Goal: Task Accomplishment & Management: Use online tool/utility

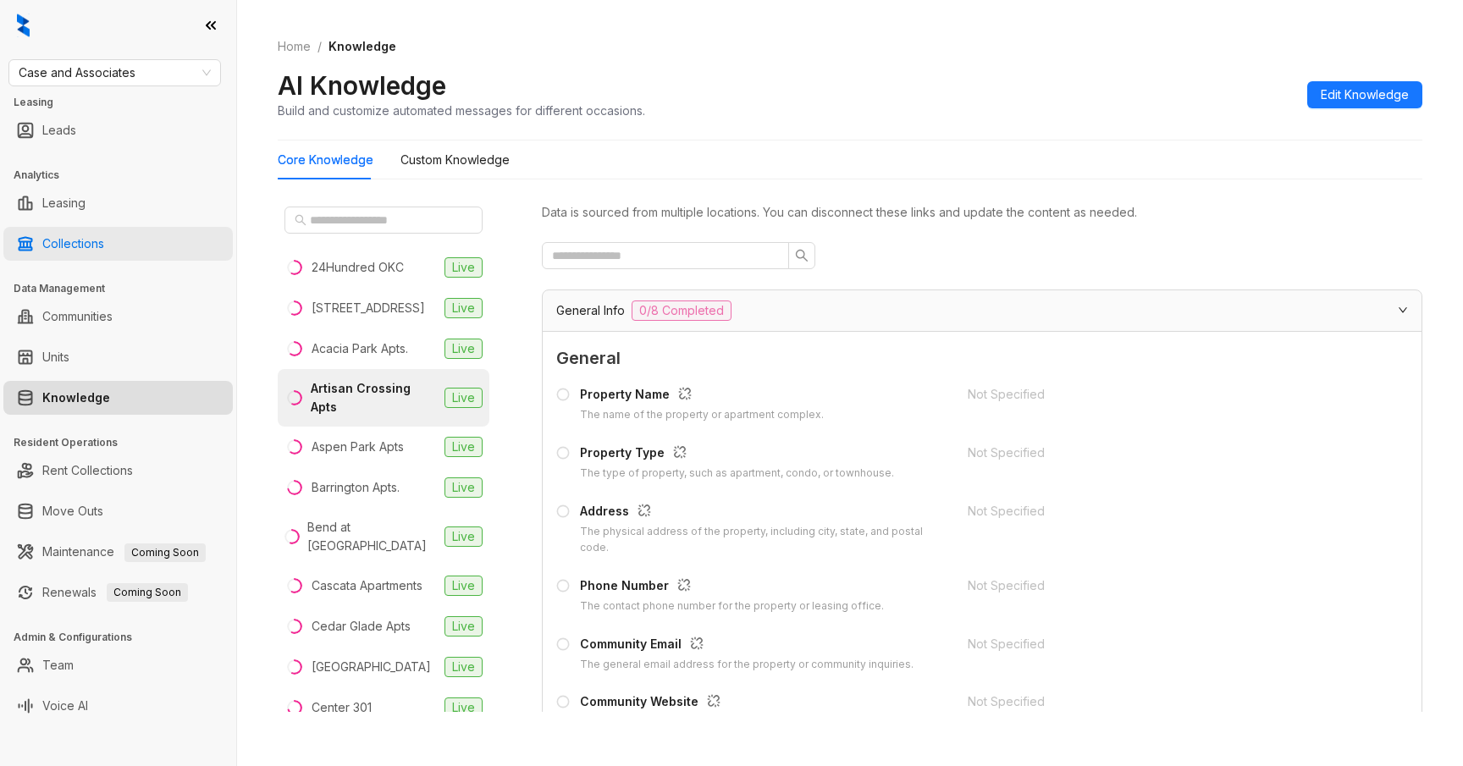
click at [104, 246] on link "Collections" at bounding box center [73, 244] width 62 height 34
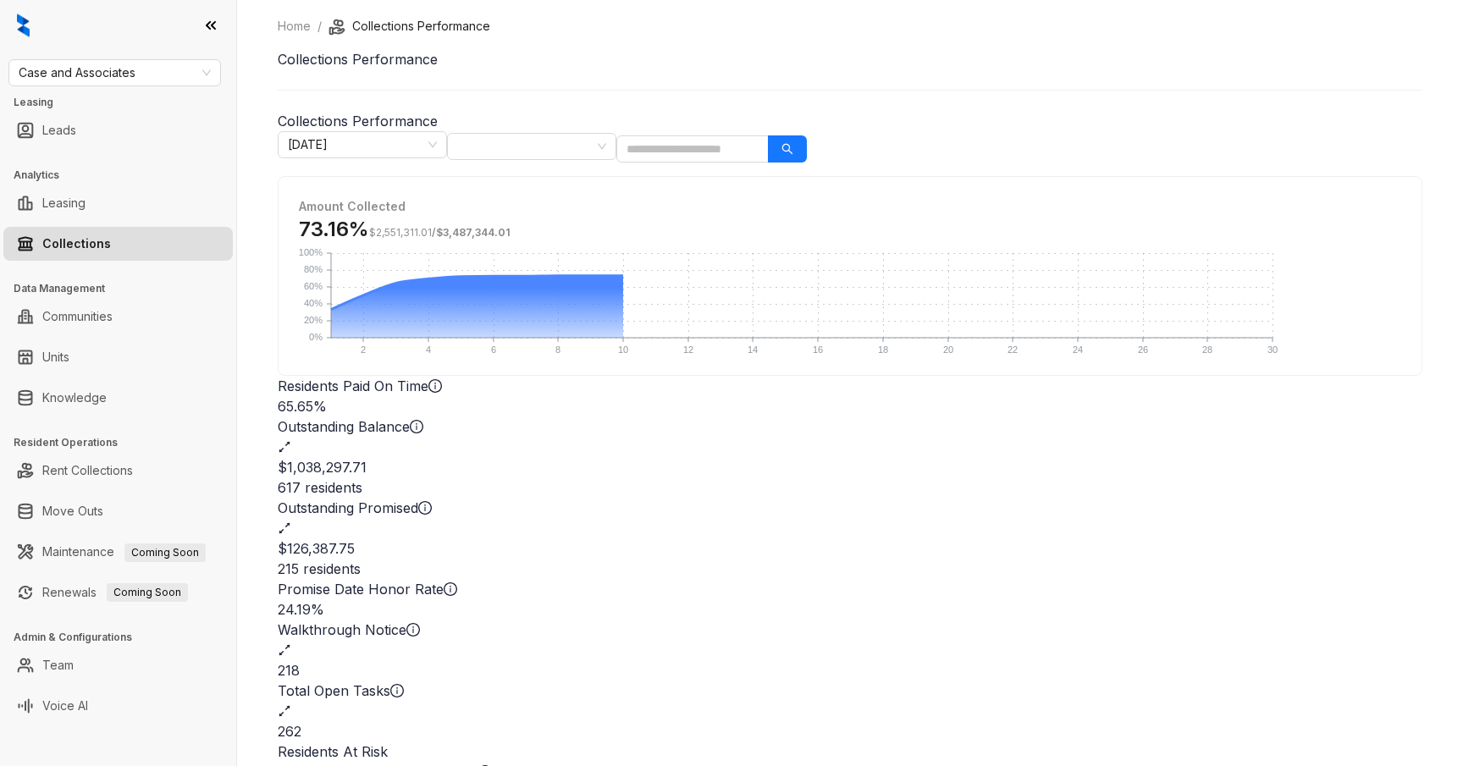
click at [291, 705] on icon "expand-alt" at bounding box center [285, 712] width 14 height 14
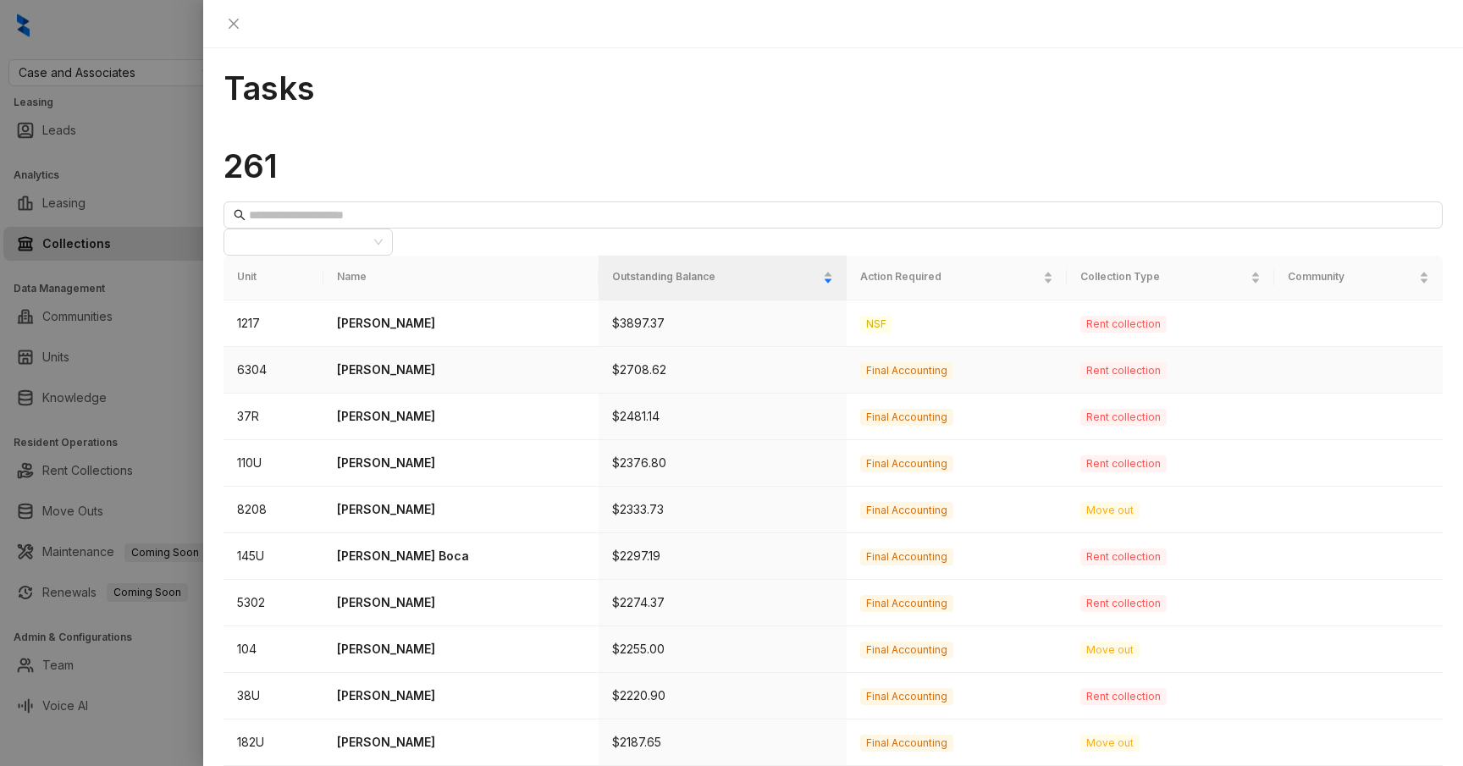
click at [428, 361] on p "Joy Harris" at bounding box center [461, 370] width 248 height 19
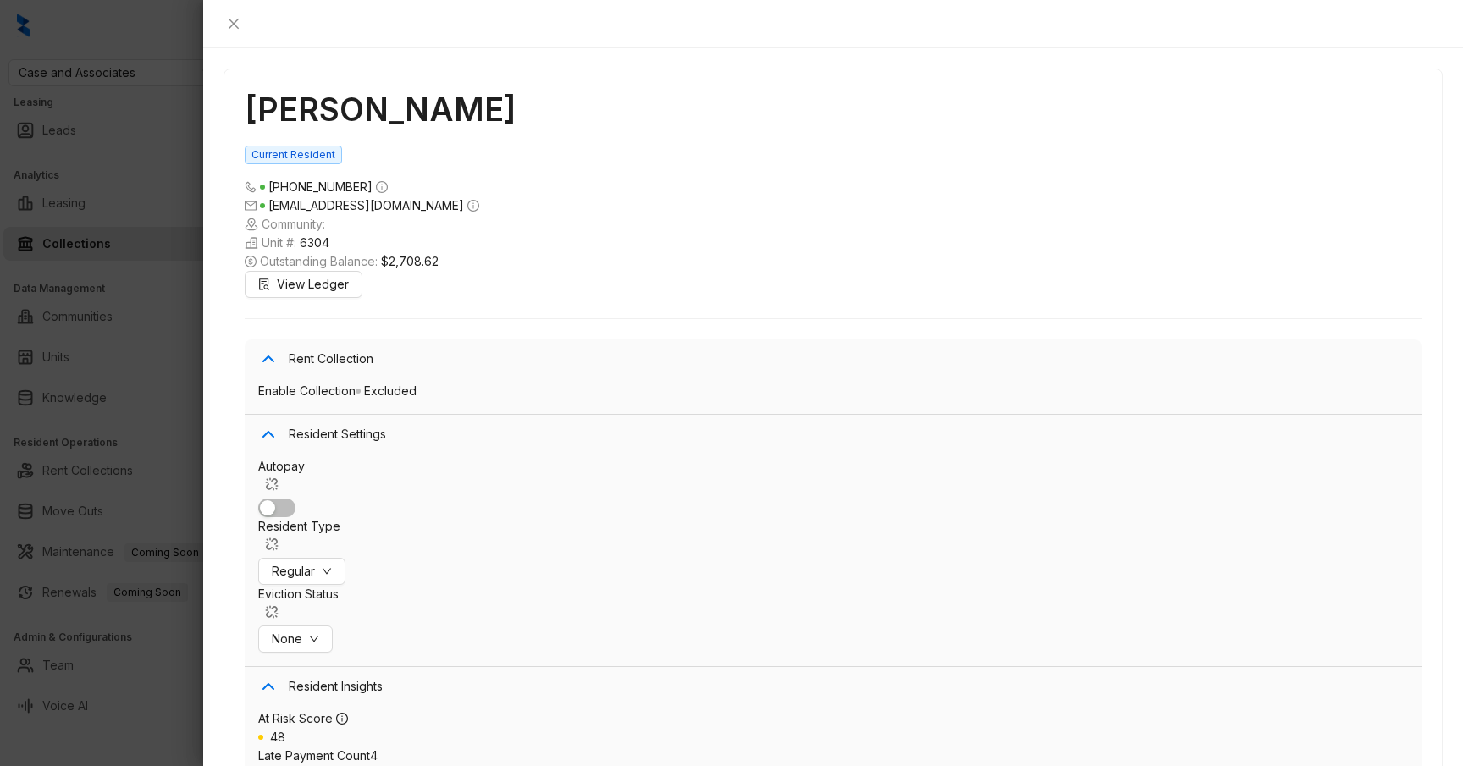
scroll to position [4658, 0]
click at [108, 334] on div at bounding box center [731, 383] width 1463 height 766
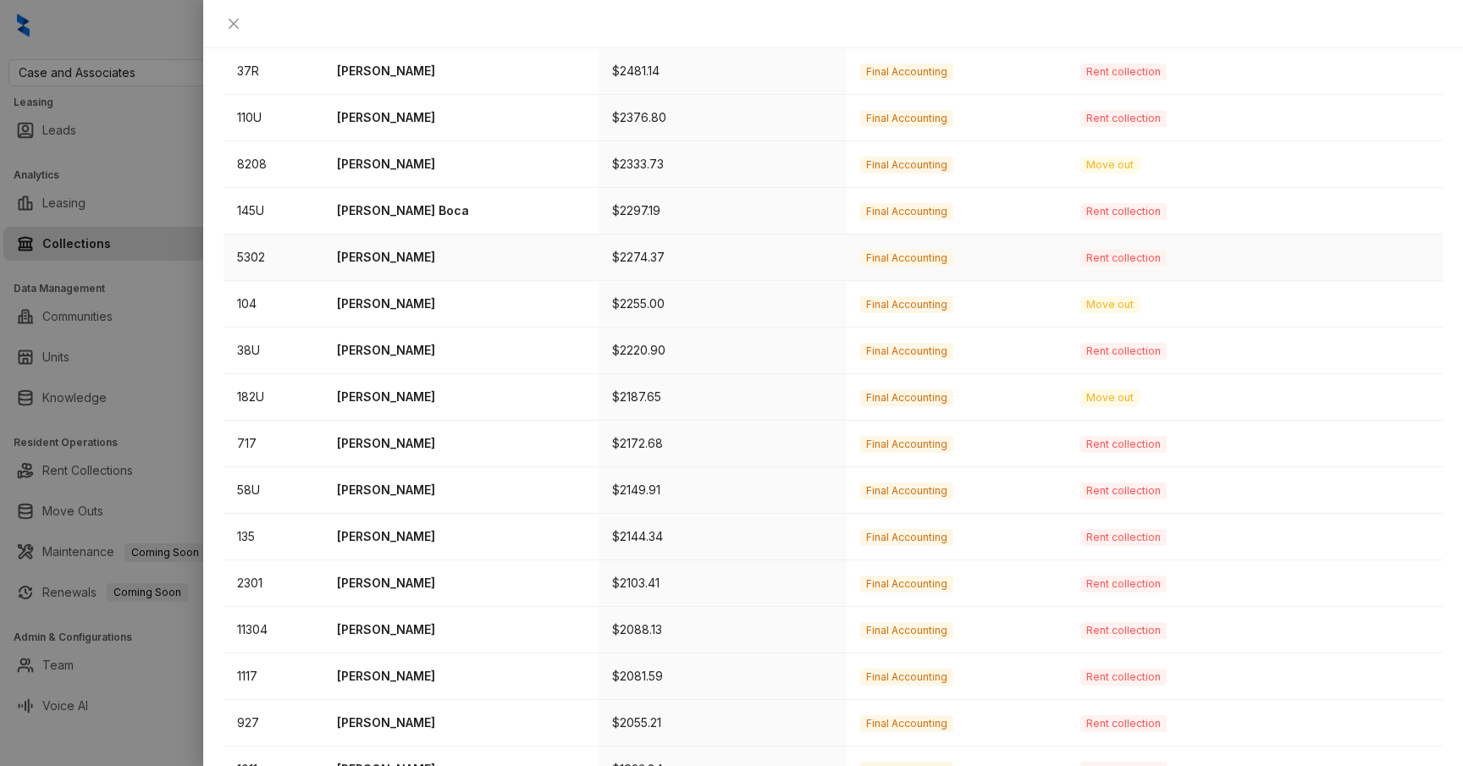
scroll to position [381, 0]
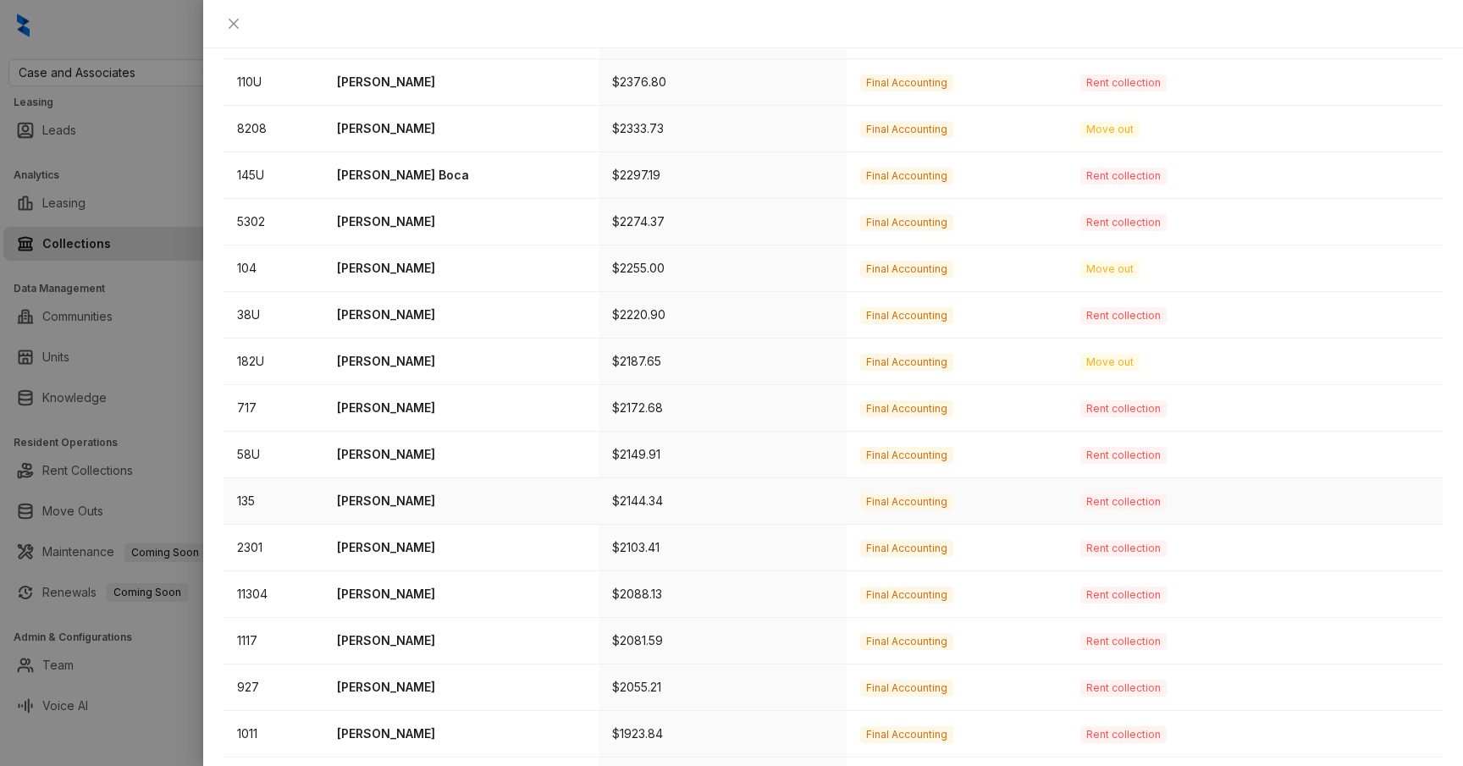
click at [413, 492] on p "Vladimir Zayas" at bounding box center [461, 501] width 248 height 19
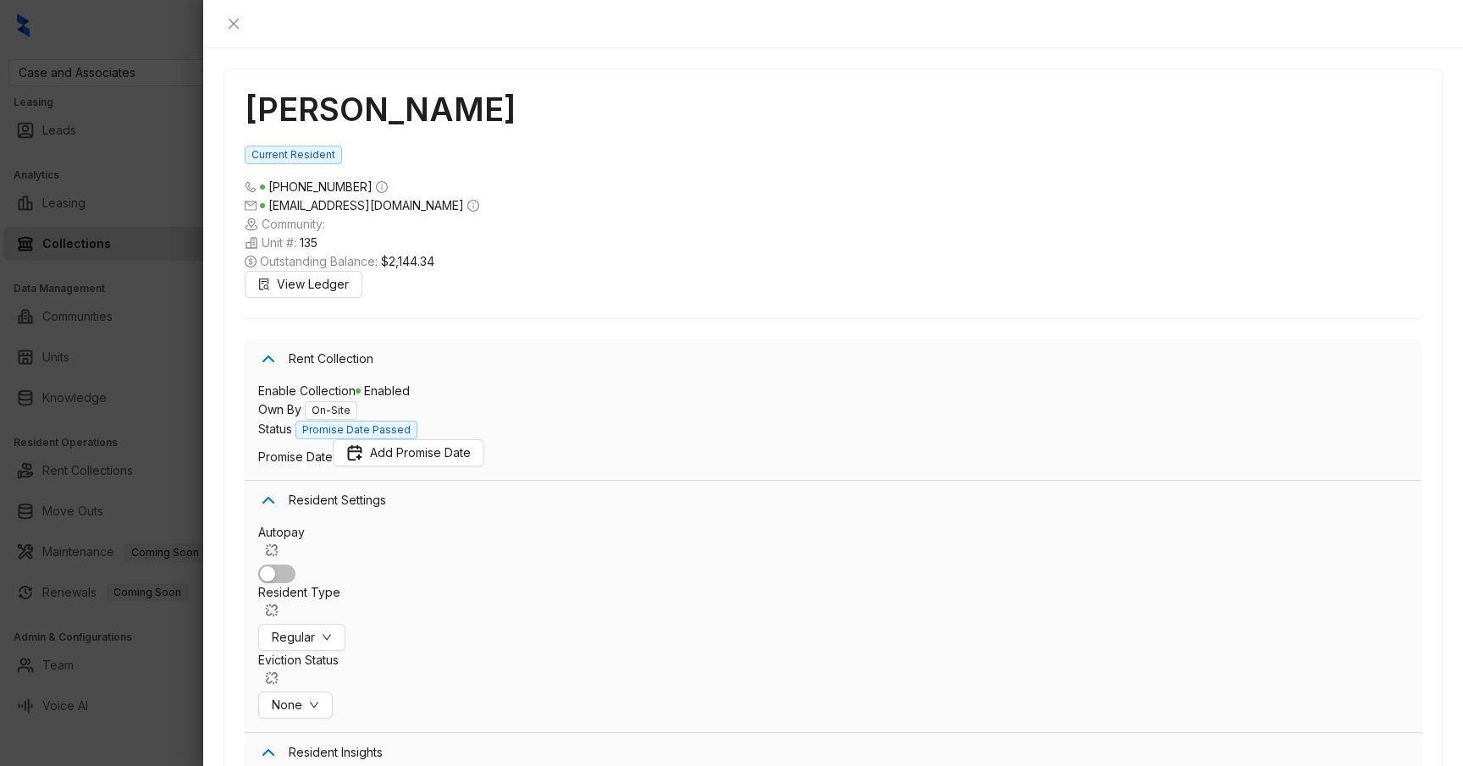
scroll to position [5219, 0]
click at [159, 320] on div at bounding box center [731, 383] width 1463 height 766
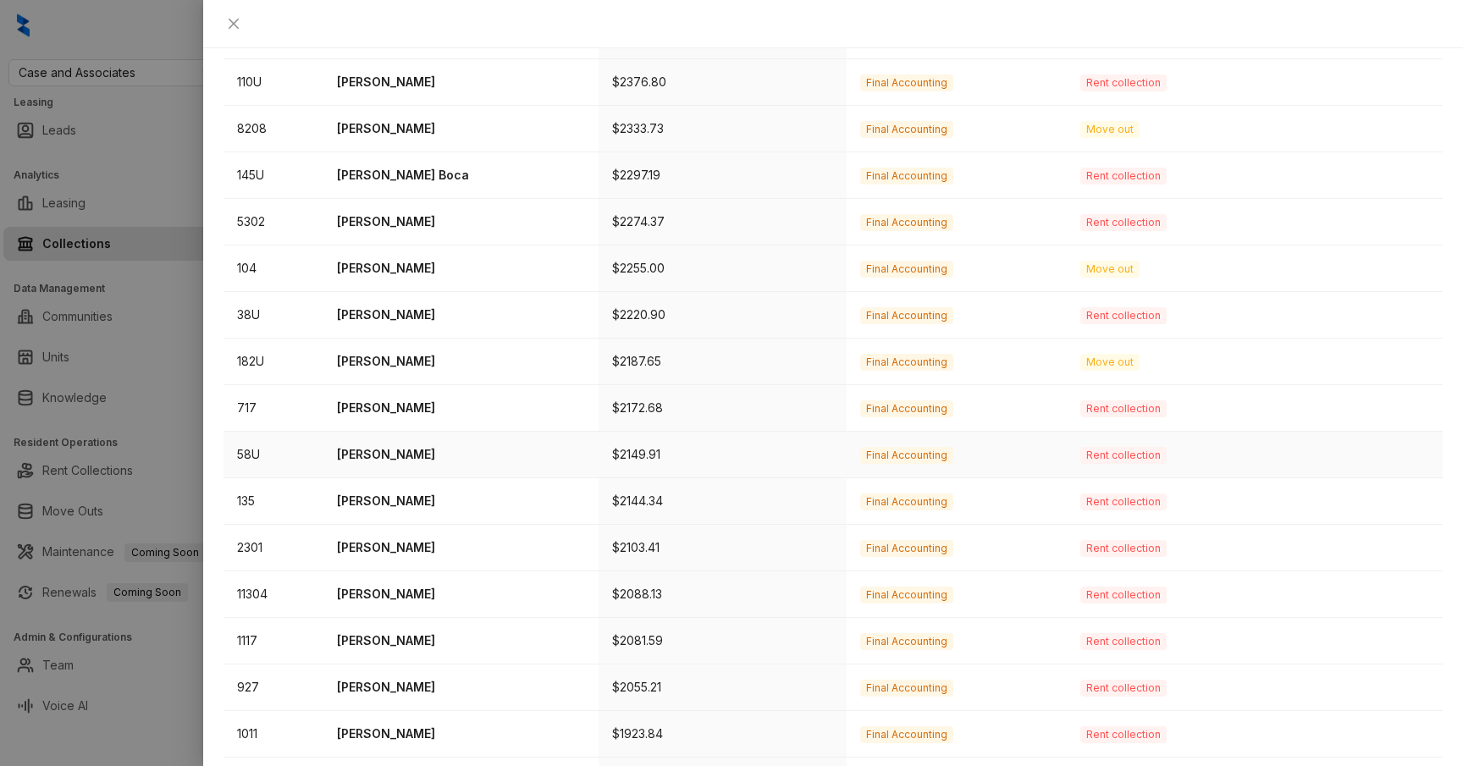
scroll to position [441, 0]
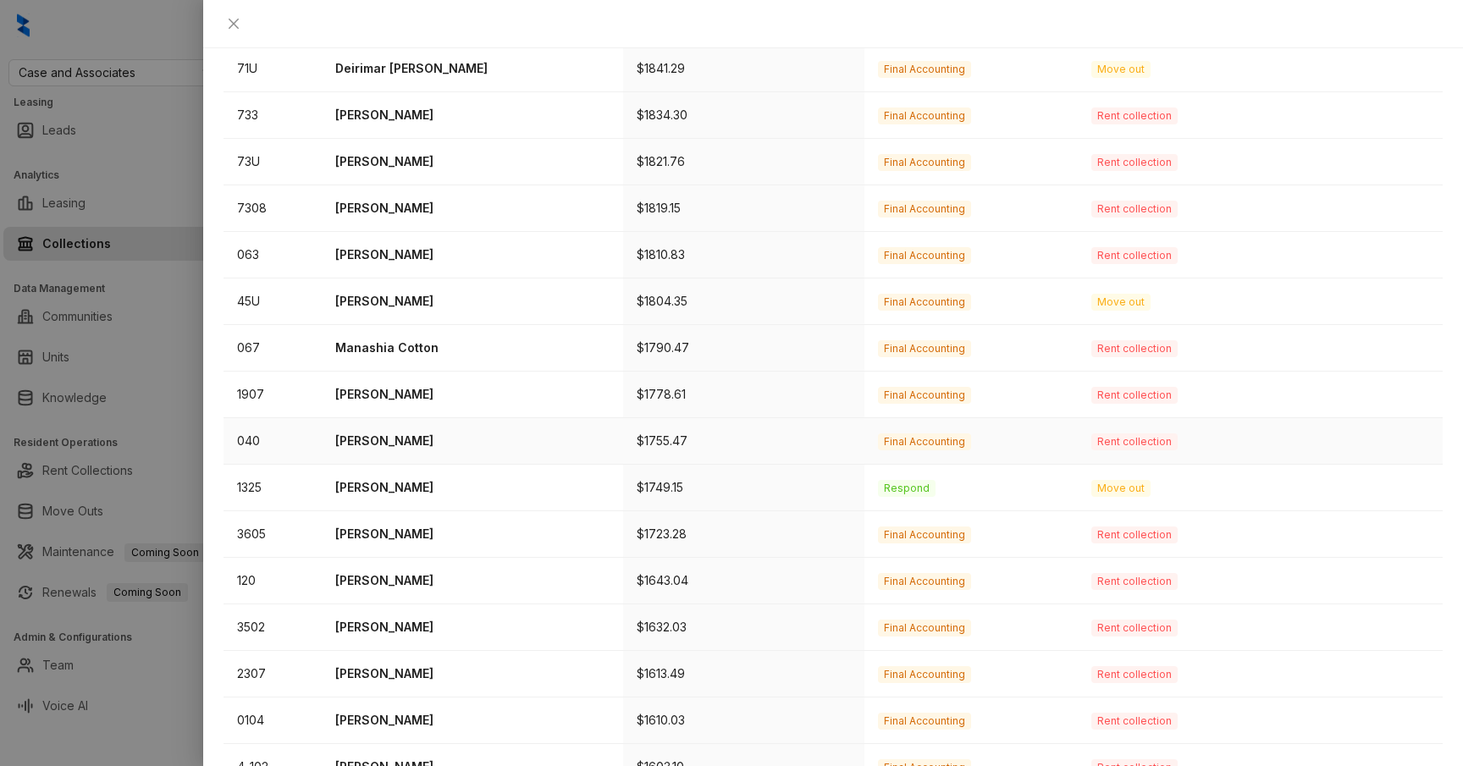
click at [385, 432] on p "Wilbert Lewis" at bounding box center [472, 441] width 274 height 19
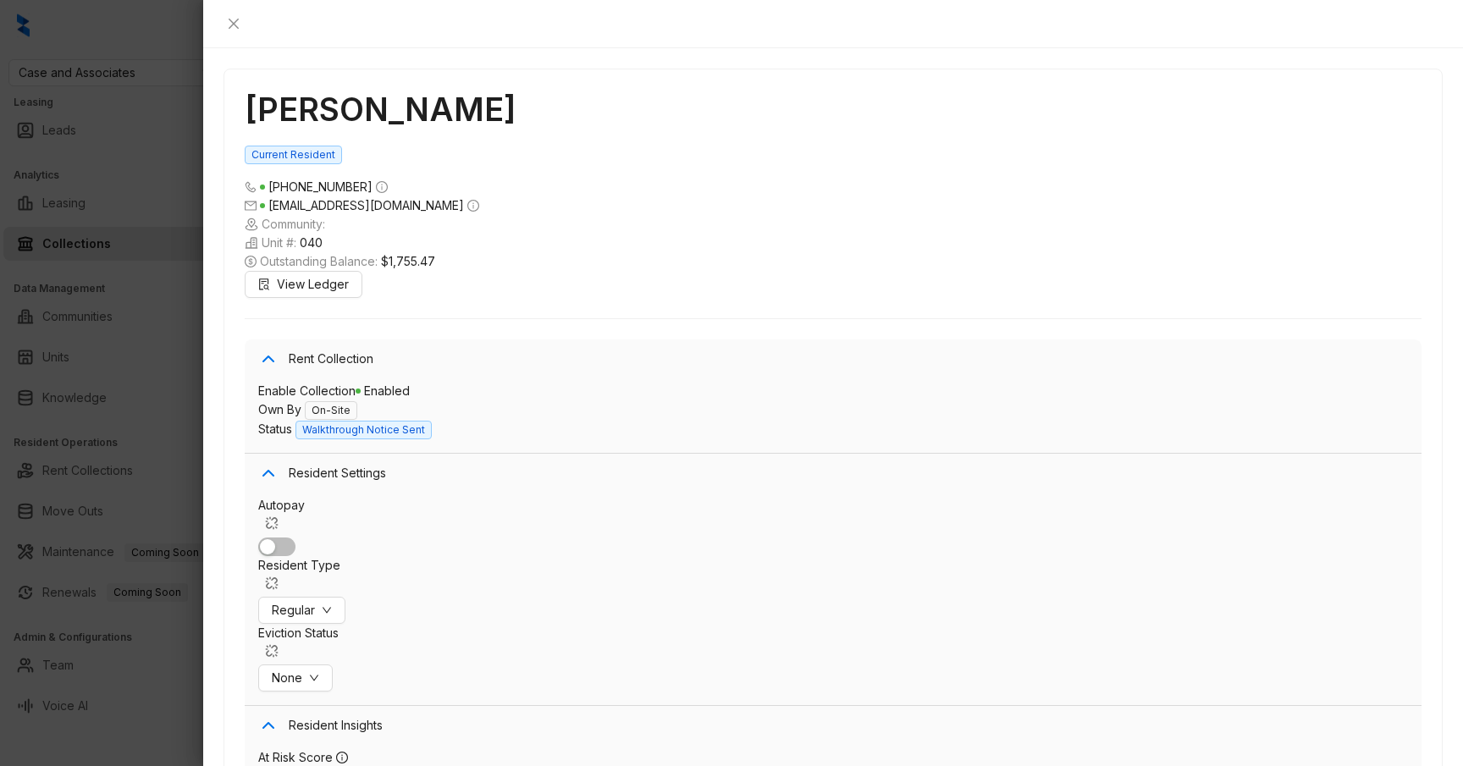
scroll to position [6016, 0]
click at [131, 262] on div at bounding box center [731, 383] width 1463 height 766
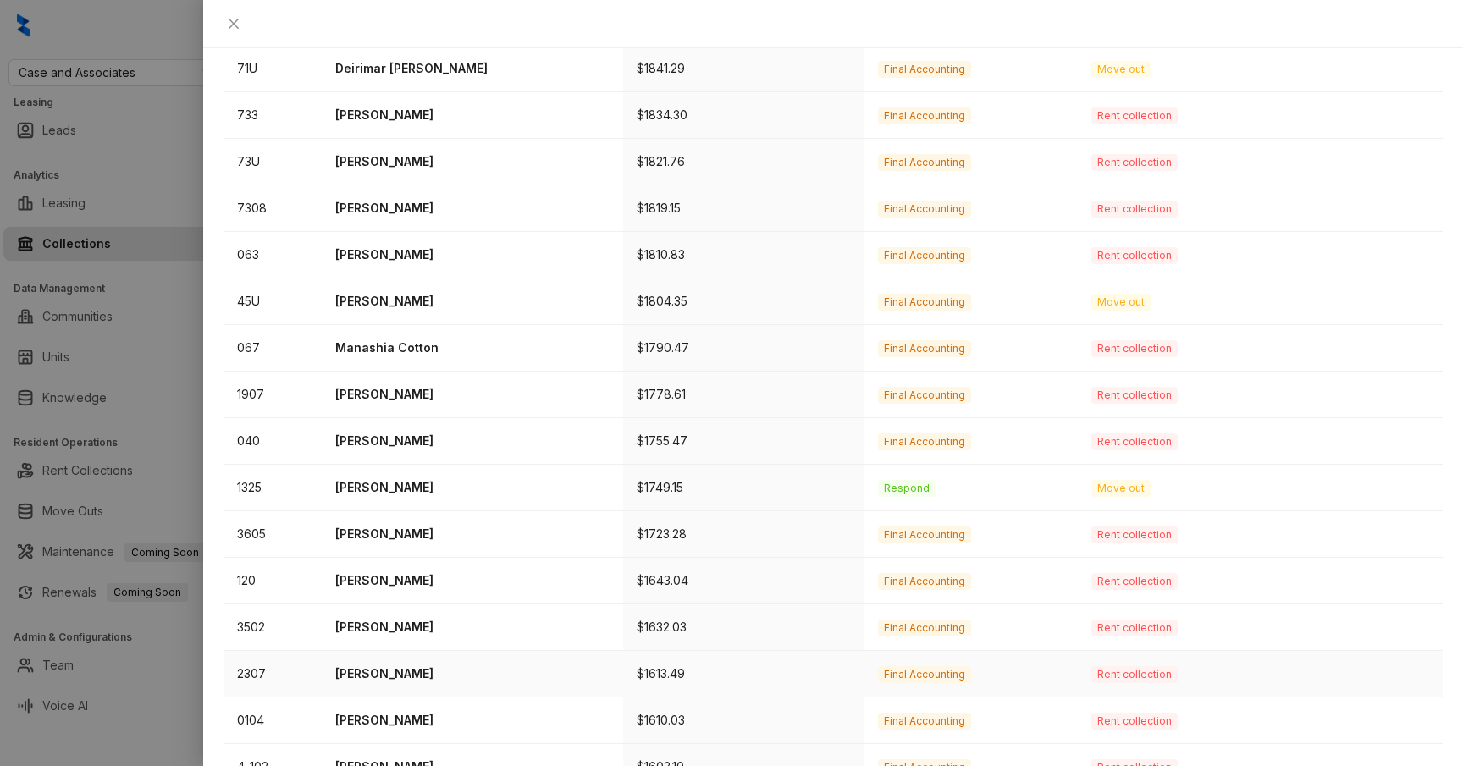
click at [382, 665] on p "Joseph Martin" at bounding box center [472, 674] width 274 height 19
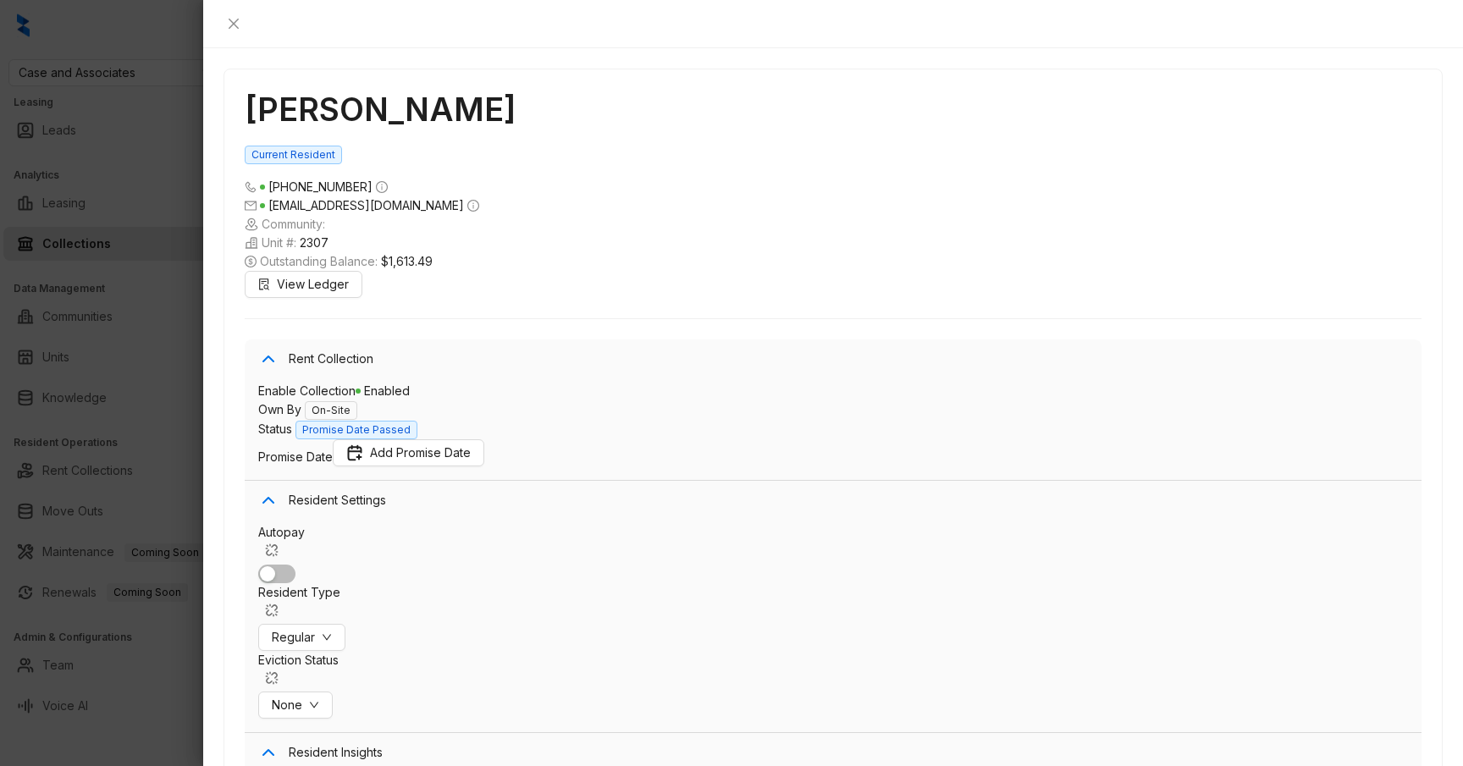
scroll to position [5796, 0]
click at [156, 393] on div at bounding box center [731, 383] width 1463 height 766
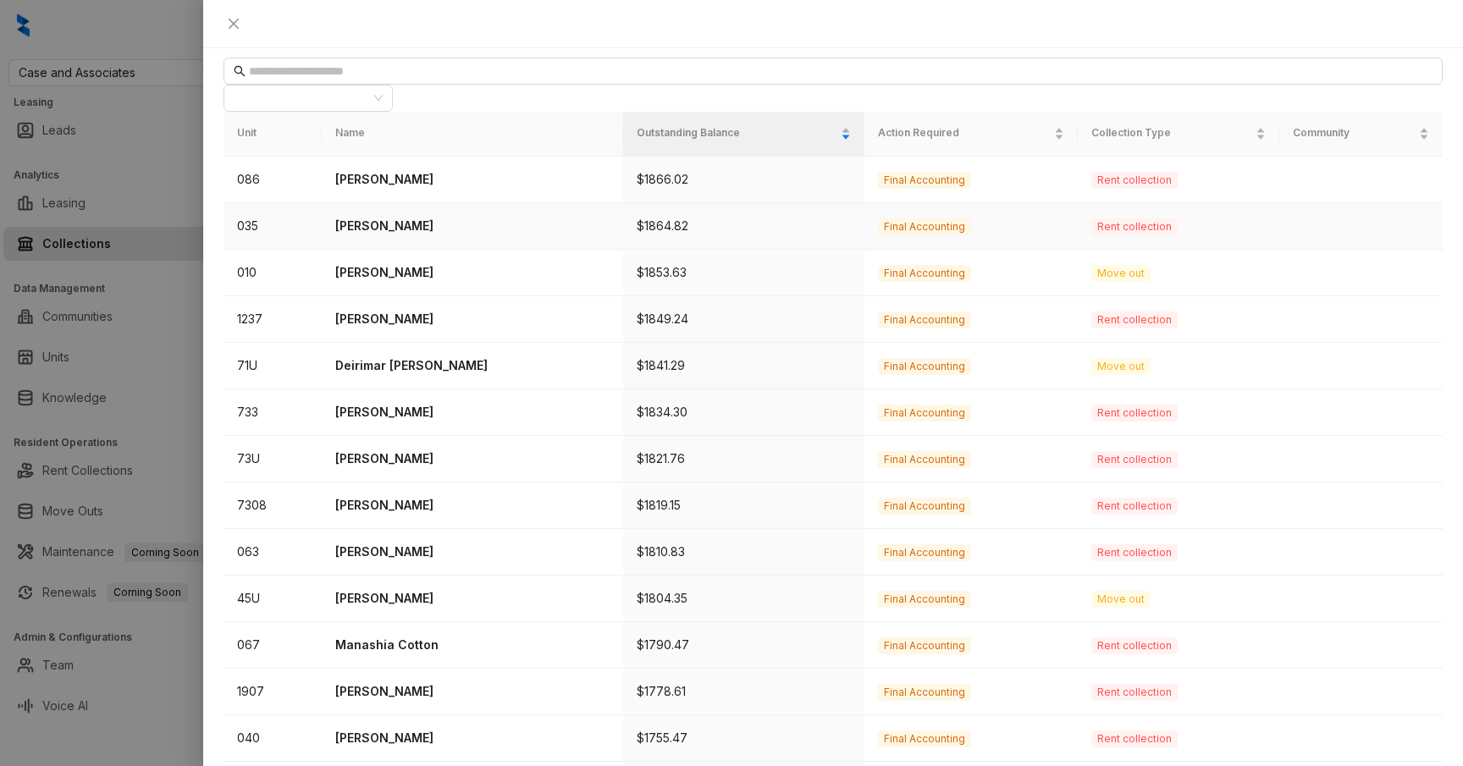
scroll to position [441, 0]
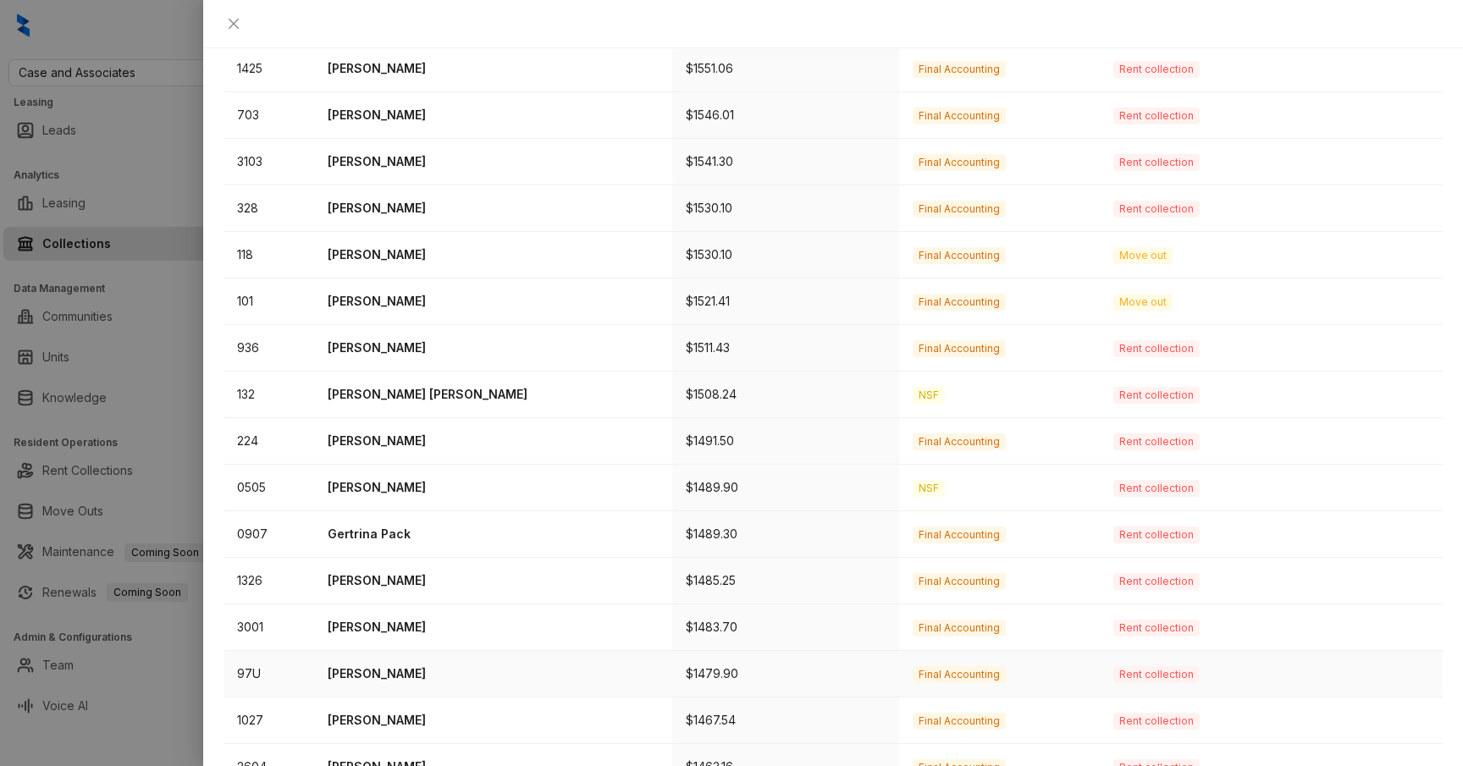
click at [392, 665] on p "Eisbeth Rodriguez" at bounding box center [493, 674] width 331 height 19
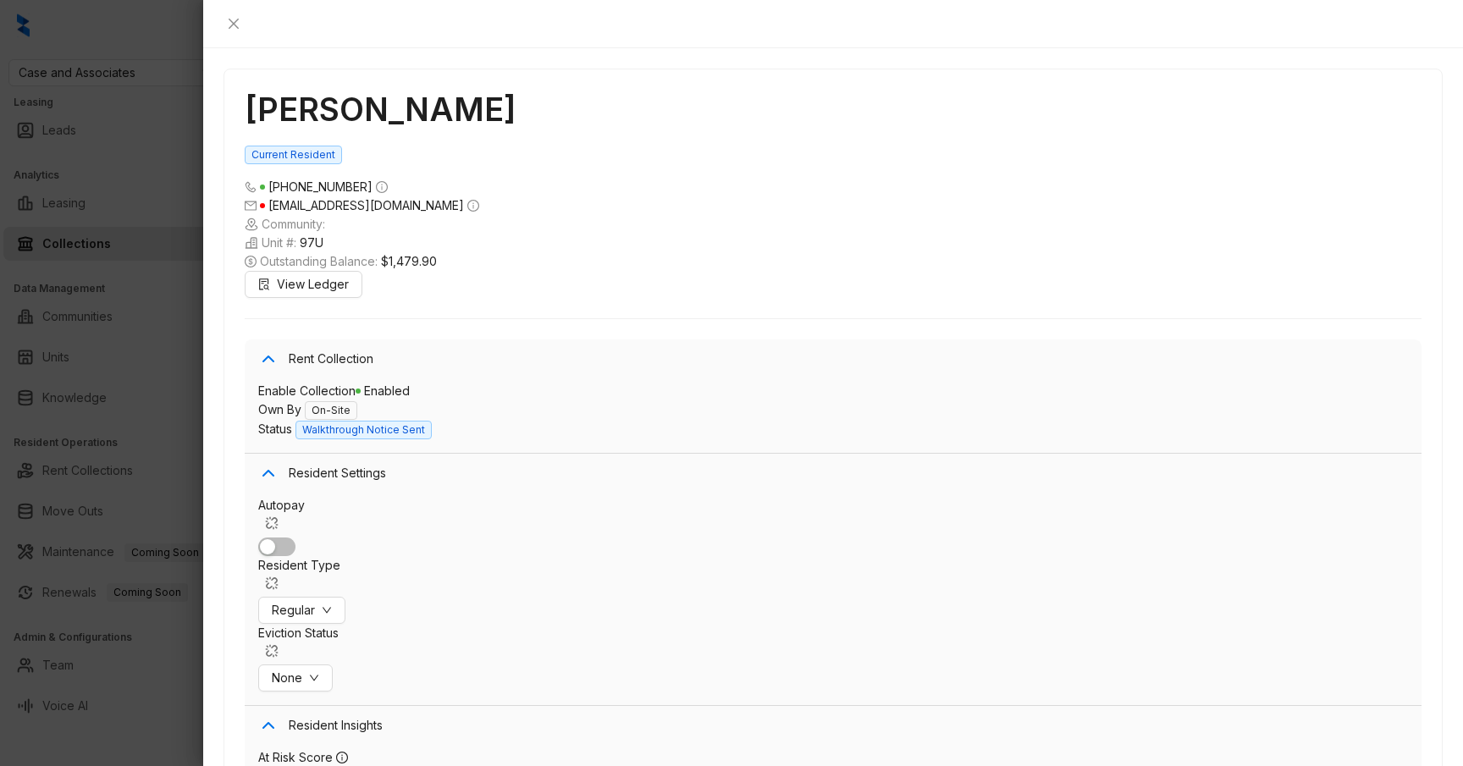
scroll to position [5799, 0]
click at [178, 408] on div at bounding box center [731, 383] width 1463 height 766
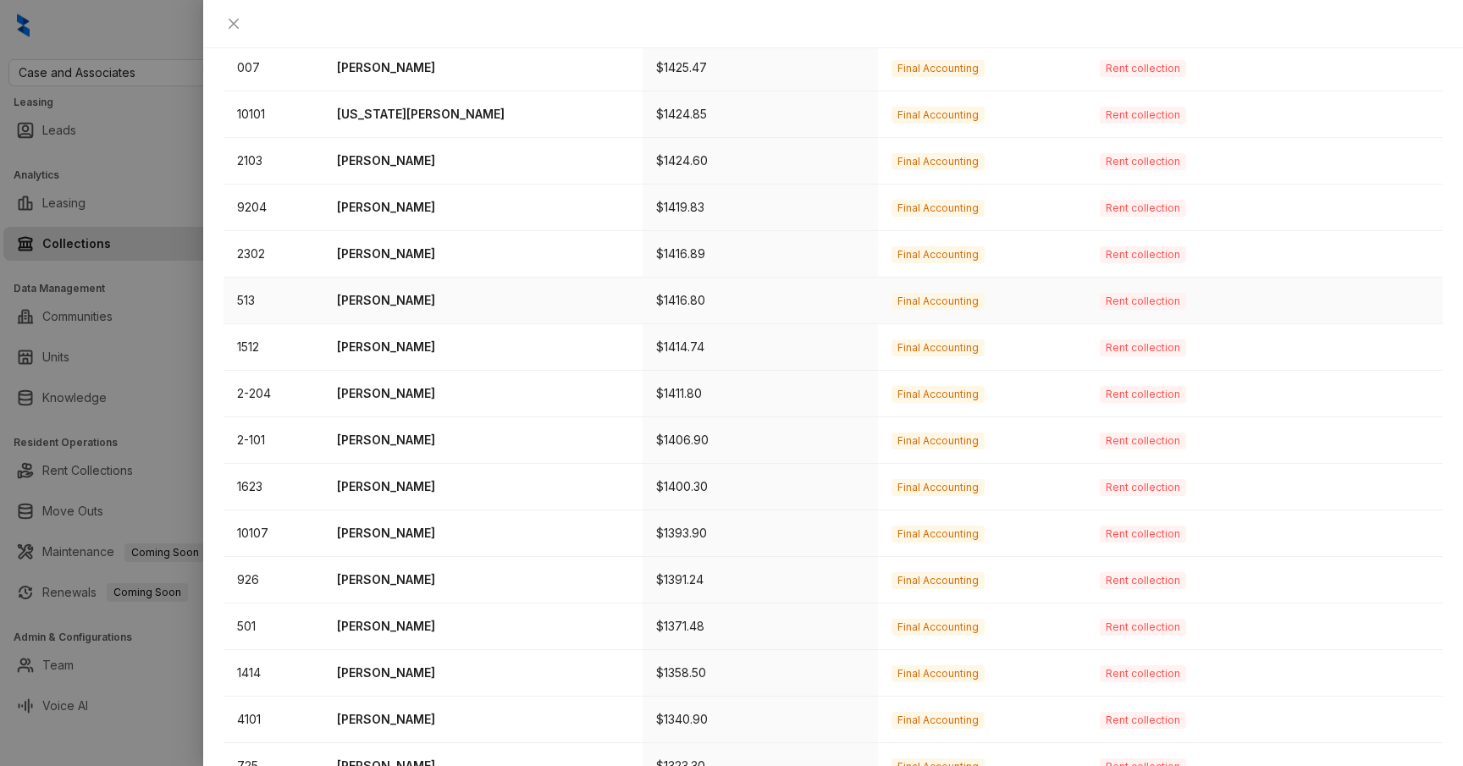
scroll to position [441, 0]
click at [411, 605] on td "Jafari Clay" at bounding box center [482, 628] width 319 height 47
click at [401, 618] on p "Jafari Clay" at bounding box center [483, 627] width 292 height 19
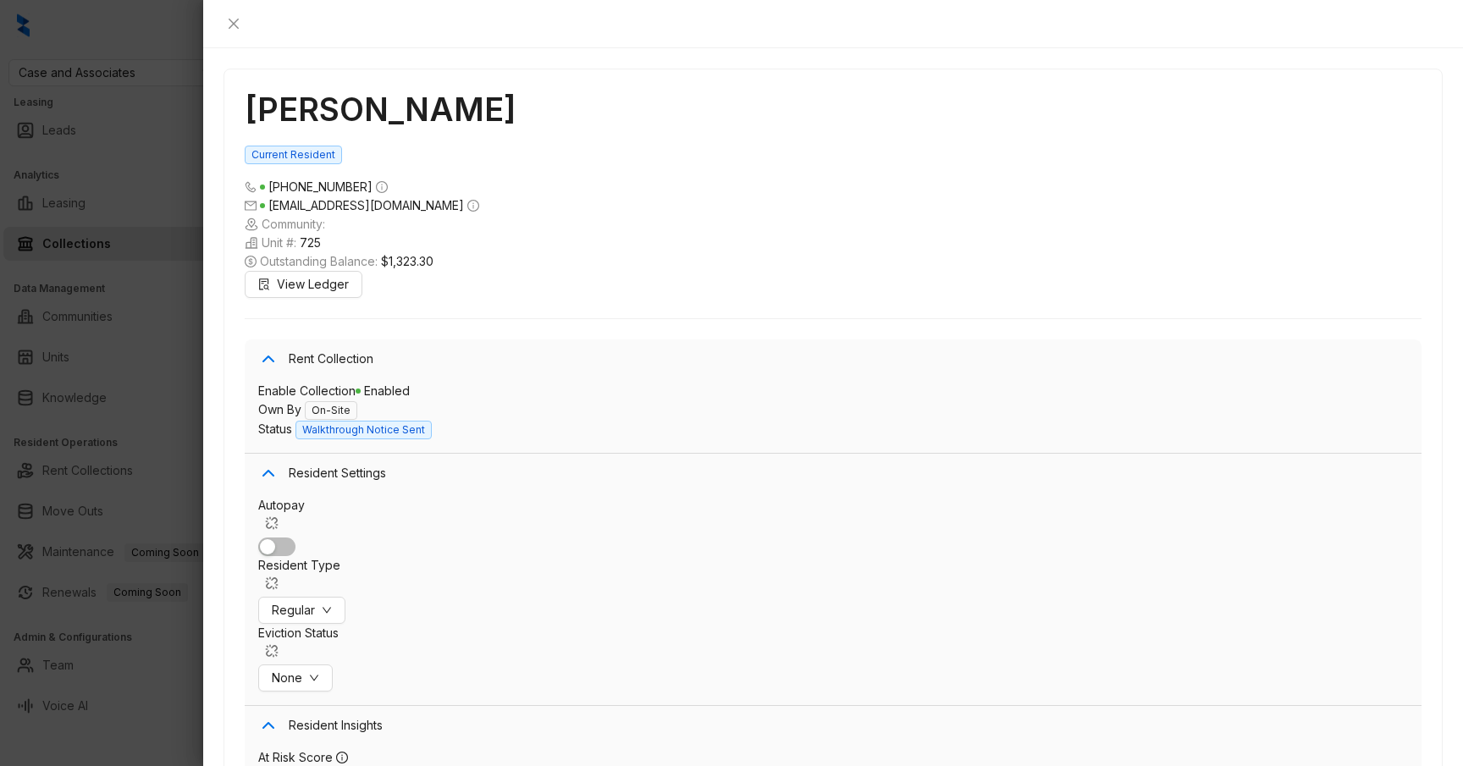
scroll to position [4922, 0]
click at [160, 373] on div at bounding box center [731, 383] width 1463 height 766
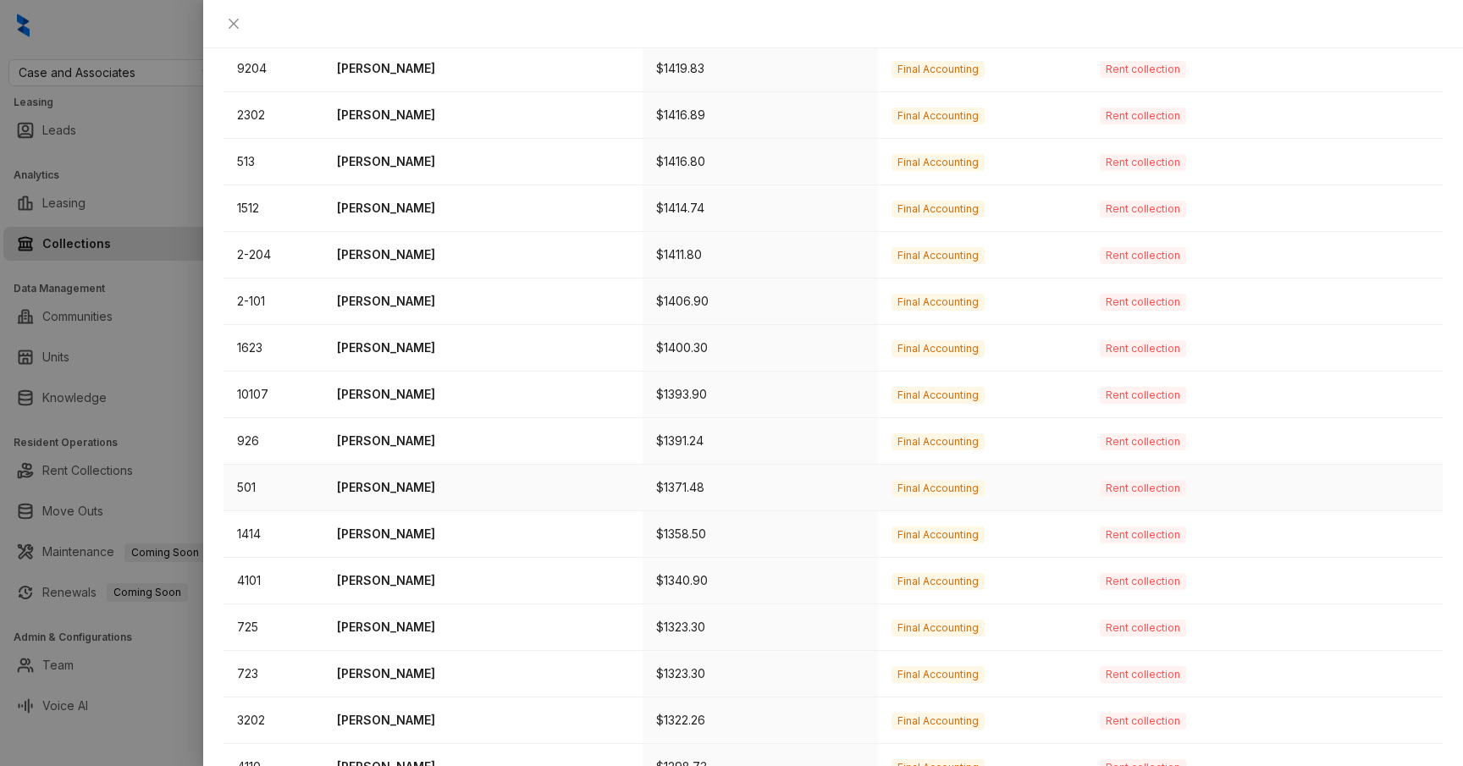
click at [409, 478] on p "Derick Valle" at bounding box center [483, 487] width 292 height 19
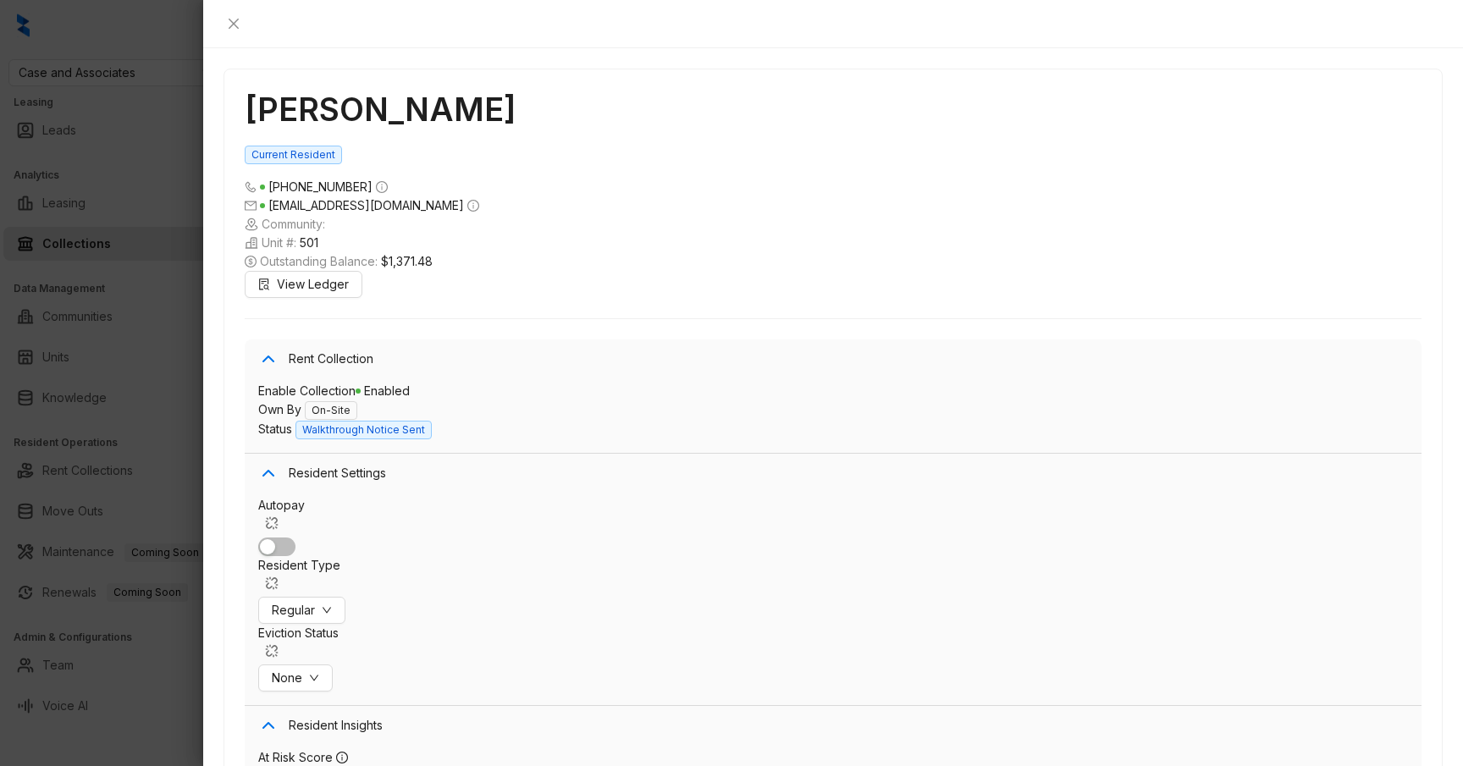
scroll to position [3525, 0]
click at [161, 345] on div at bounding box center [731, 383] width 1463 height 766
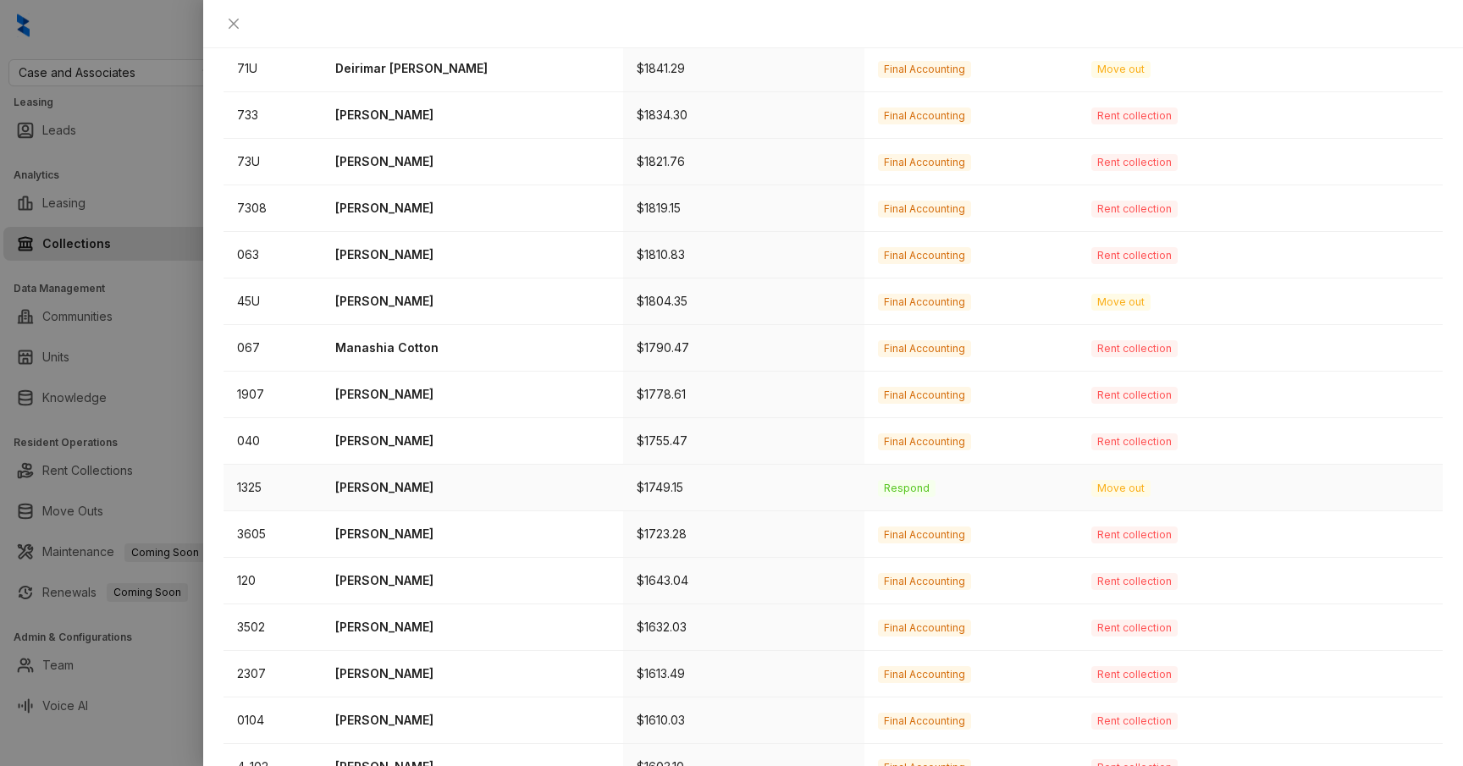
click at [390, 478] on p "Rene Castro" at bounding box center [472, 487] width 274 height 19
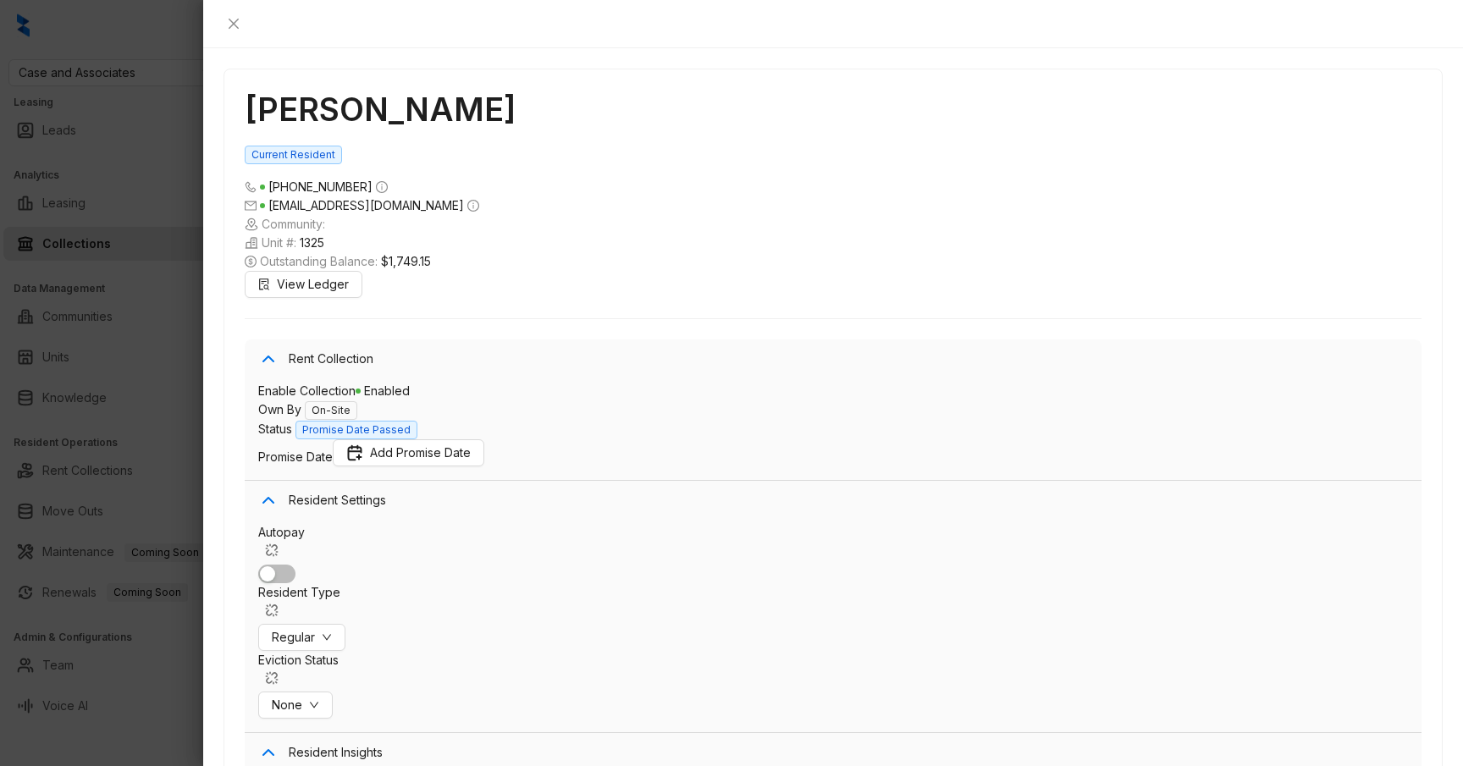
scroll to position [7020, 0]
click at [144, 367] on div at bounding box center [731, 383] width 1463 height 766
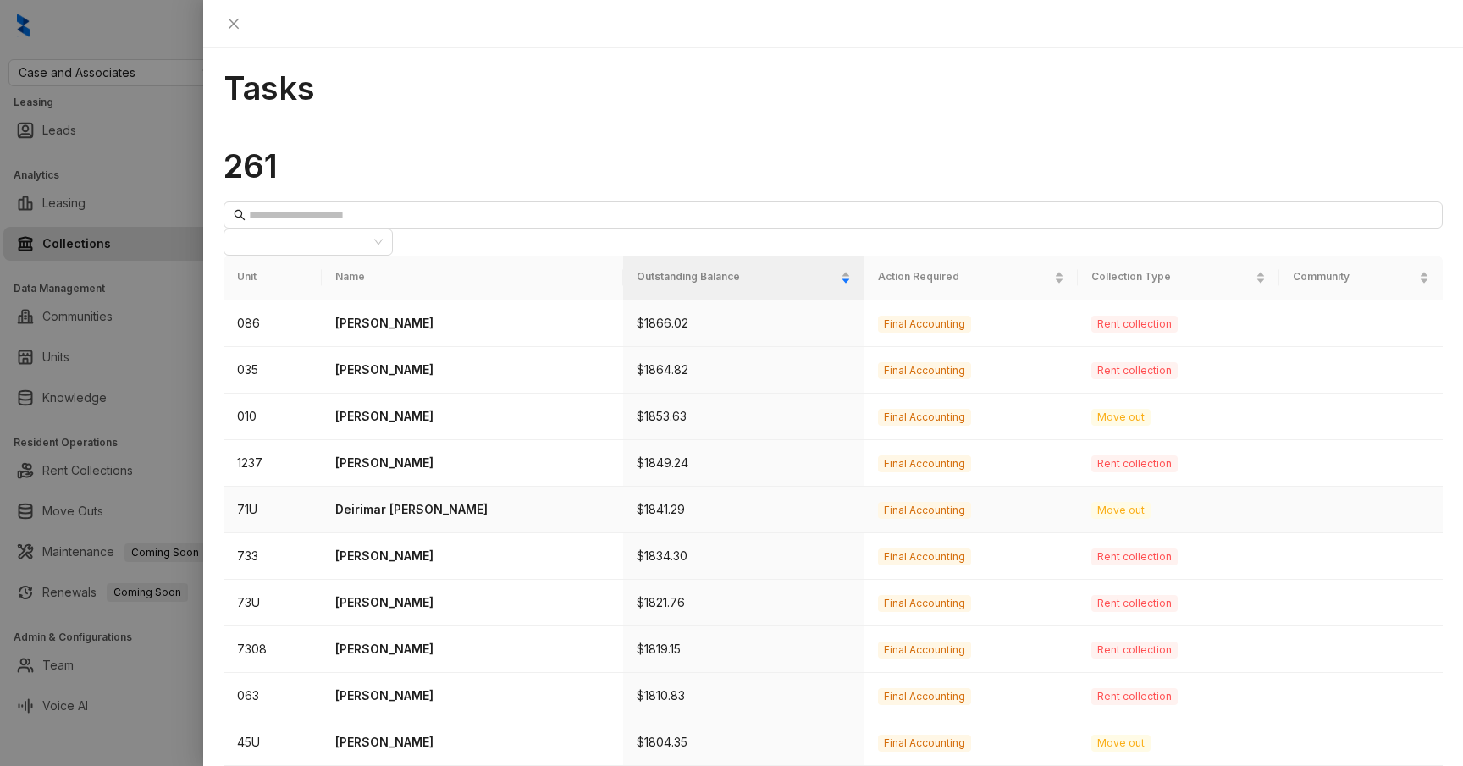
click at [393, 500] on p "Deirimar Chirino Landaeta" at bounding box center [472, 509] width 274 height 19
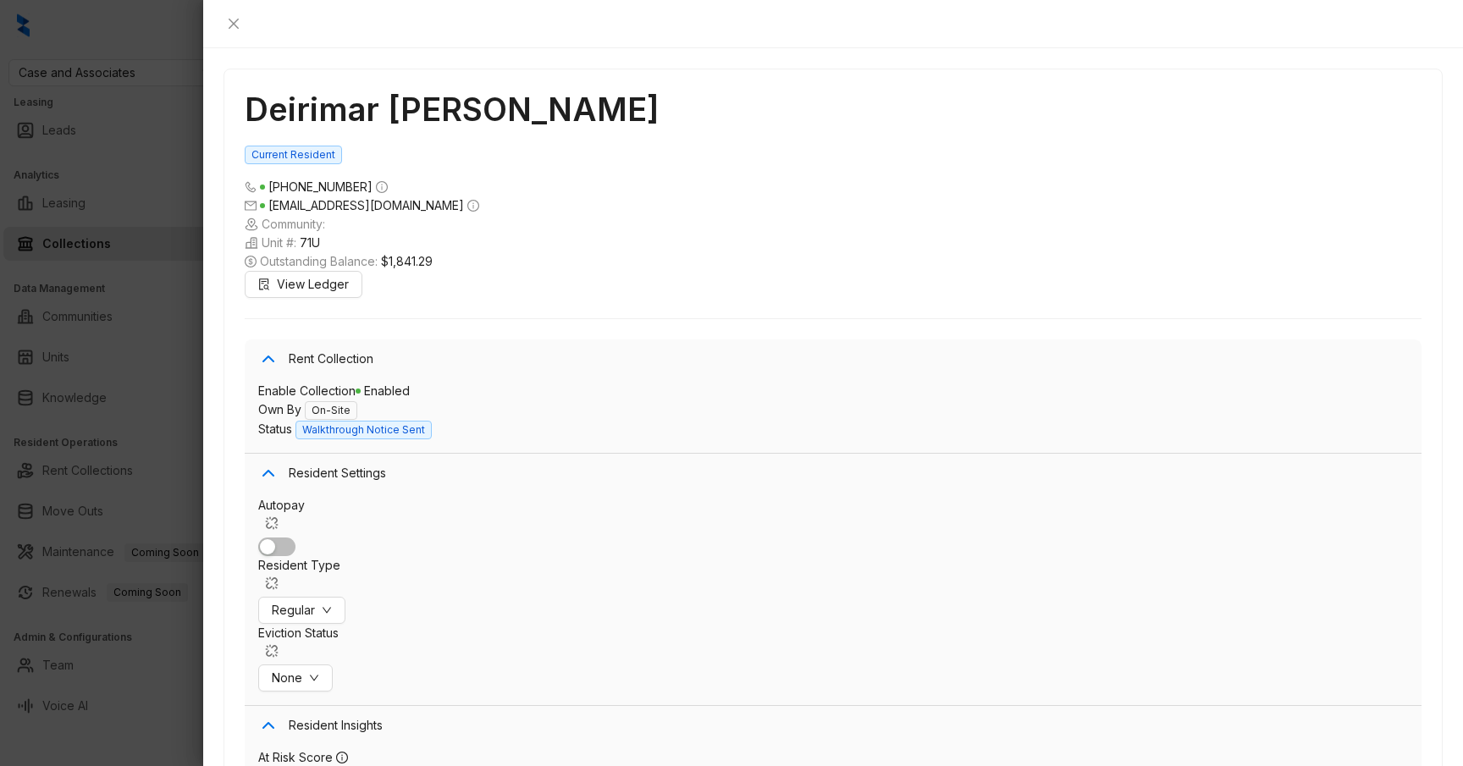
scroll to position [5945, 0]
click at [131, 351] on div at bounding box center [731, 383] width 1463 height 766
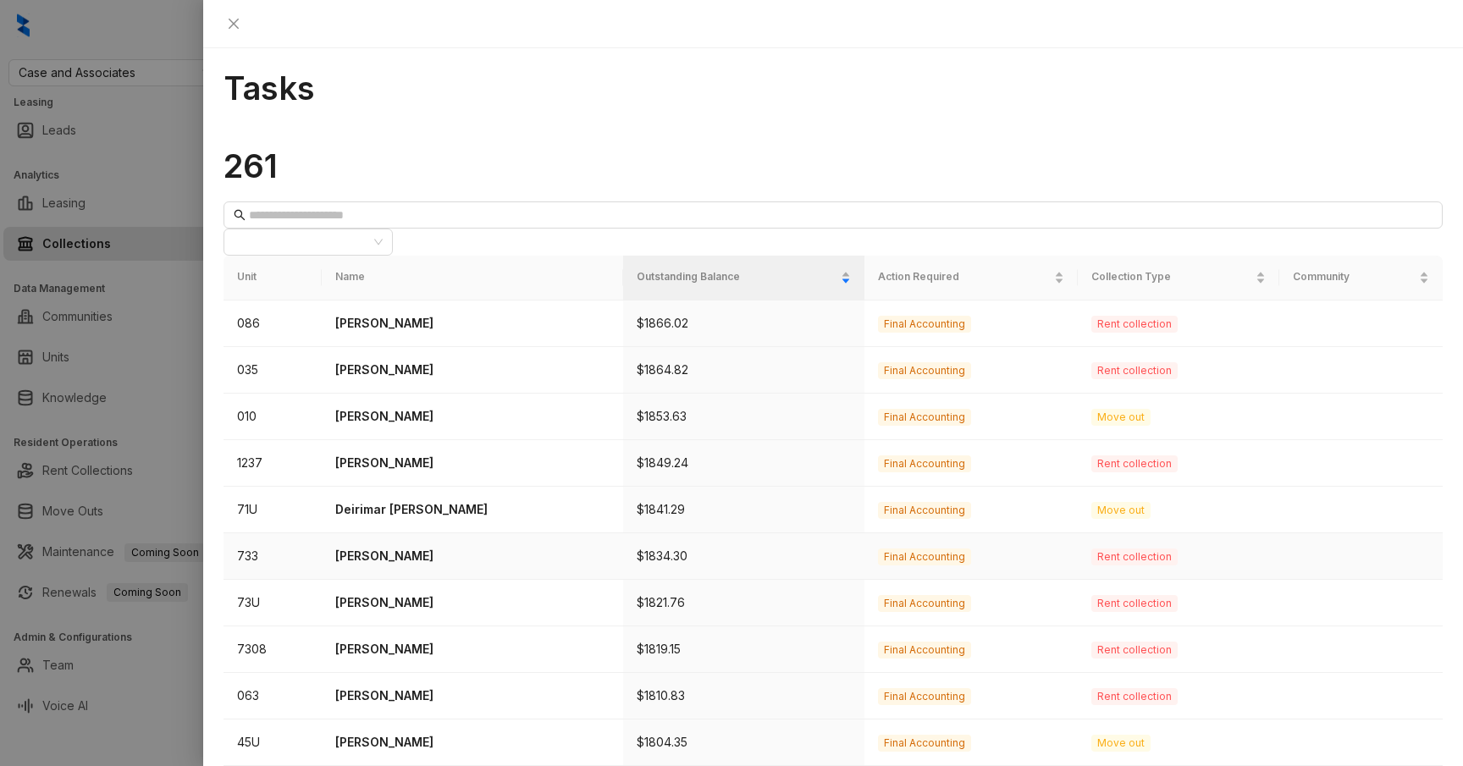
scroll to position [441, 0]
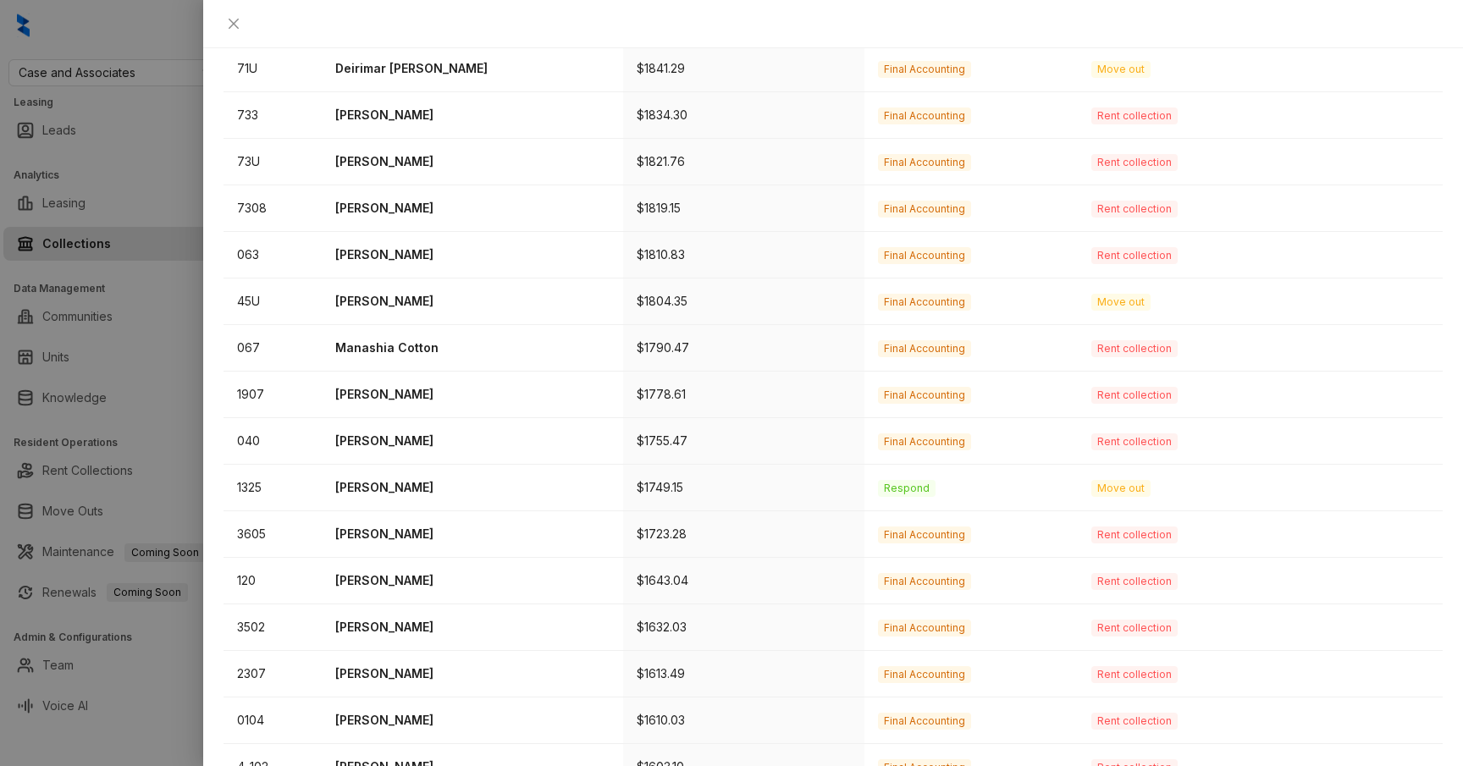
click at [167, 352] on div at bounding box center [731, 383] width 1463 height 766
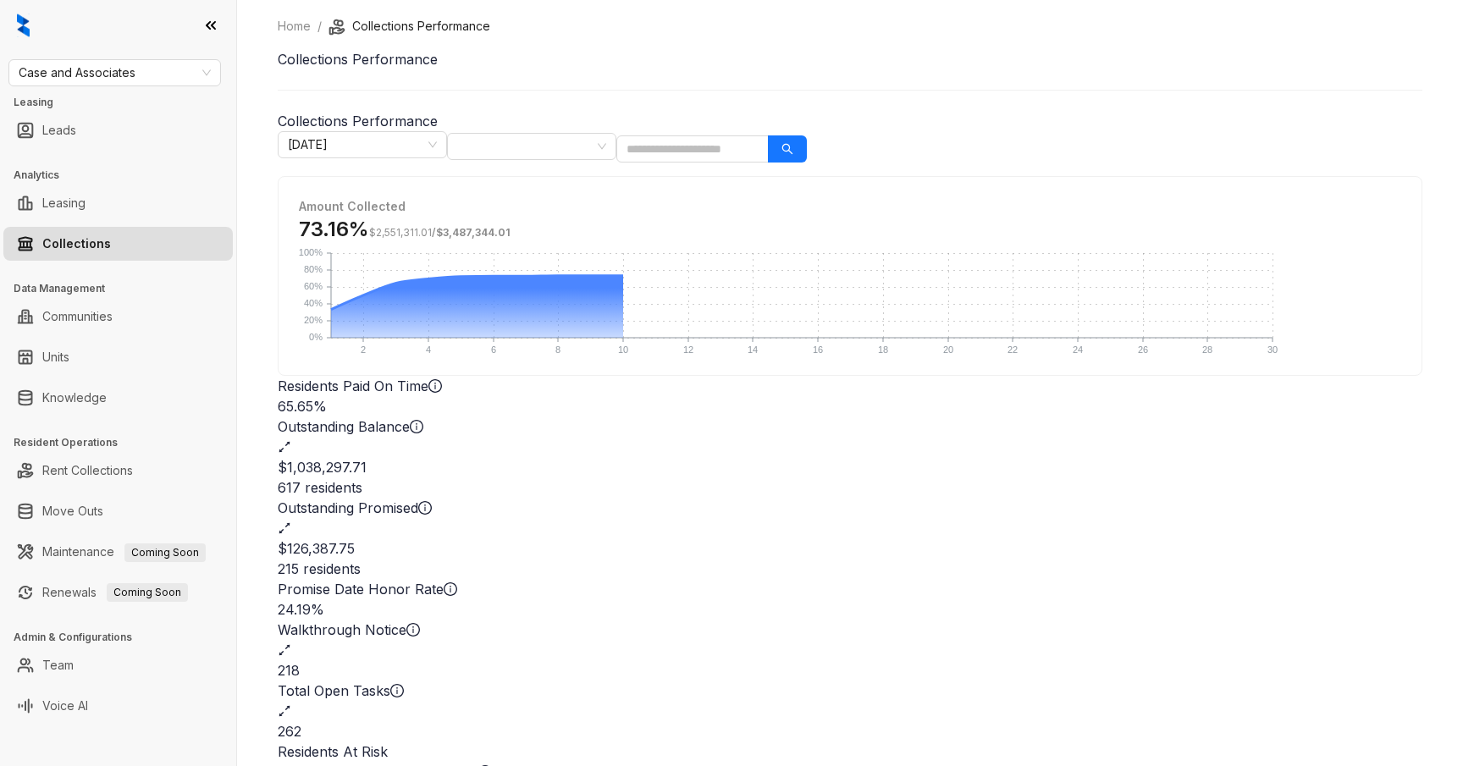
click at [1018, 721] on h2 "262" at bounding box center [850, 731] width 1145 height 20
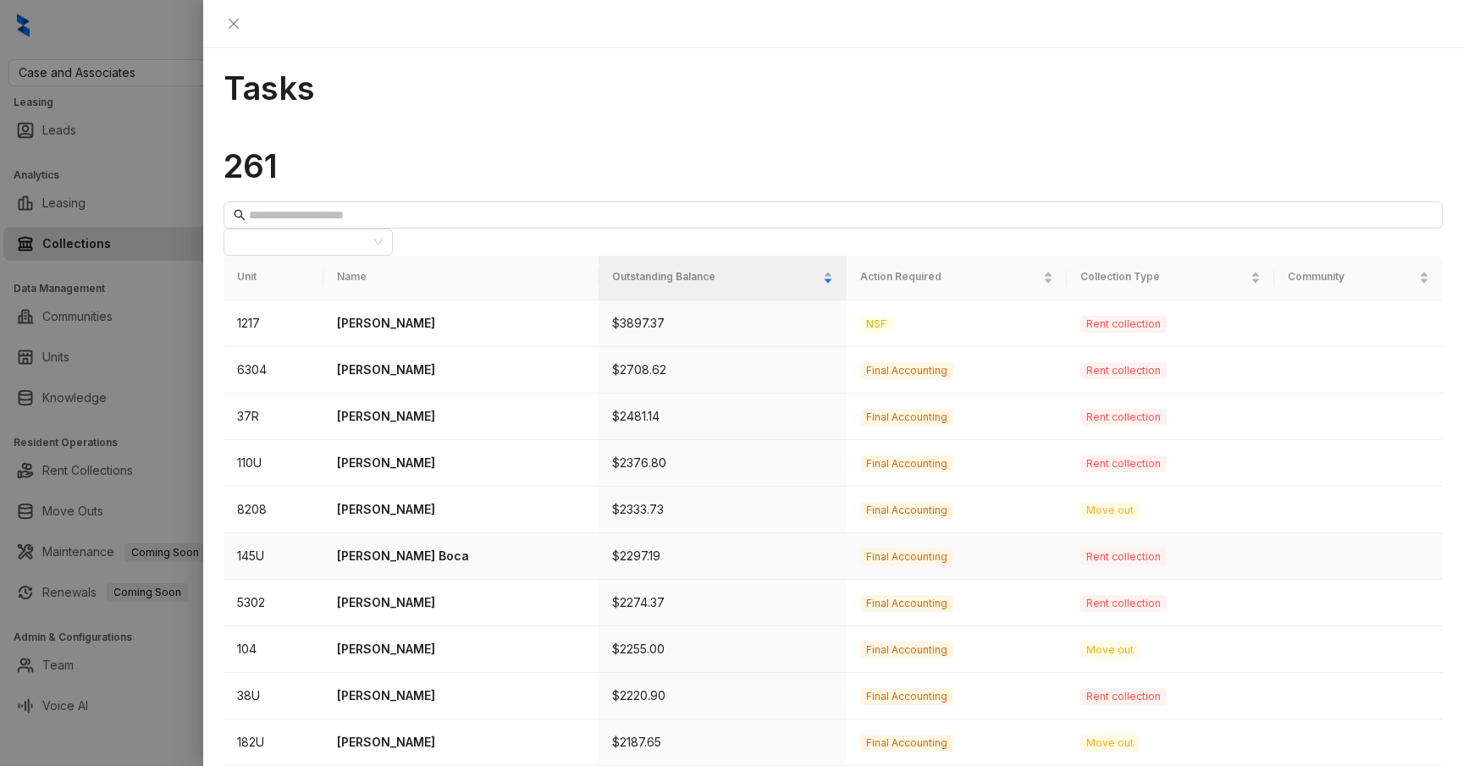
scroll to position [441, 0]
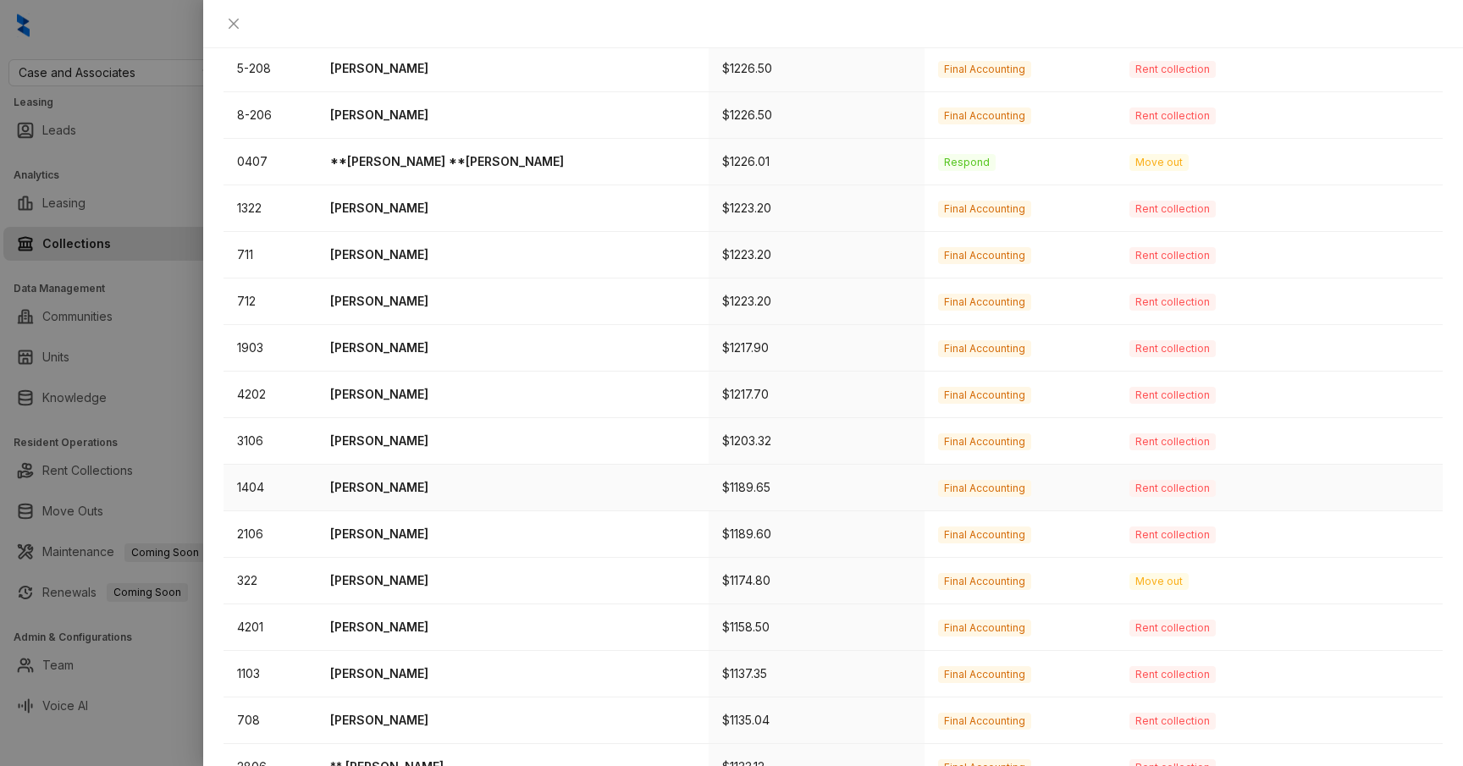
click at [391, 478] on p "Jason Guerra" at bounding box center [512, 487] width 365 height 19
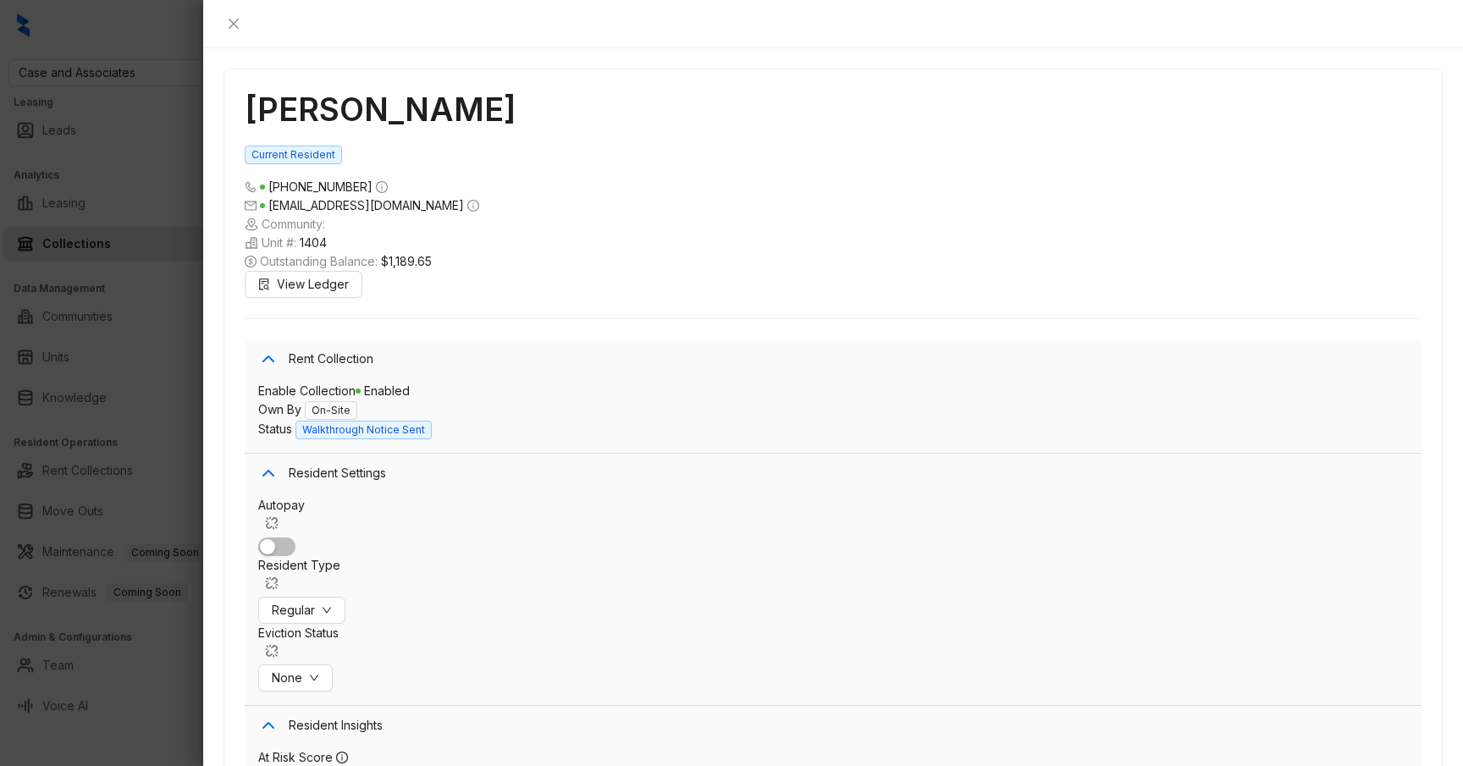
scroll to position [5628, 0]
click at [71, 362] on div at bounding box center [731, 383] width 1463 height 766
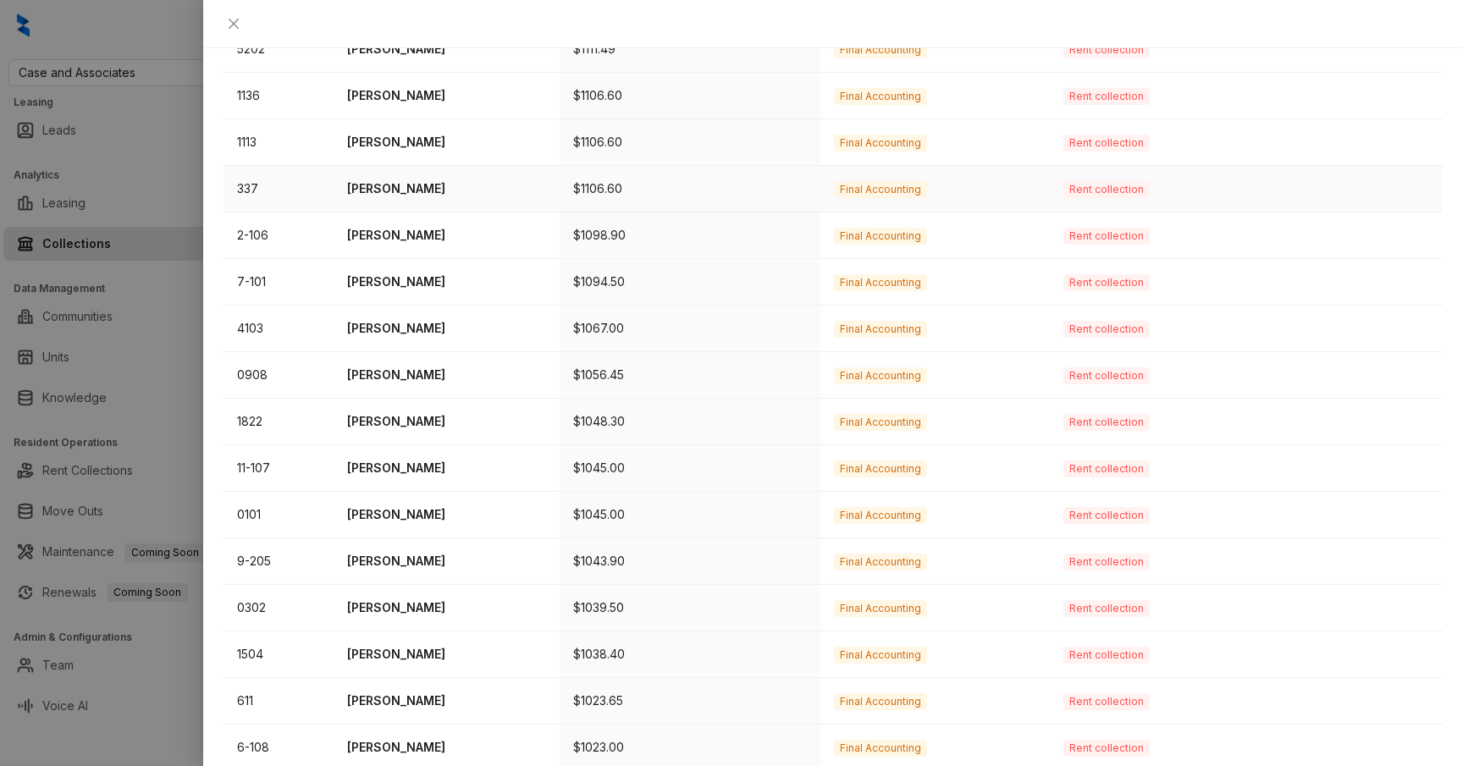
scroll to position [441, 0]
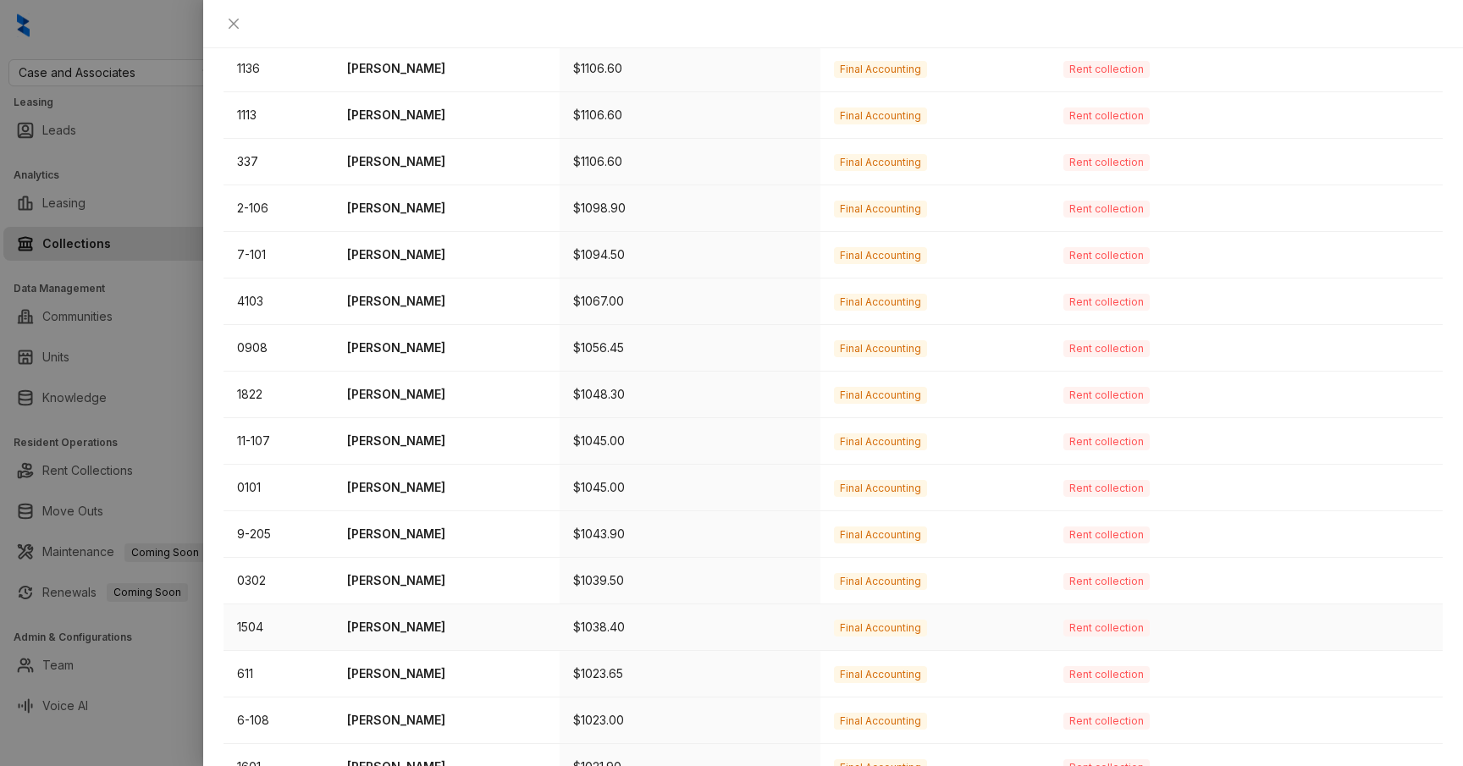
click at [394, 618] on p "Shala Tillman" at bounding box center [446, 627] width 199 height 19
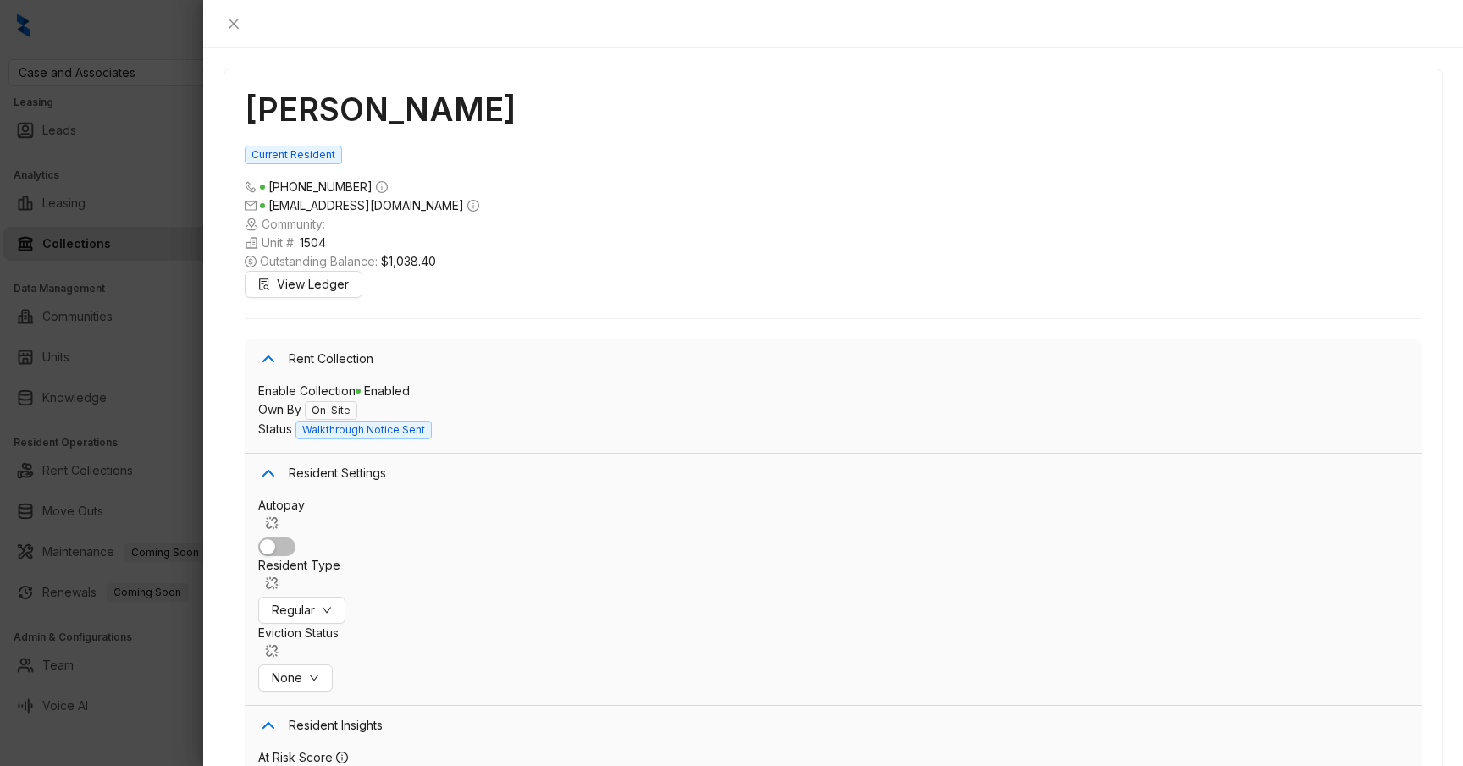
scroll to position [6621, 0]
click at [192, 417] on div at bounding box center [731, 383] width 1463 height 766
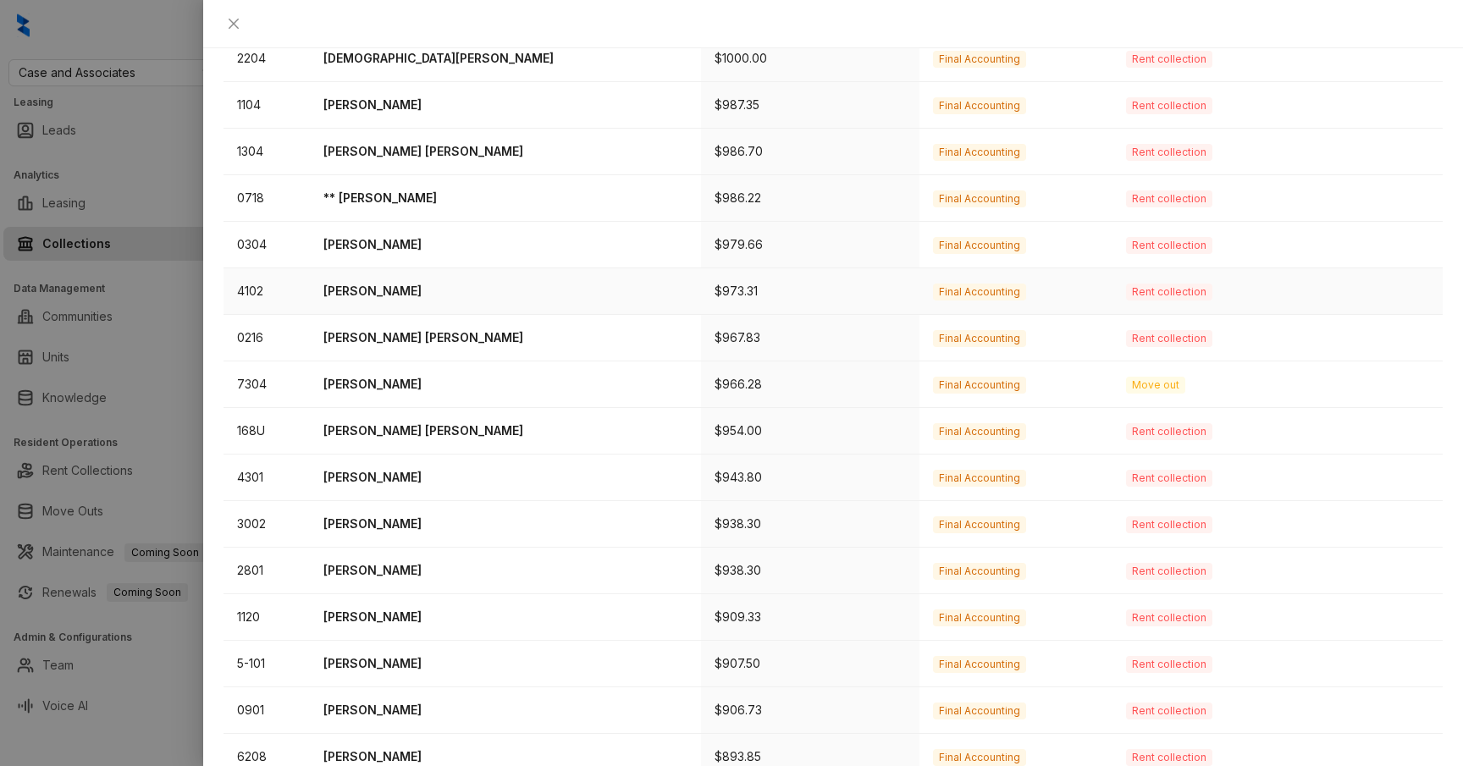
scroll to position [441, 0]
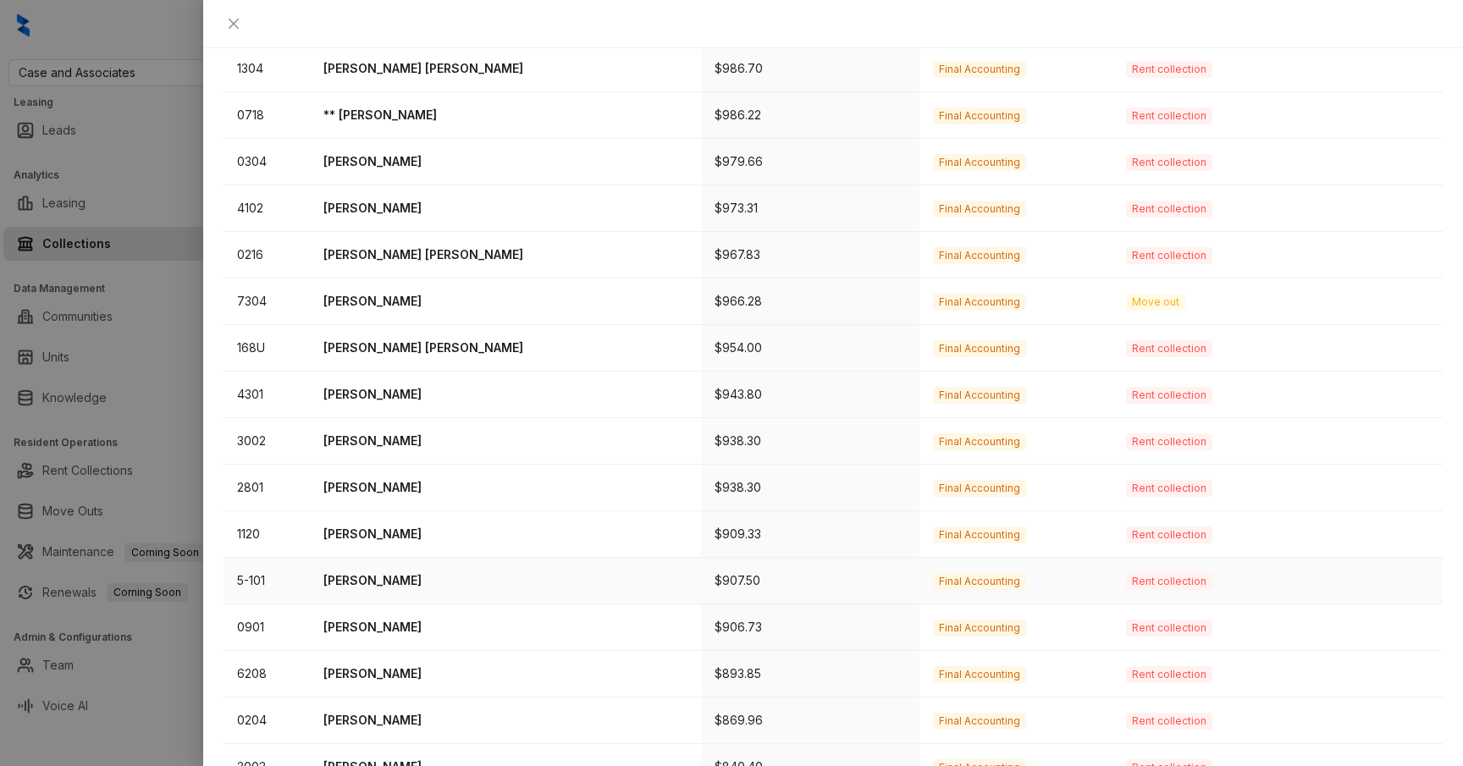
click at [381, 572] on p "Crystal Cantu" at bounding box center [505, 581] width 364 height 19
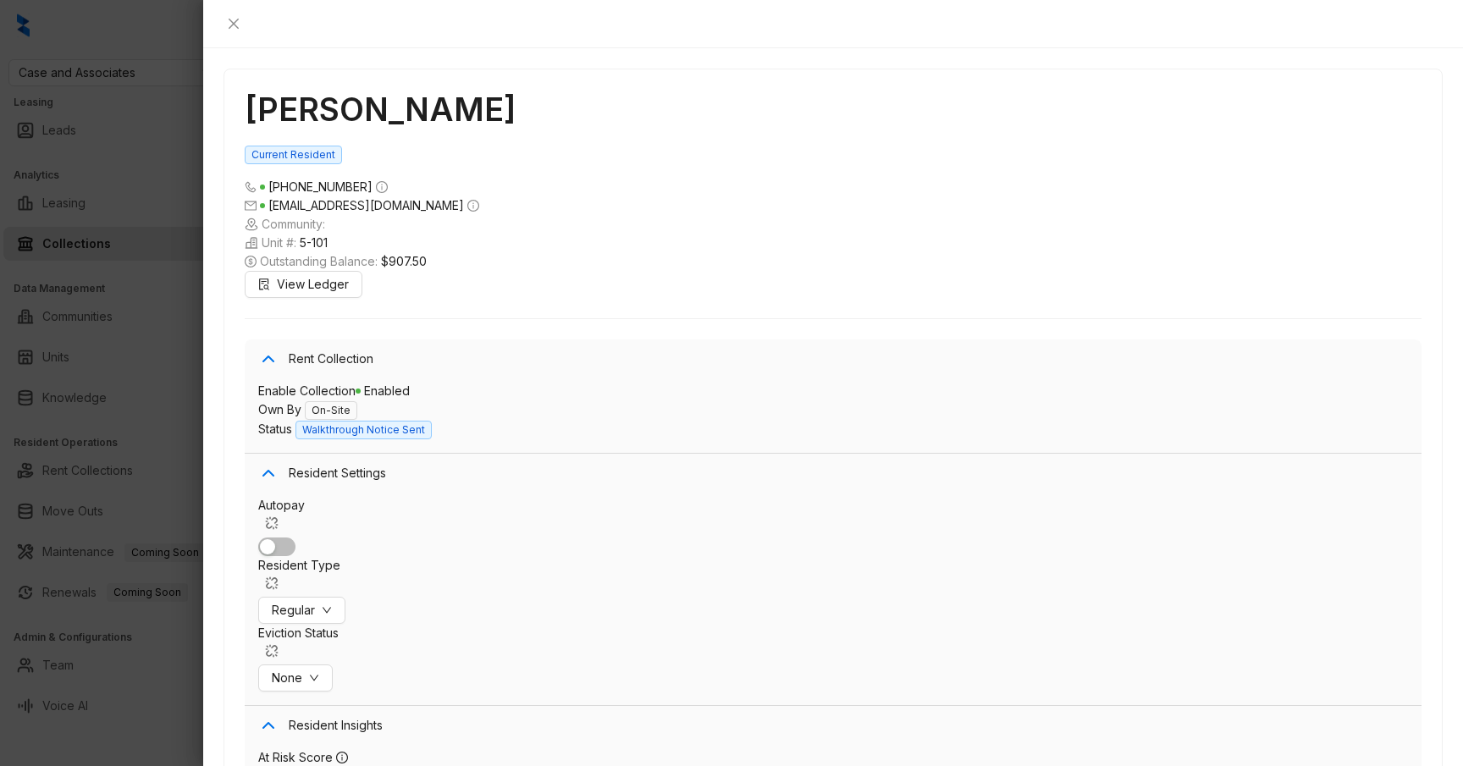
scroll to position [4831, 0]
click at [167, 354] on div at bounding box center [731, 383] width 1463 height 766
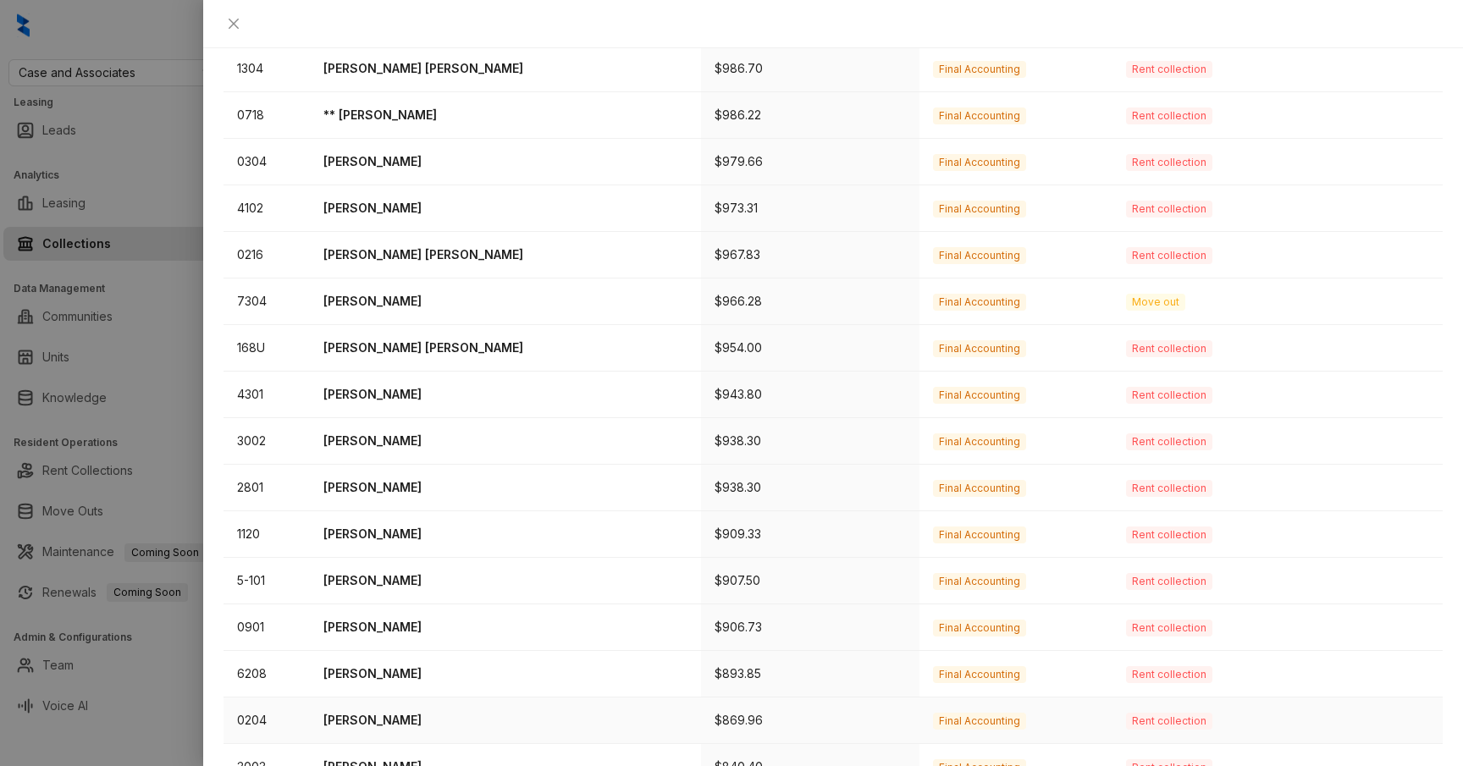
click at [405, 711] on p "Alexis Mireles" at bounding box center [505, 720] width 364 height 19
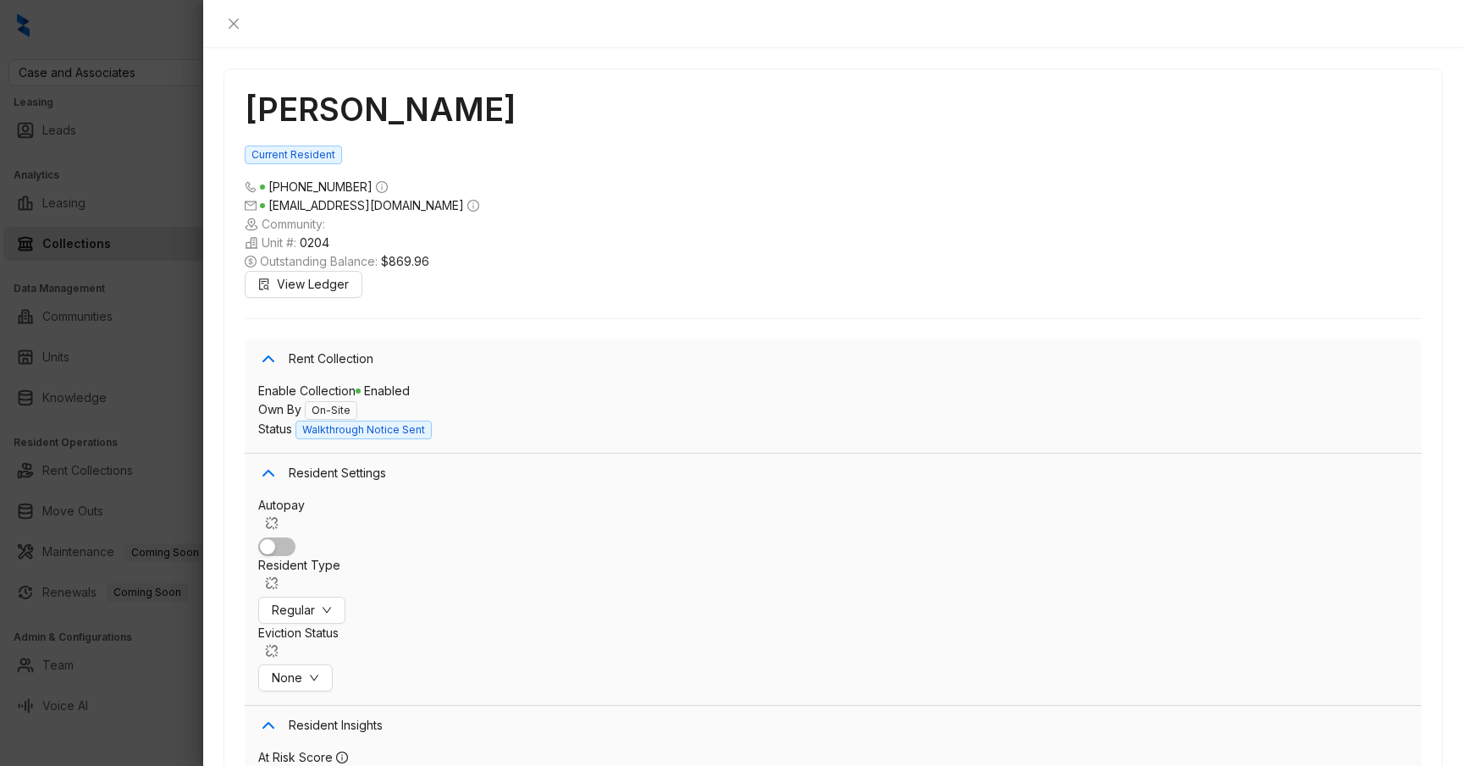
scroll to position [2495, 0]
click at [174, 375] on div at bounding box center [731, 383] width 1463 height 766
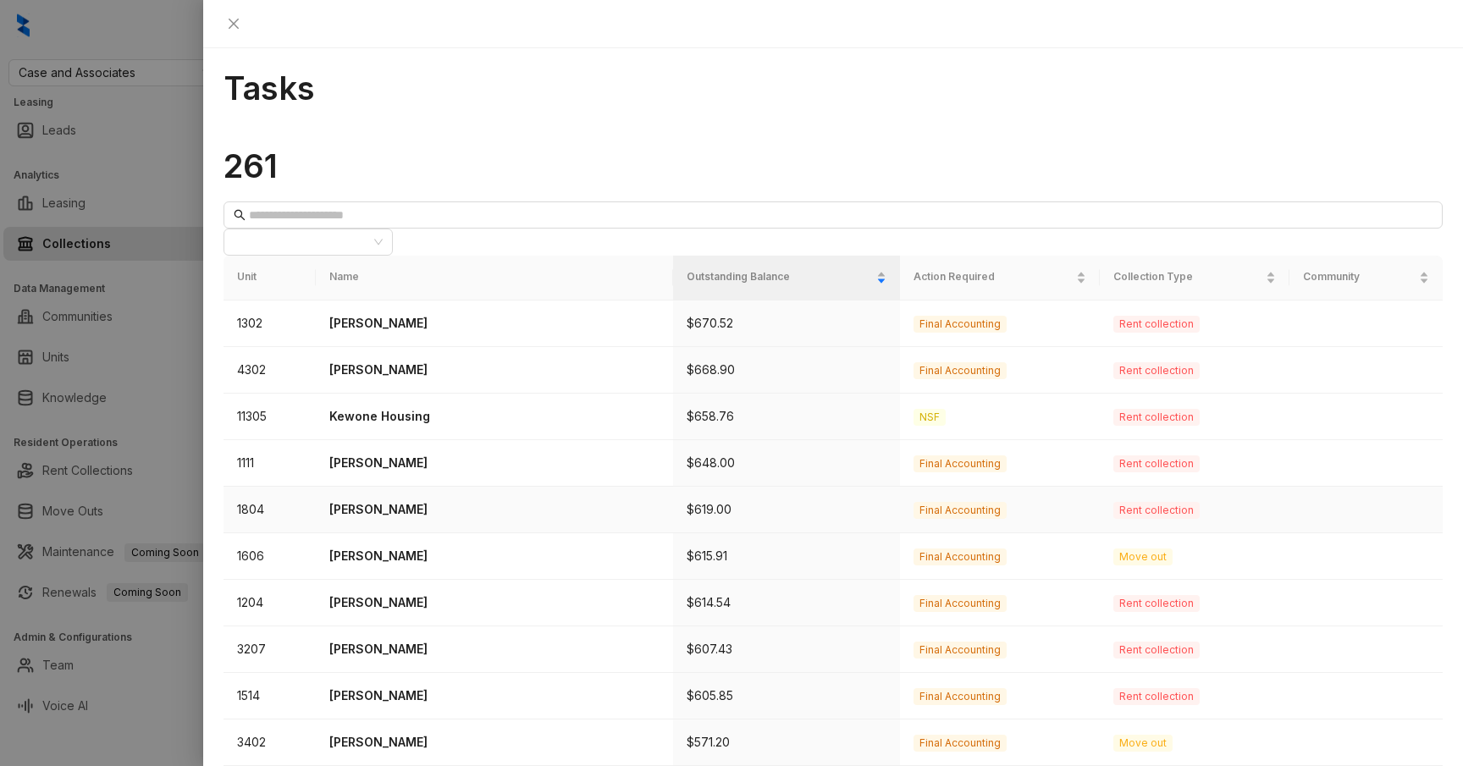
scroll to position [441, 0]
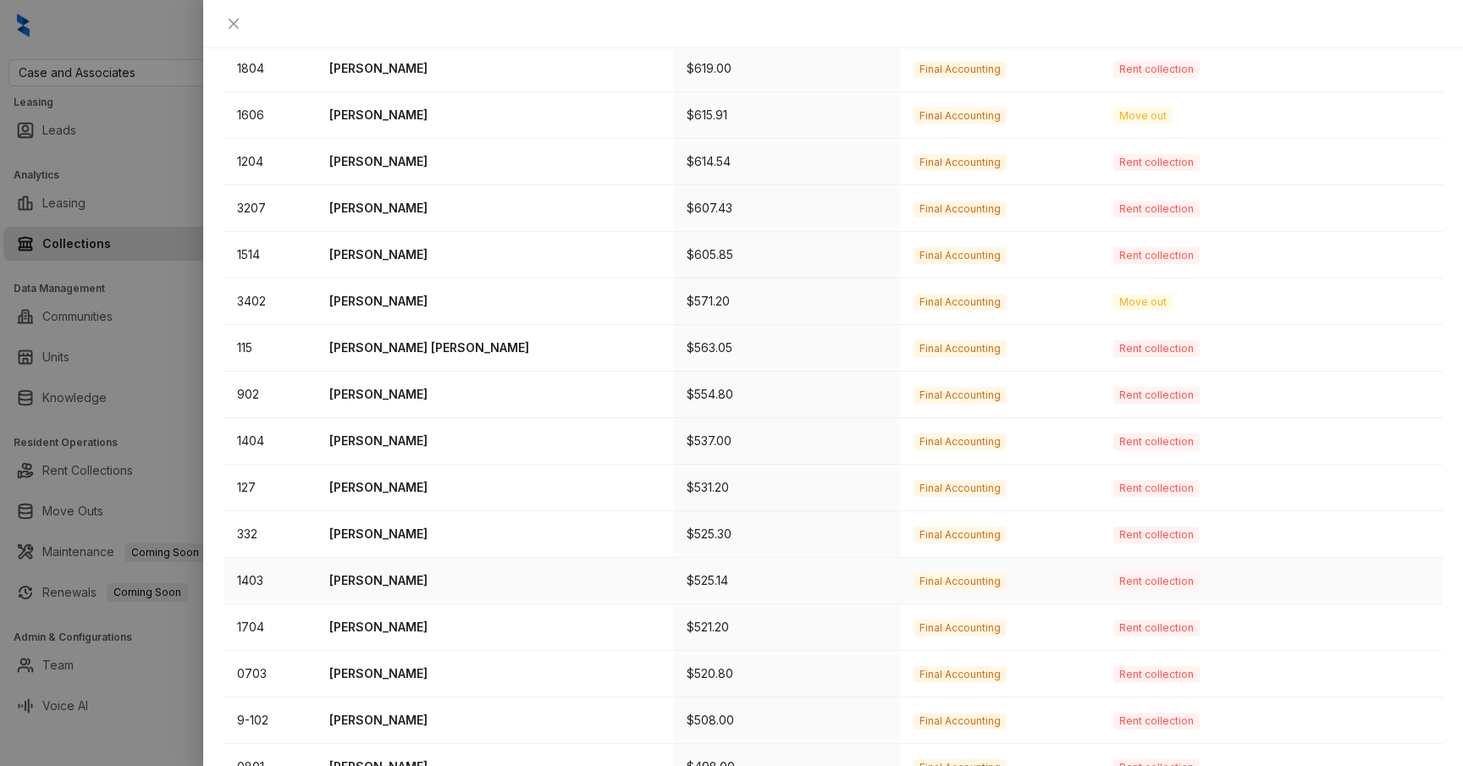
click at [371, 572] on p "Jalen Johns" at bounding box center [494, 581] width 330 height 19
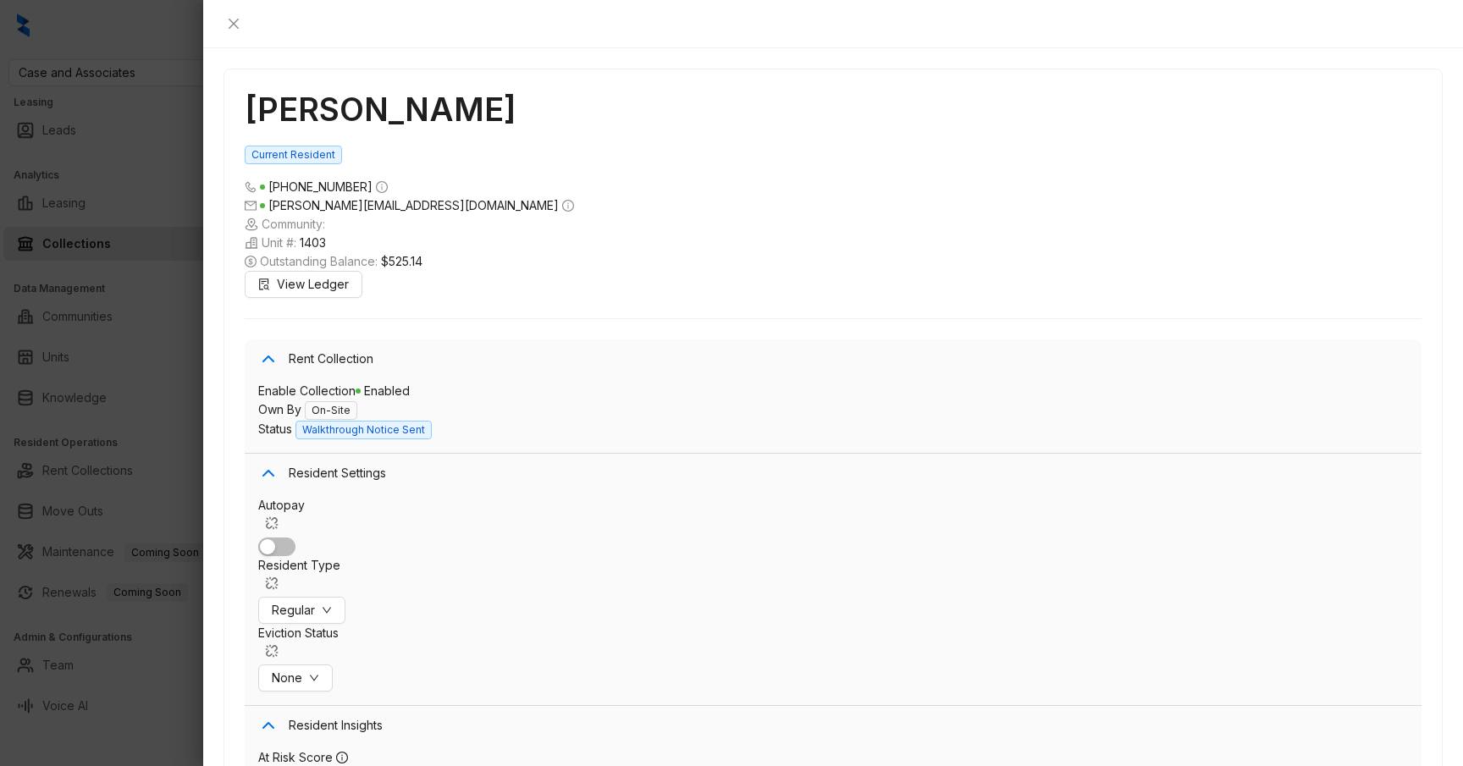
scroll to position [5293, 0]
click at [184, 357] on div at bounding box center [731, 383] width 1463 height 766
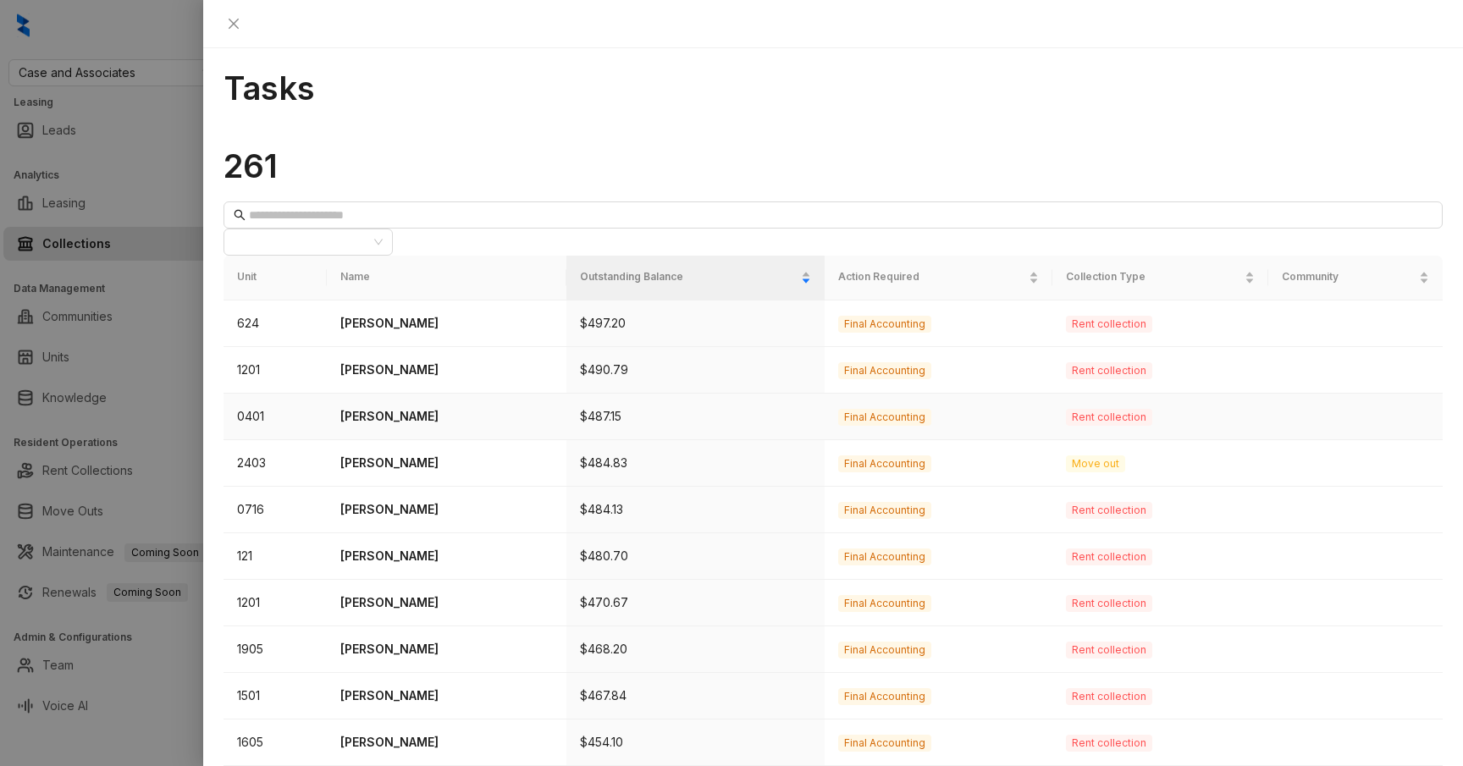
scroll to position [441, 0]
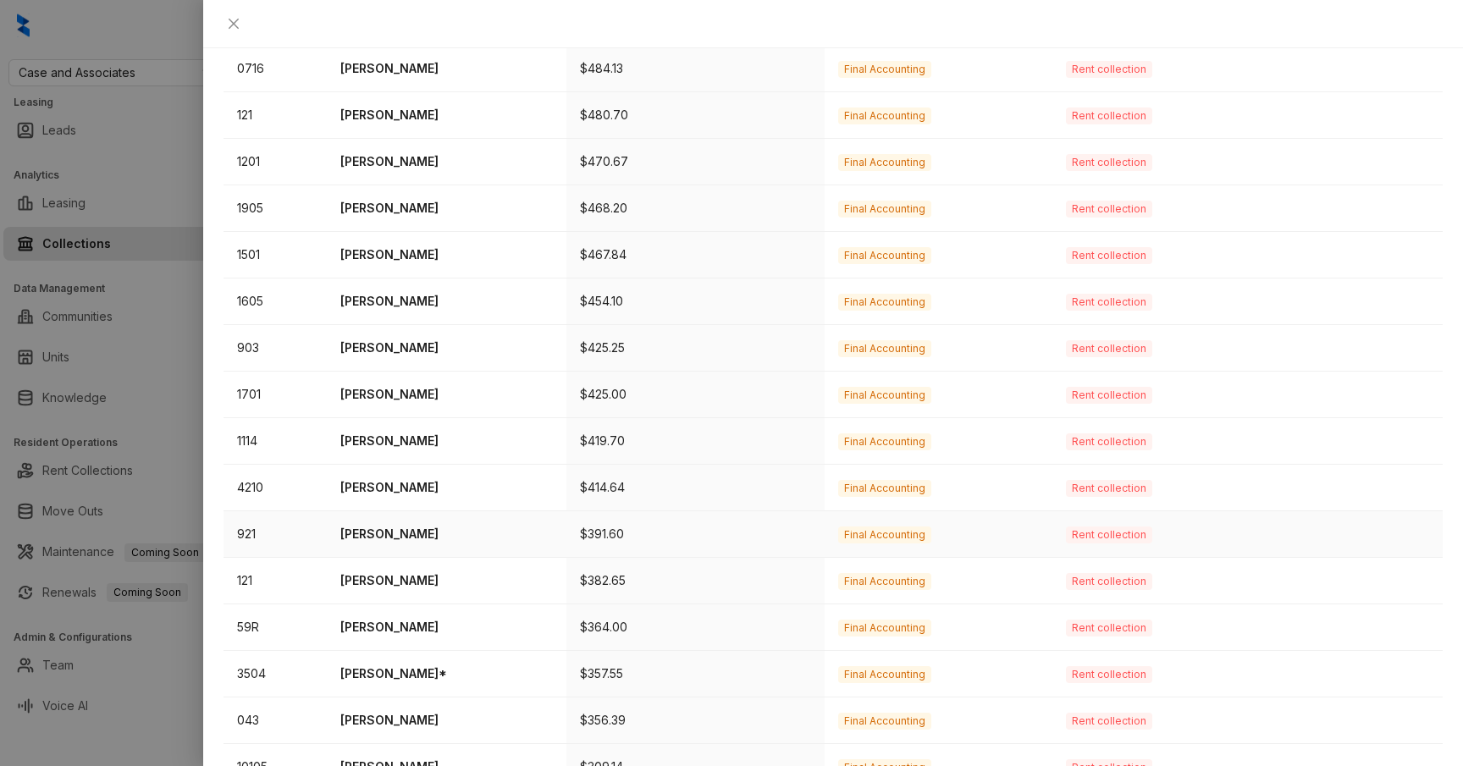
click at [394, 525] on p "Dionca Starks" at bounding box center [446, 534] width 213 height 19
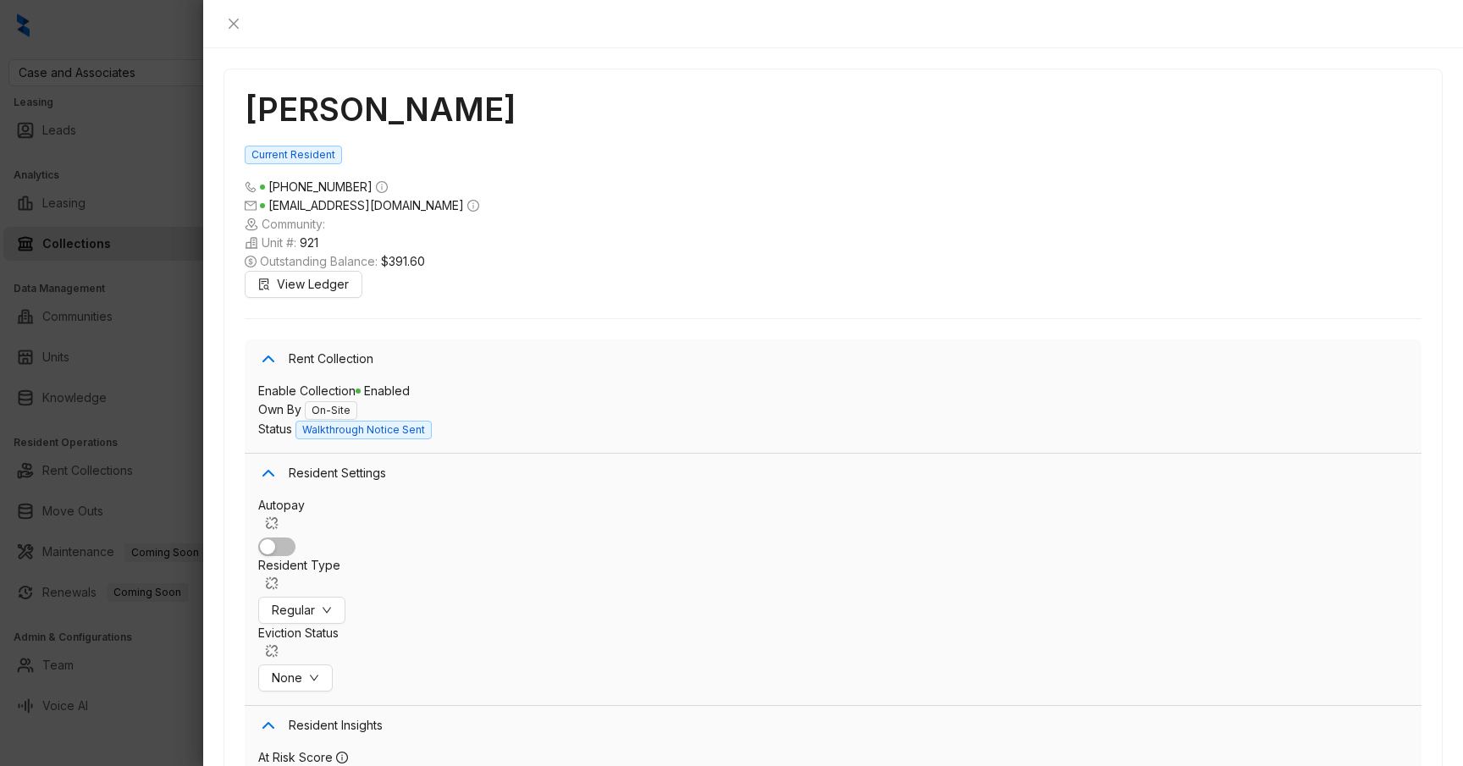
scroll to position [4804, 0]
click at [70, 331] on div at bounding box center [731, 383] width 1463 height 766
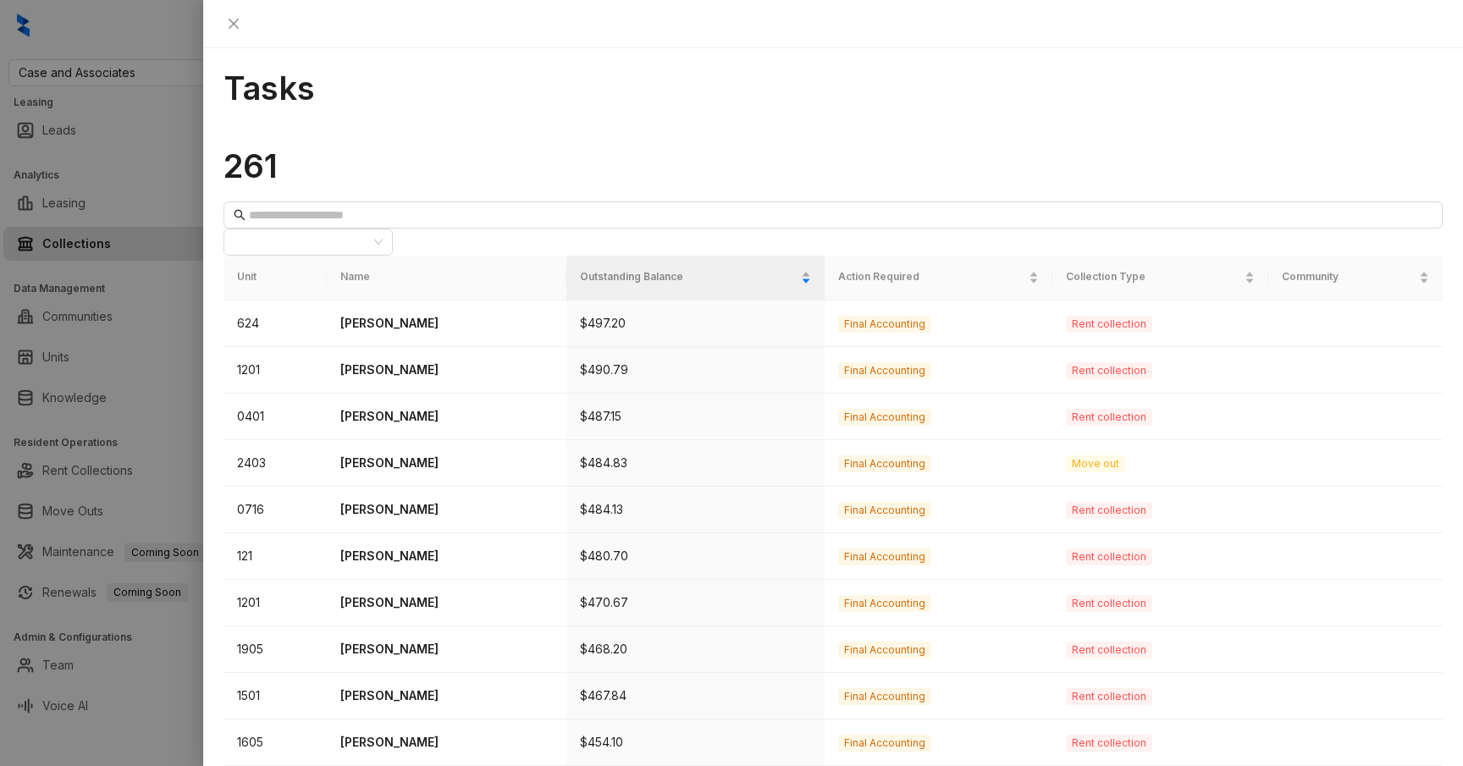
click at [135, 238] on div at bounding box center [731, 383] width 1463 height 766
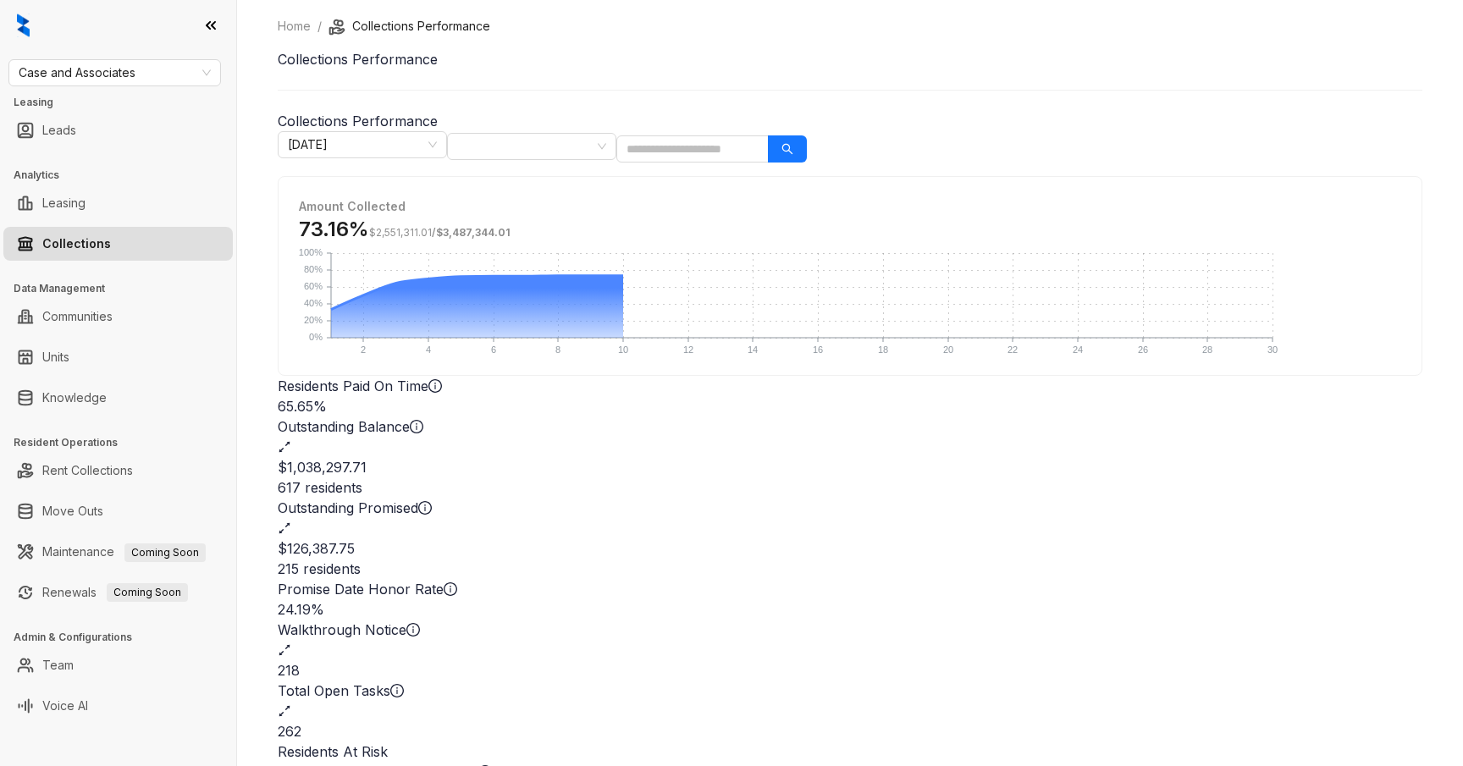
click at [1036, 721] on div "262" at bounding box center [850, 731] width 1145 height 20
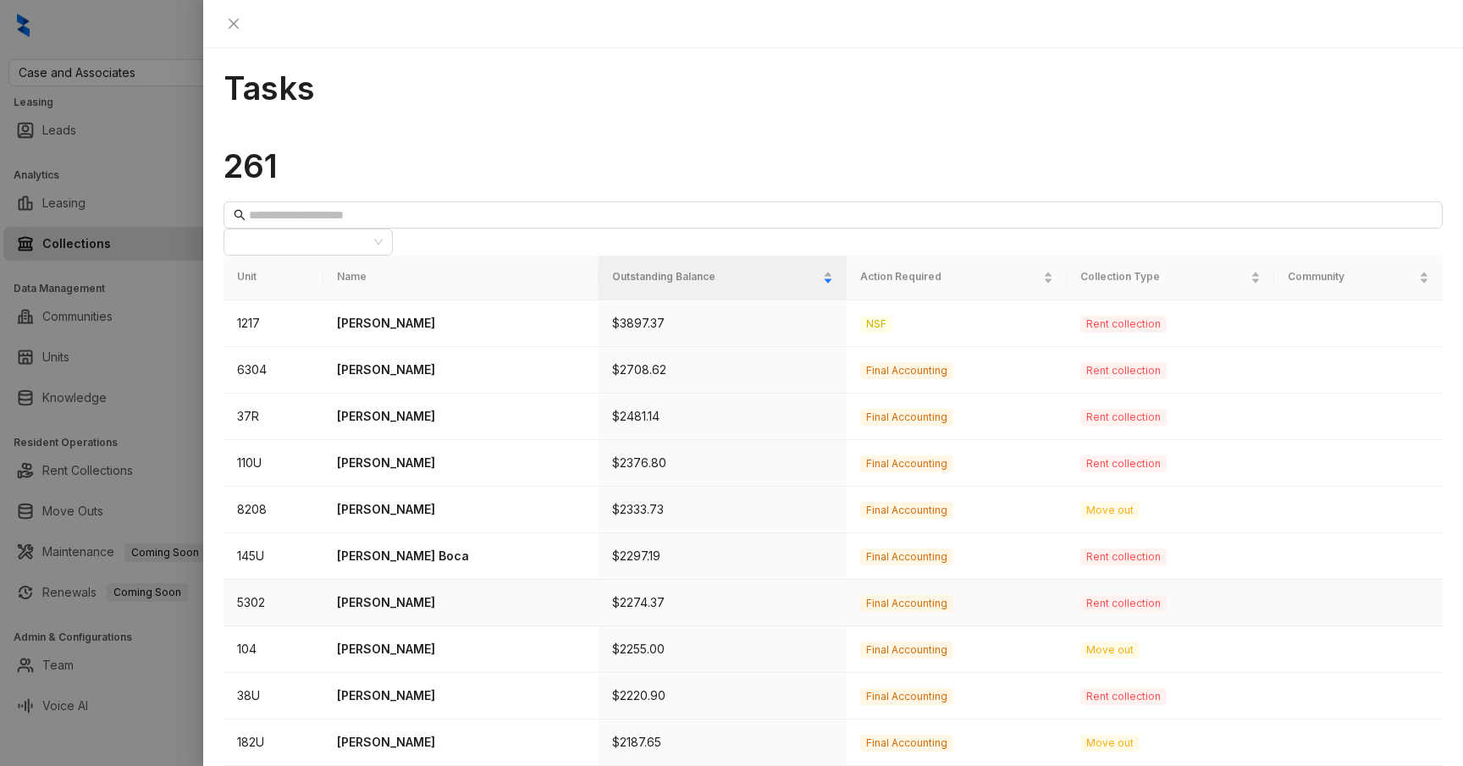
click at [414, 594] on p "Brandyn Teamer" at bounding box center [461, 603] width 248 height 19
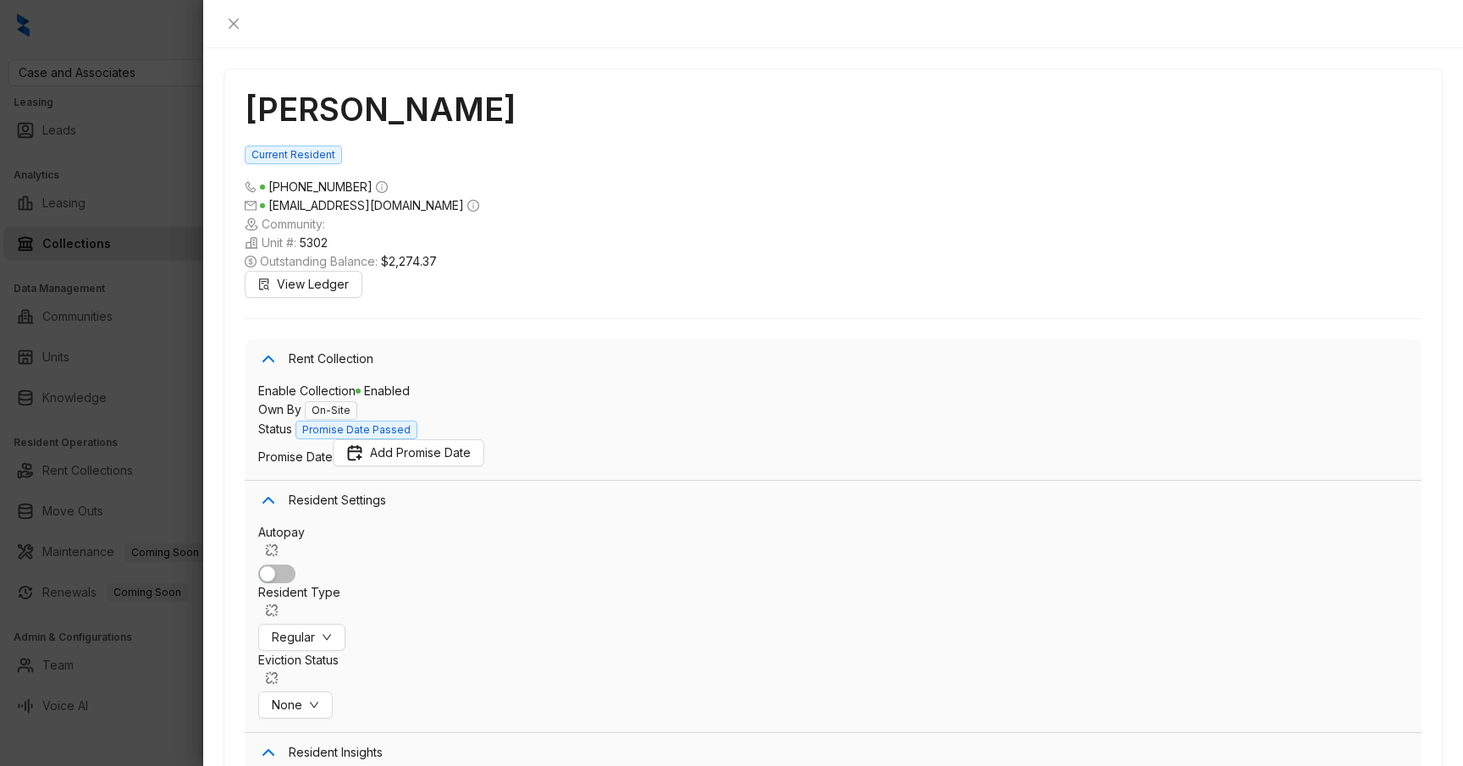
scroll to position [5859, 0]
click at [170, 289] on div at bounding box center [731, 383] width 1463 height 766
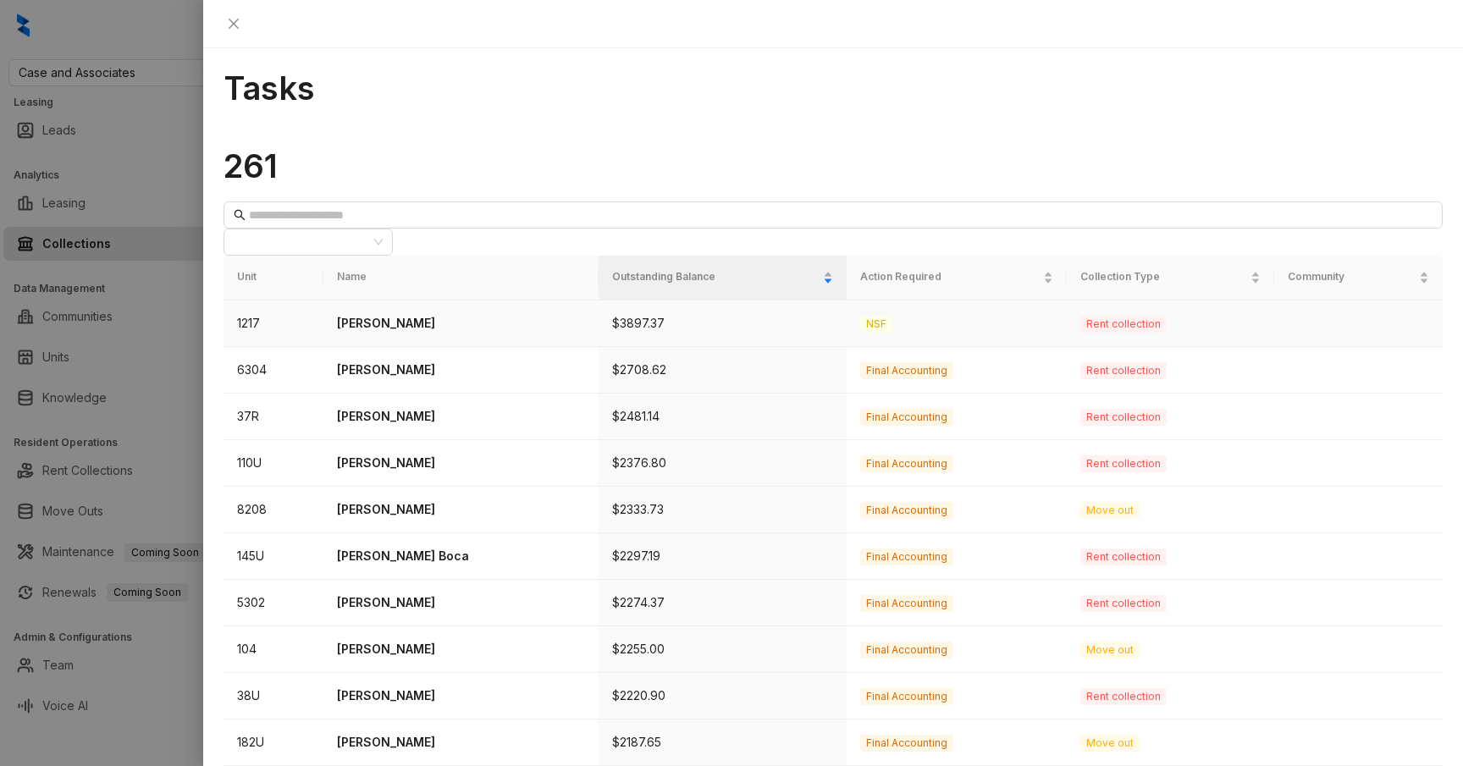
click at [408, 314] on p "Latonya Fielder" at bounding box center [461, 323] width 248 height 19
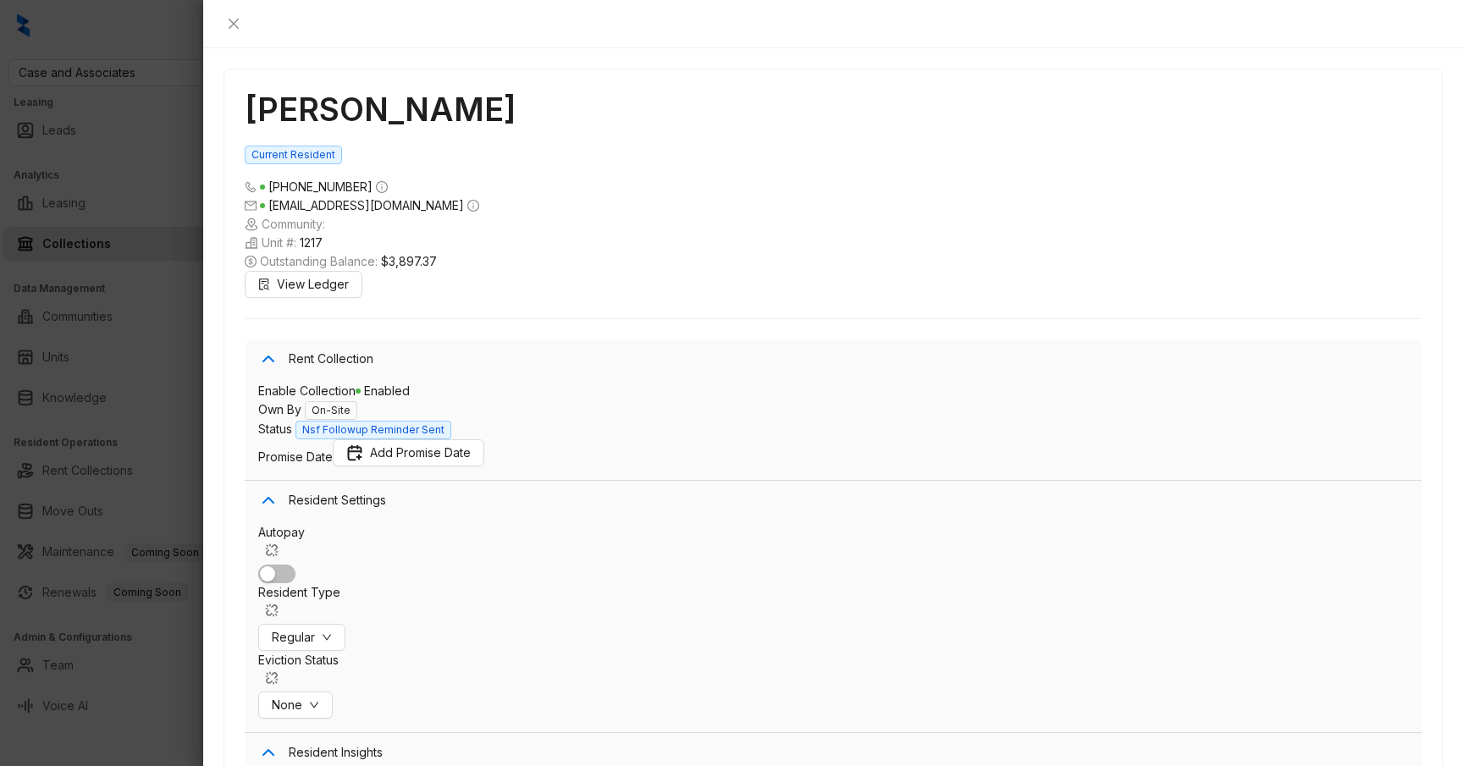
scroll to position [3857, 0]
click at [148, 436] on div at bounding box center [731, 383] width 1463 height 766
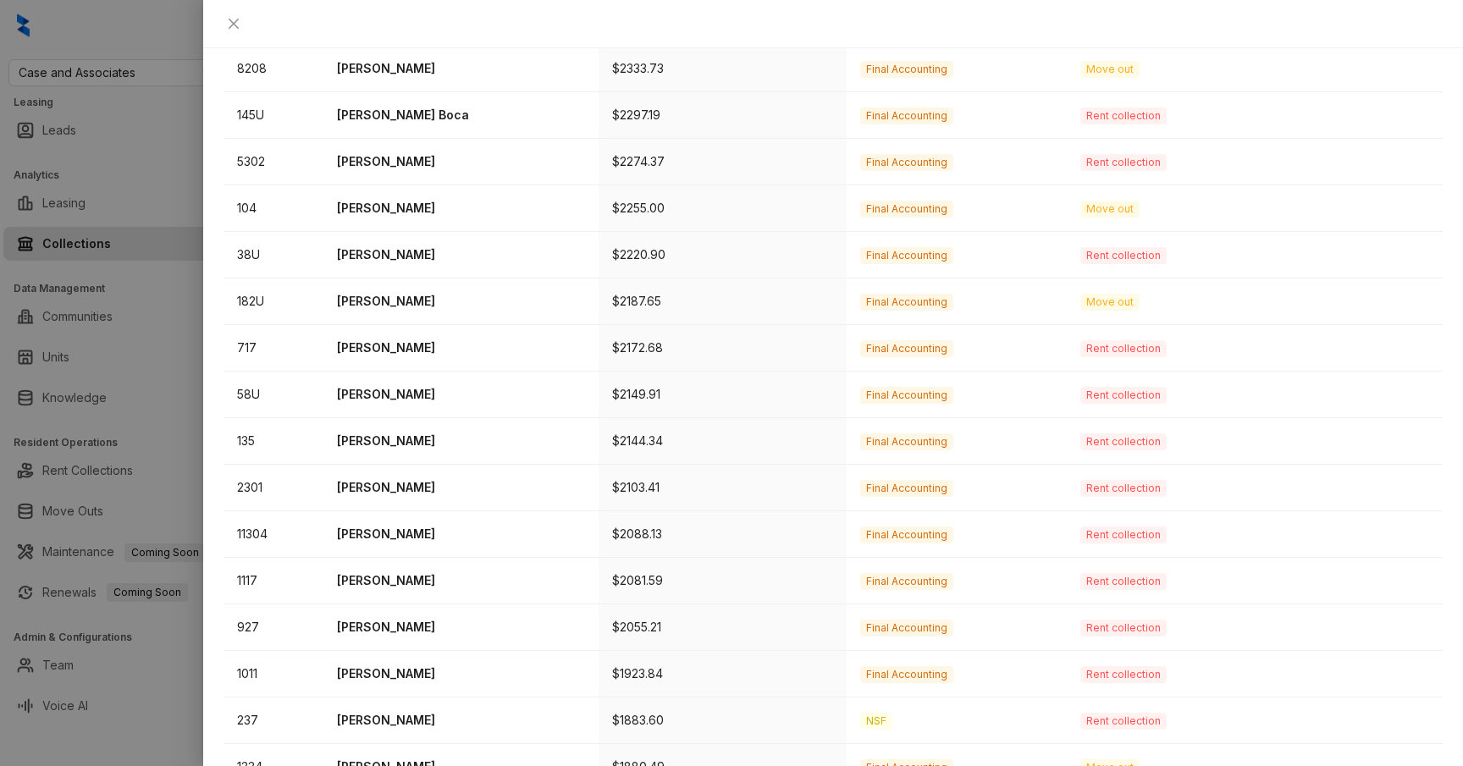
scroll to position [441, 0]
click at [383, 478] on p "Ismael Almanzan" at bounding box center [461, 487] width 248 height 19
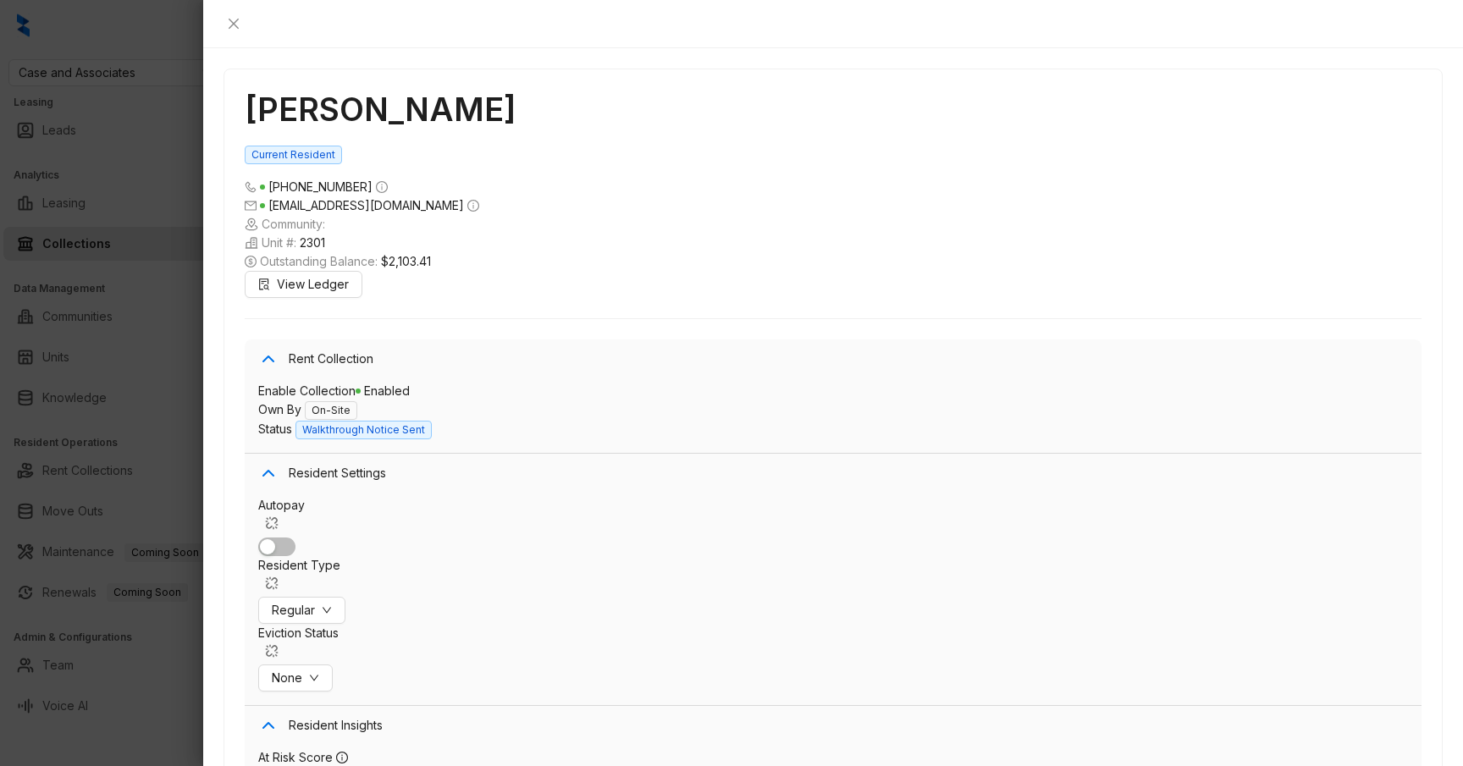
scroll to position [3200, 0]
click at [128, 305] on div at bounding box center [731, 383] width 1463 height 766
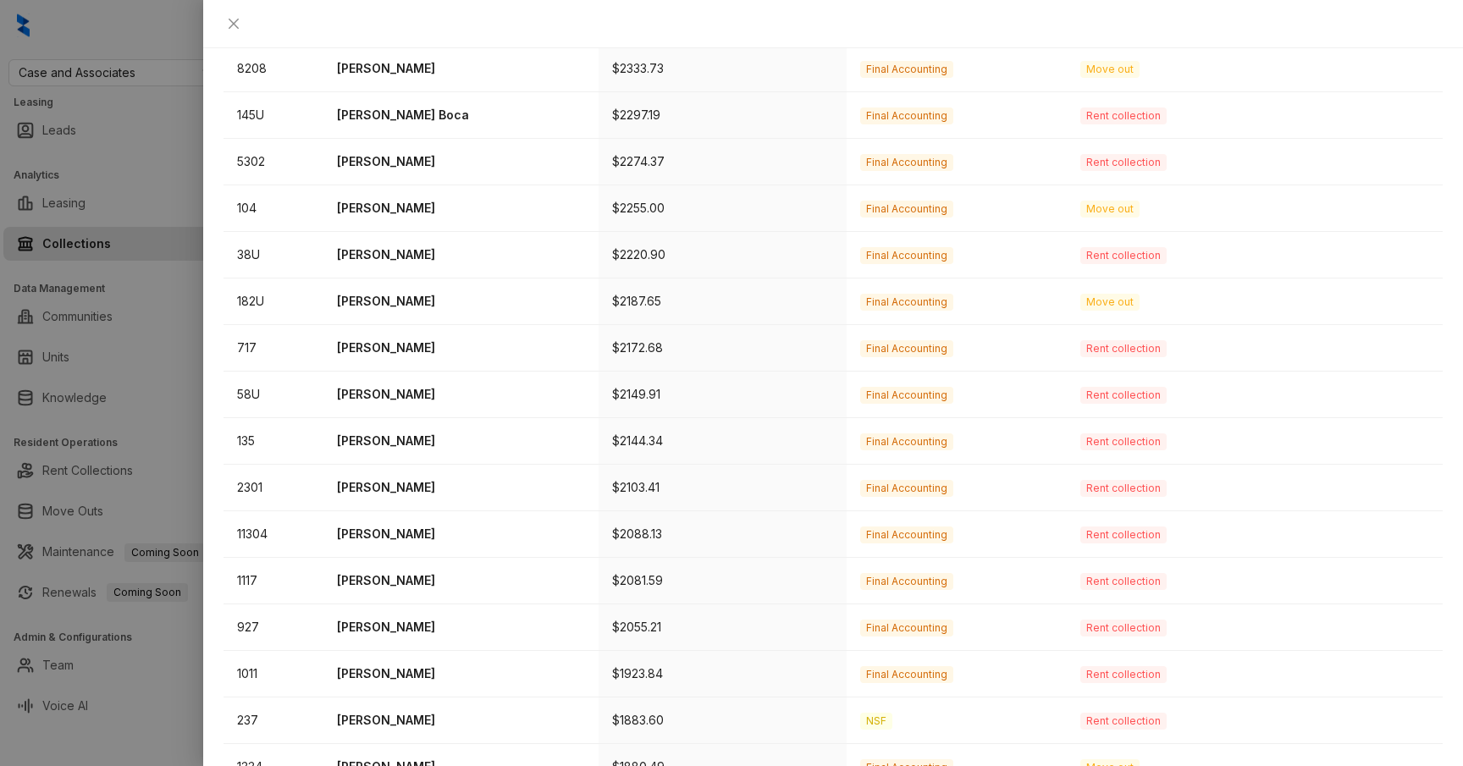
click at [132, 268] on div at bounding box center [731, 383] width 1463 height 766
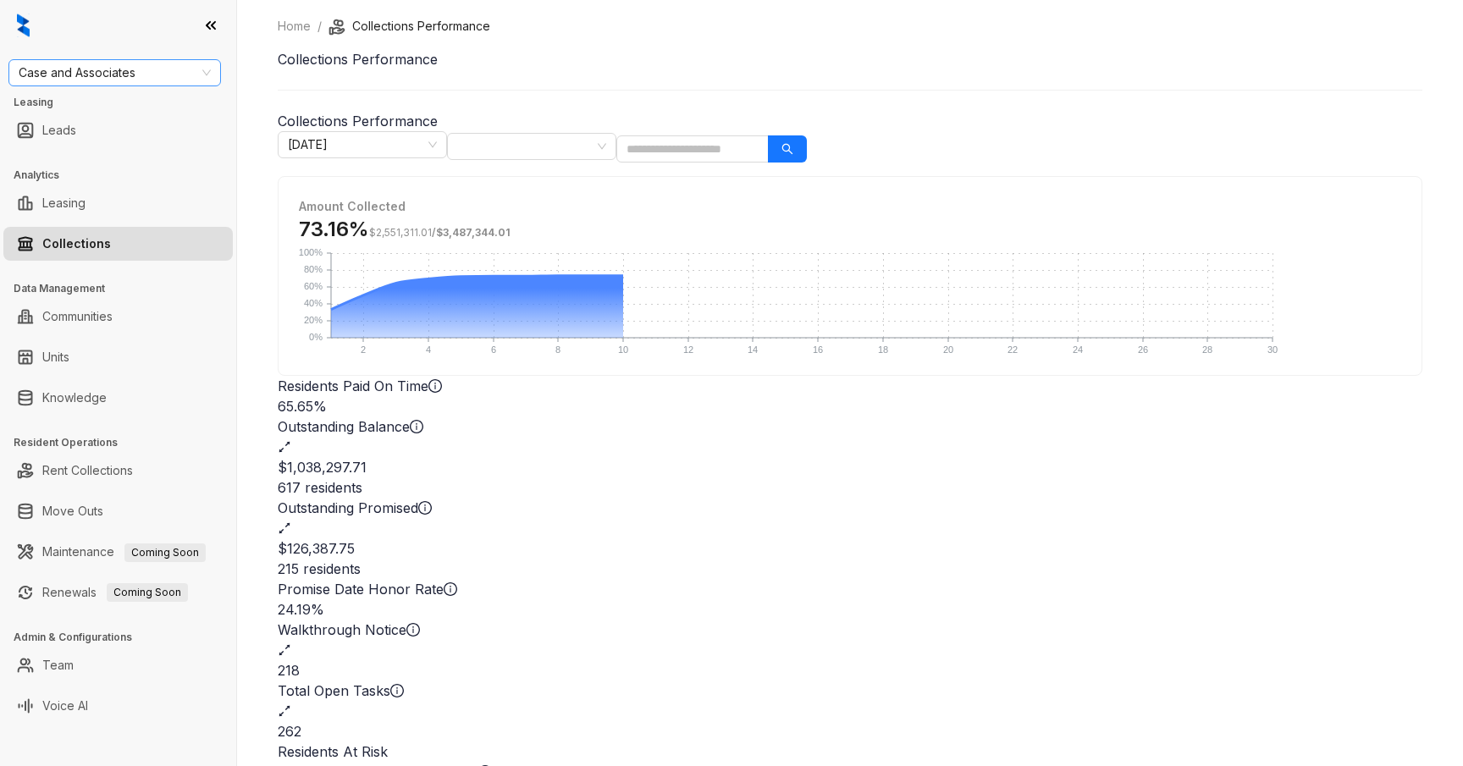
click at [130, 70] on span "Case and Associates" at bounding box center [115, 72] width 192 height 25
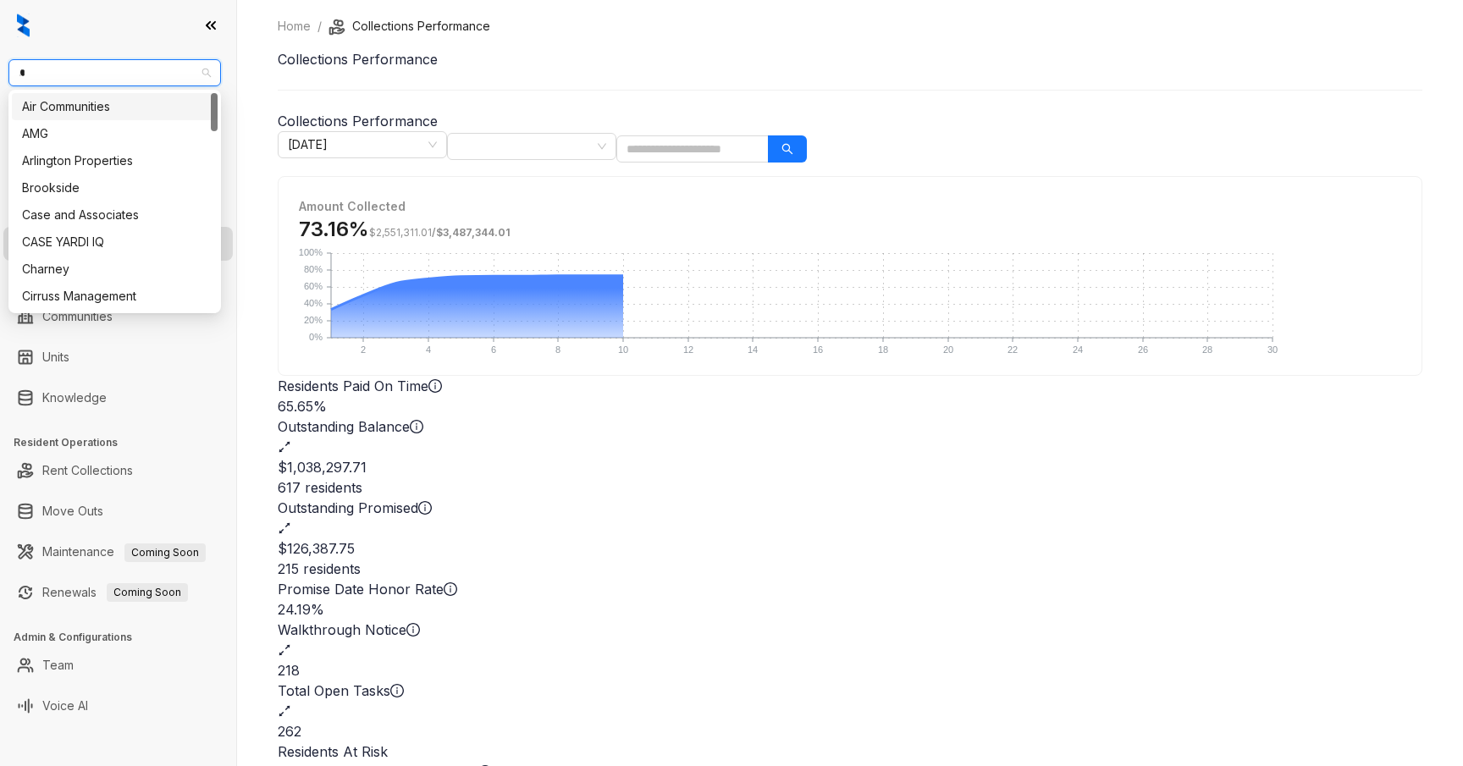
type input "**"
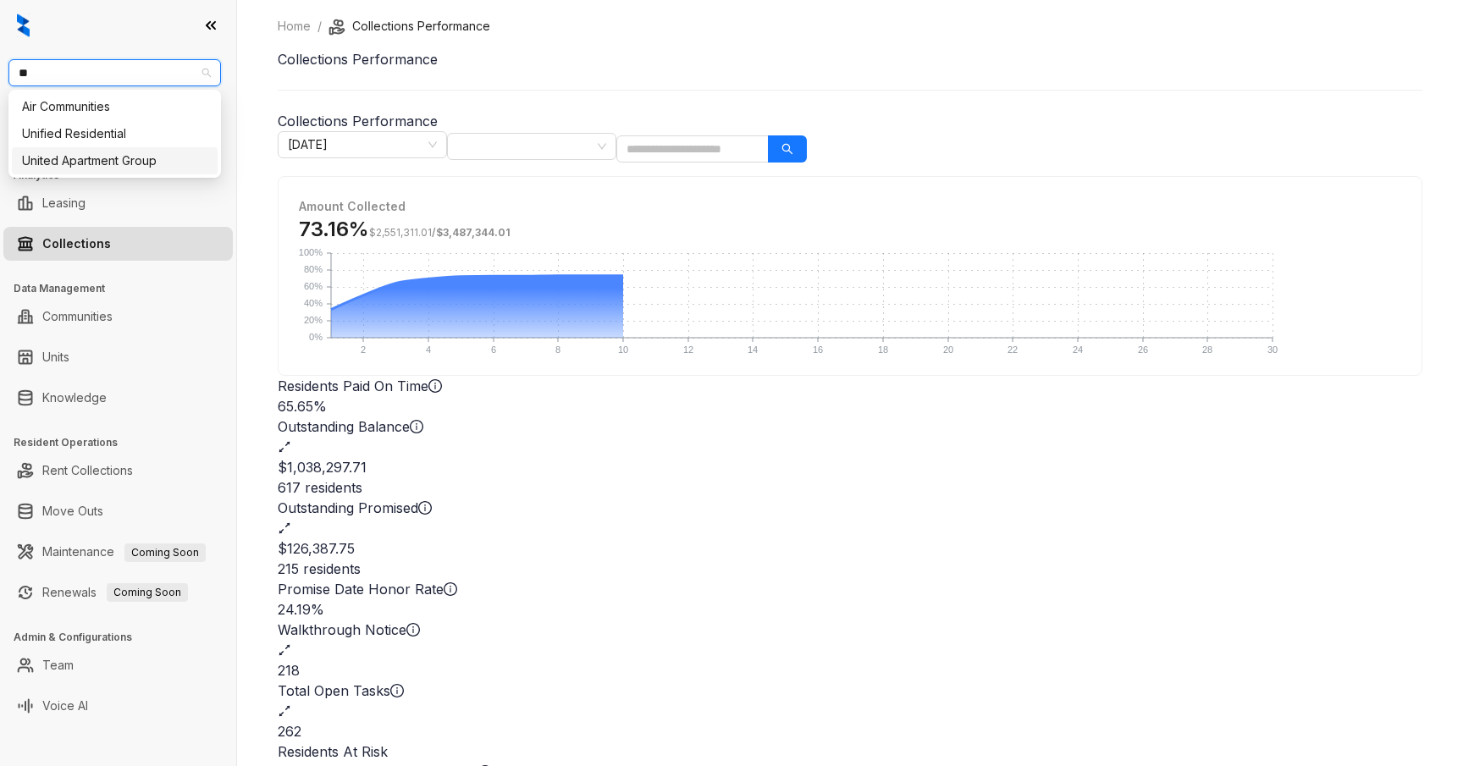
click at [138, 153] on div "United Apartment Group" at bounding box center [114, 161] width 185 height 19
click at [908, 111] on div "Home / Collections Performance Collections Performance Collections Performance …" at bounding box center [850, 481] width 1145 height 928
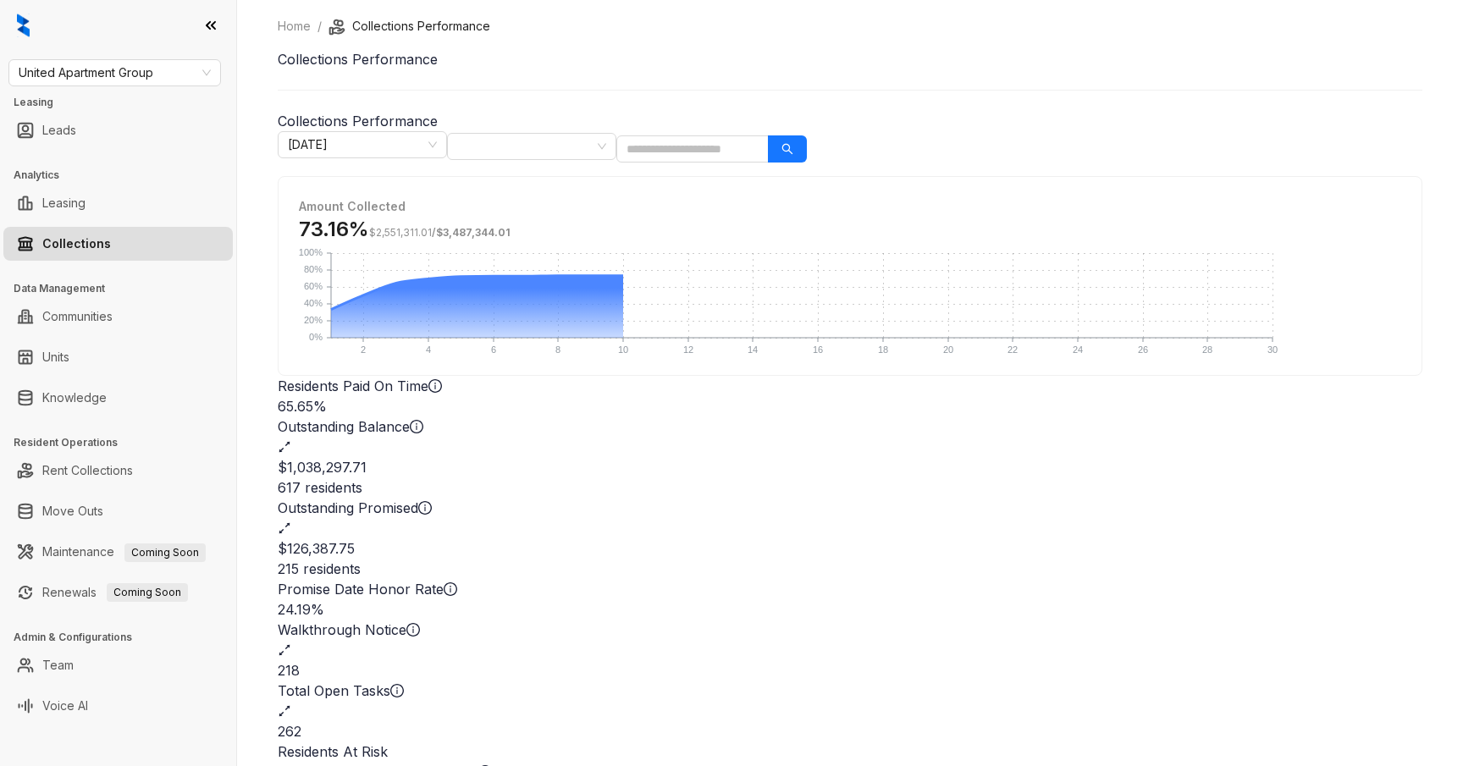
click at [291, 440] on icon "expand-alt" at bounding box center [285, 447] width 14 height 14
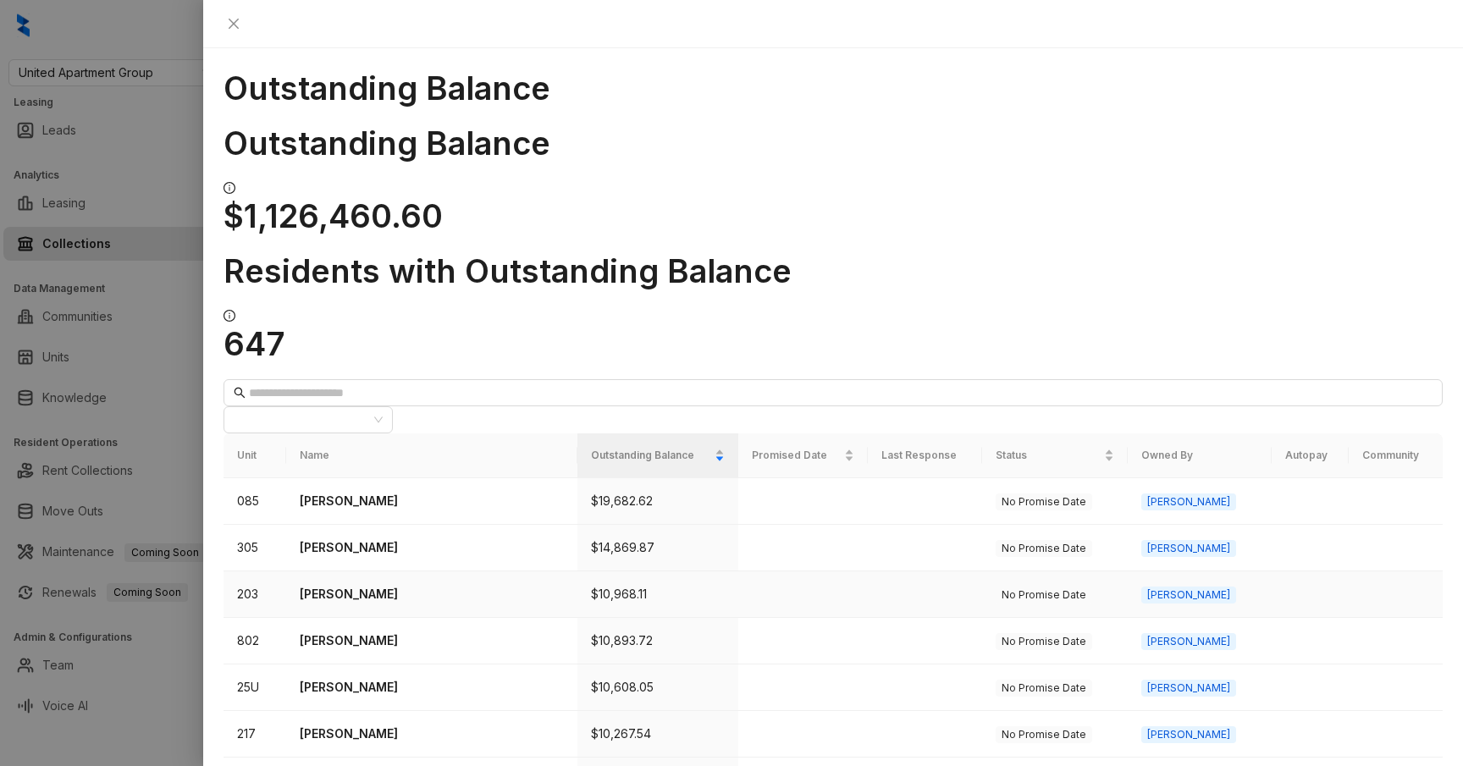
click at [414, 585] on p "Derek McCloud" at bounding box center [432, 594] width 264 height 19
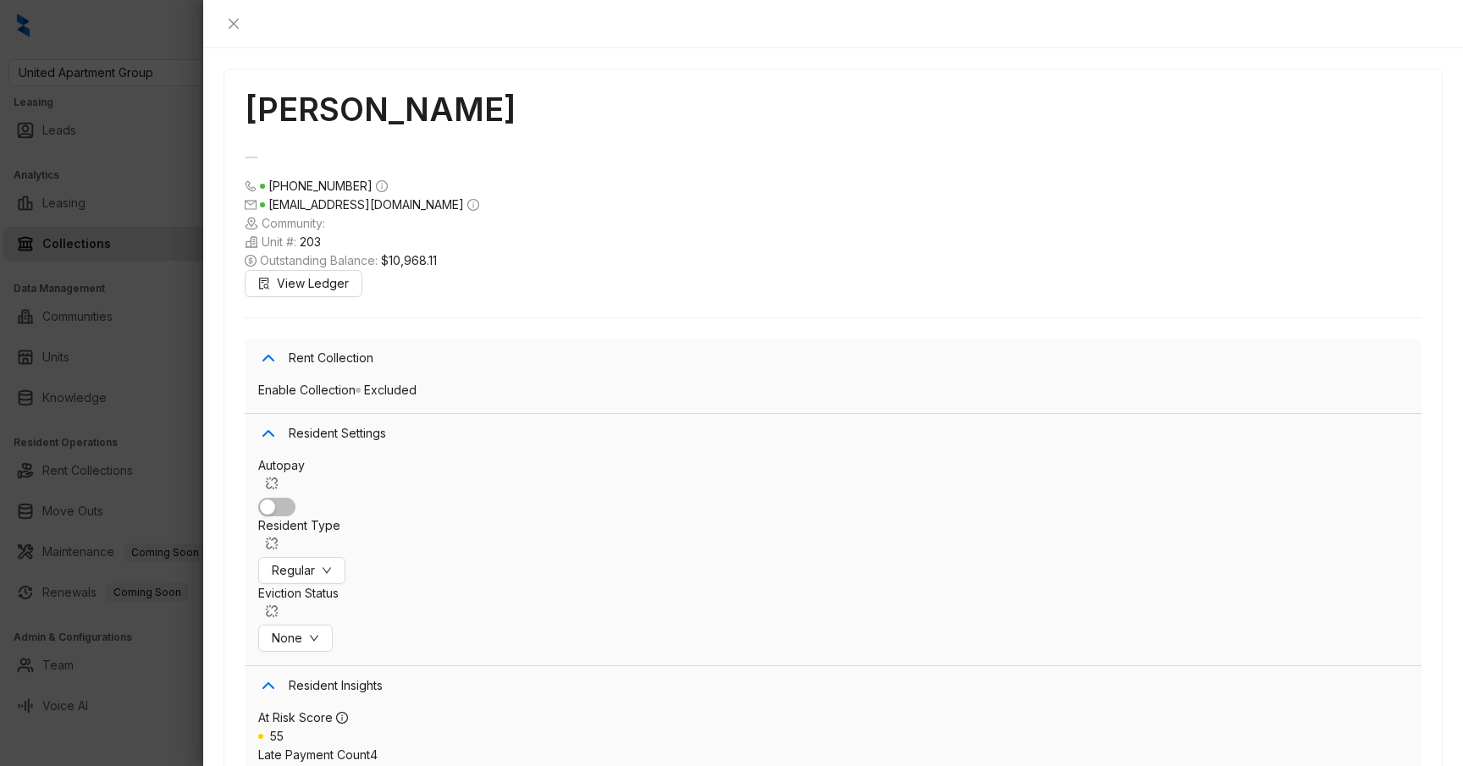
click at [156, 313] on div at bounding box center [731, 383] width 1463 height 766
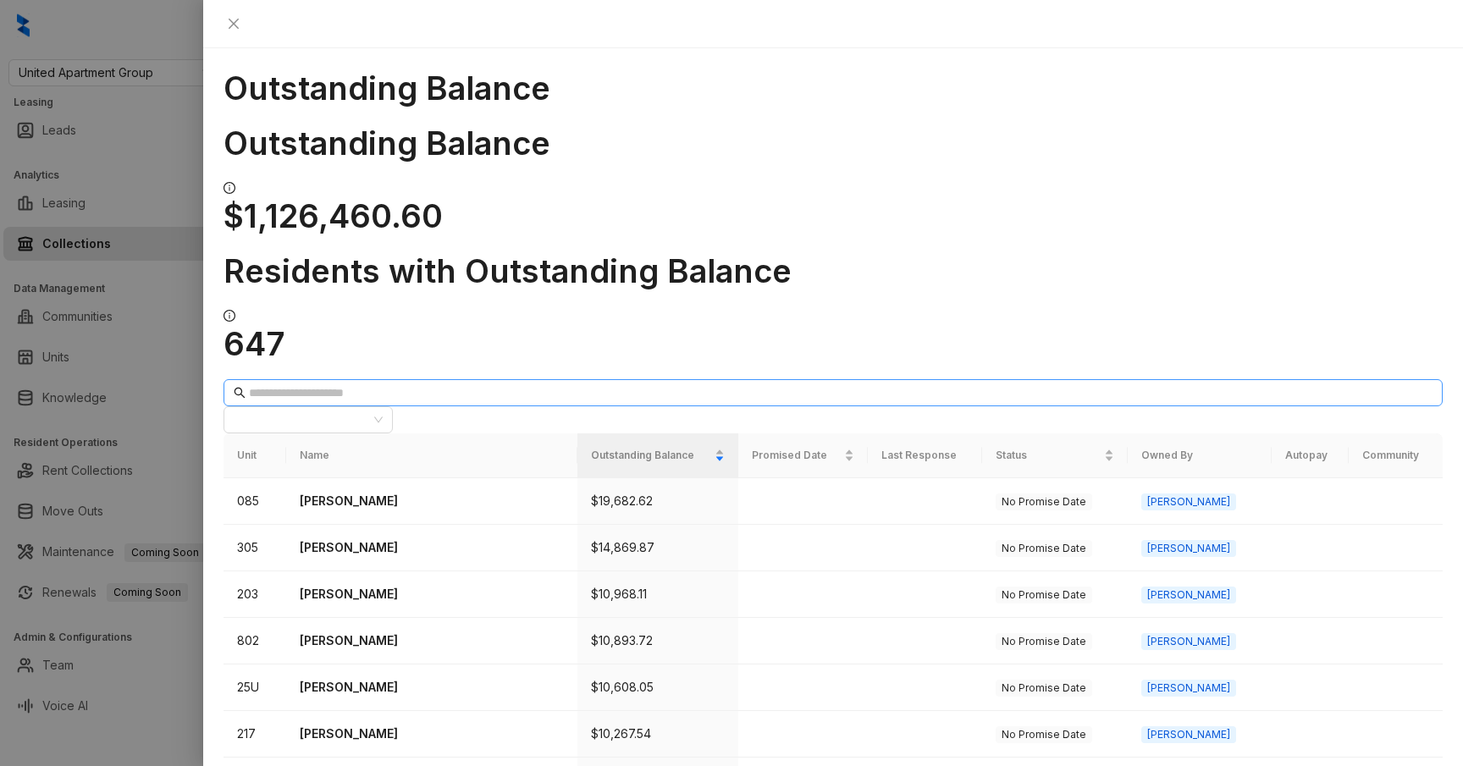
scroll to position [488, 0]
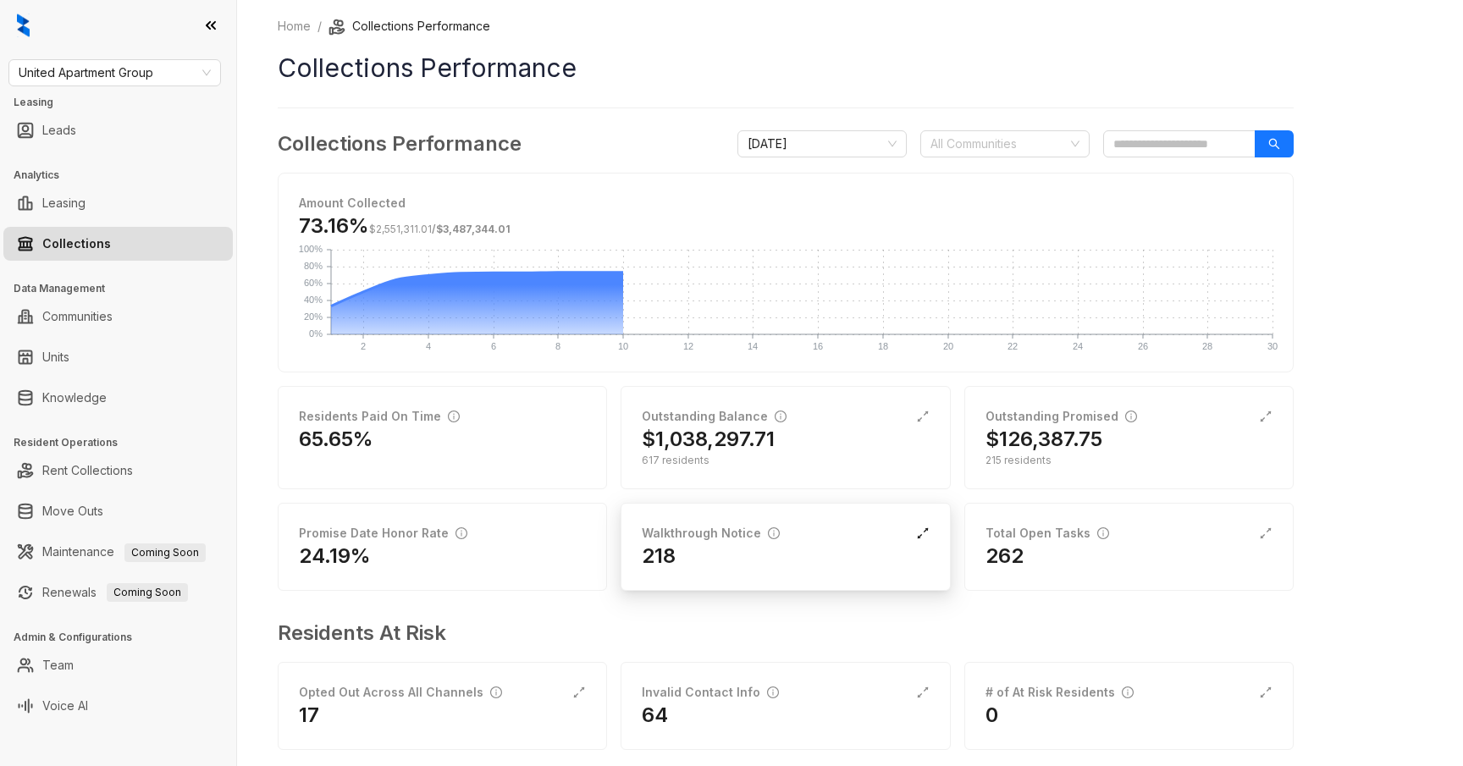
click at [916, 533] on icon "expand-alt" at bounding box center [923, 534] width 14 height 14
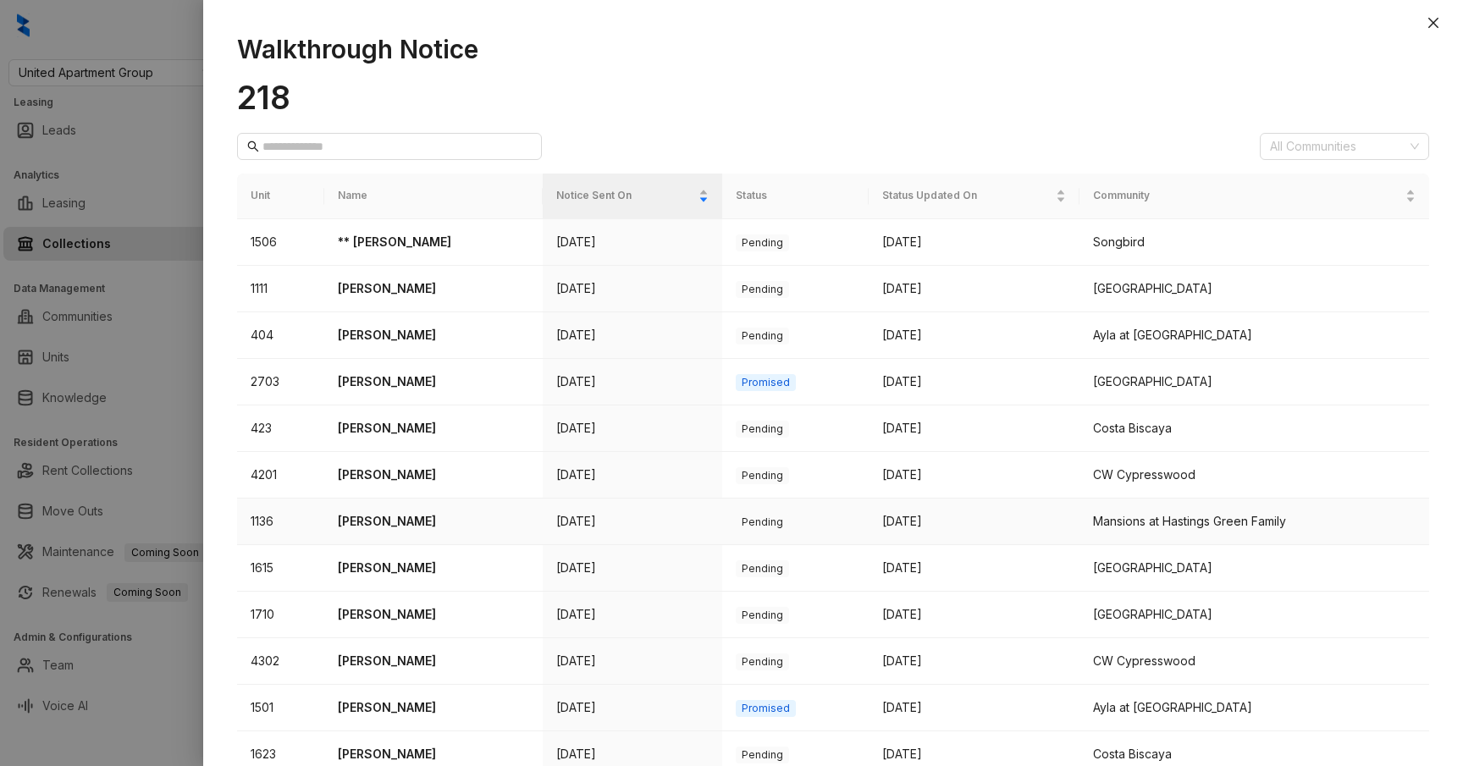
click at [594, 521] on td "Sep 9" at bounding box center [633, 522] width 180 height 47
click at [387, 515] on p "Lori Harris" at bounding box center [433, 521] width 191 height 19
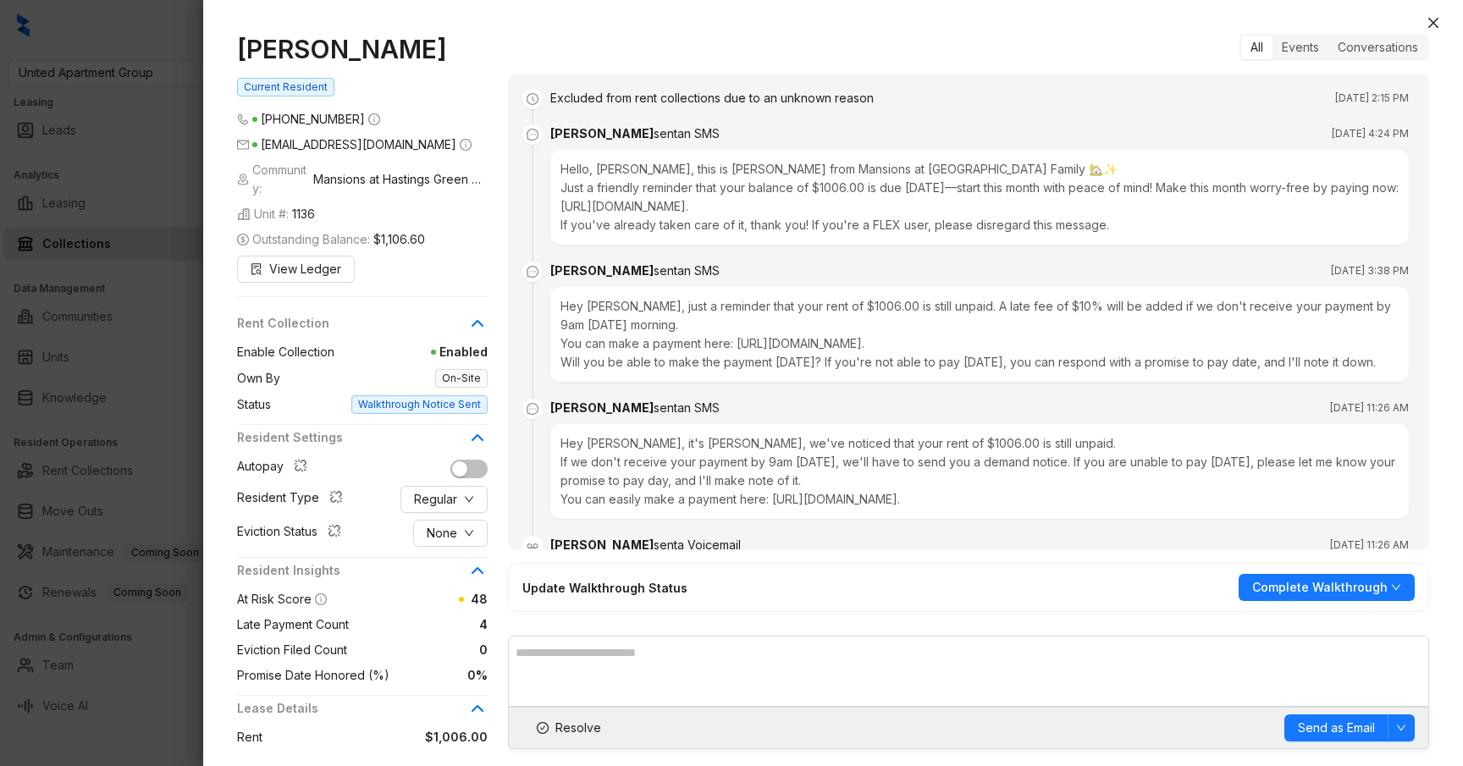
scroll to position [3735, 0]
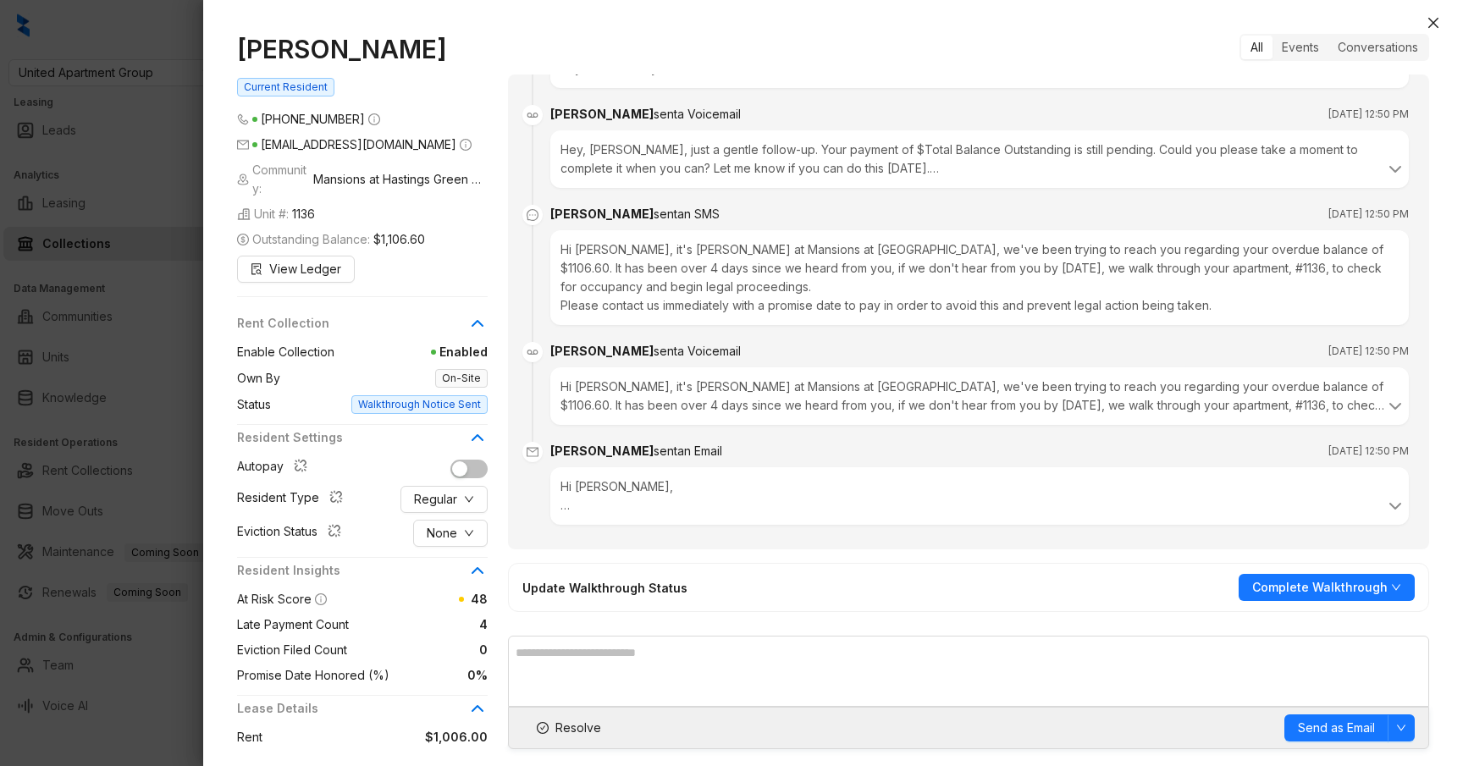
click at [613, 478] on div "Hi Lori, We've made several attempts to reach you regarding your overdue balanc…" at bounding box center [980, 496] width 838 height 37
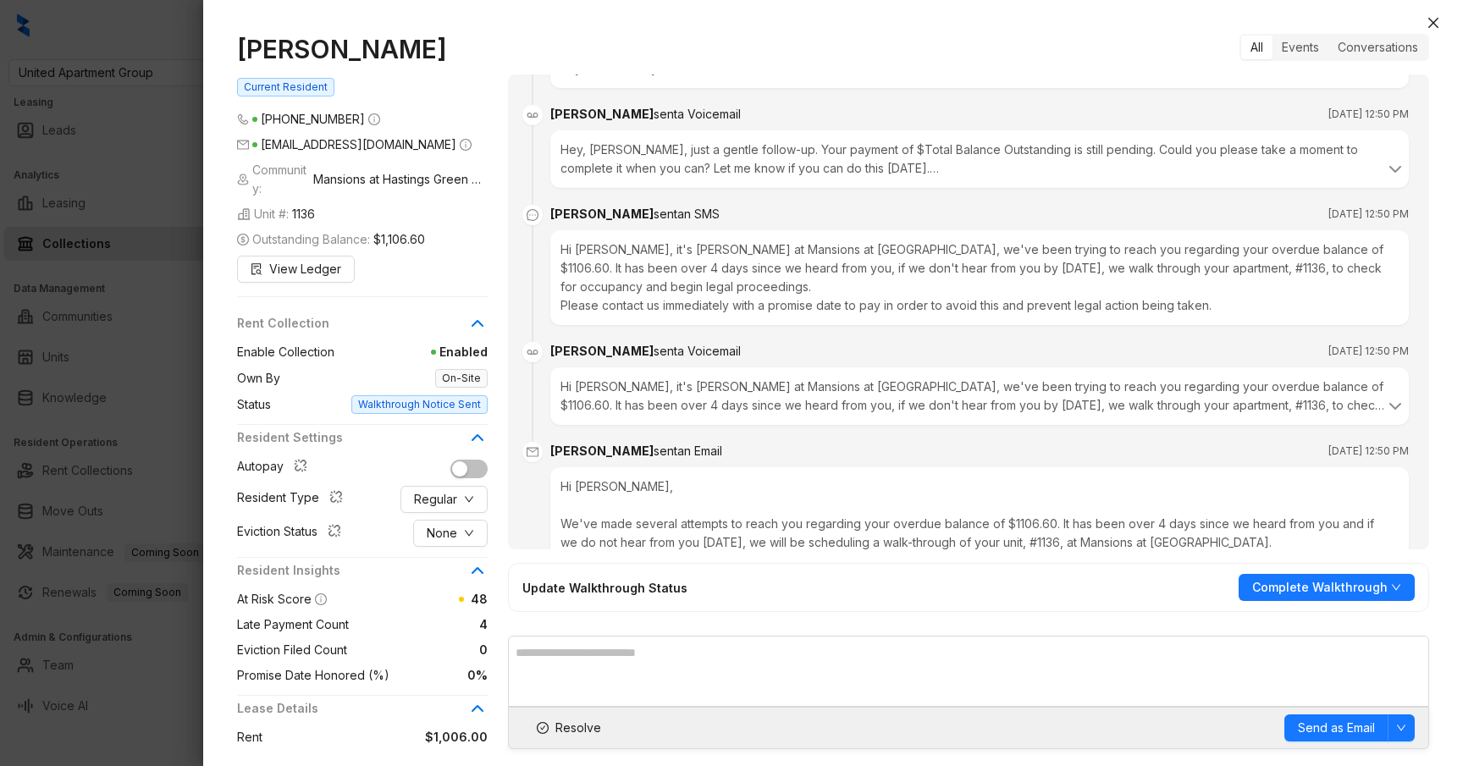
click at [153, 102] on div at bounding box center [731, 383] width 1463 height 766
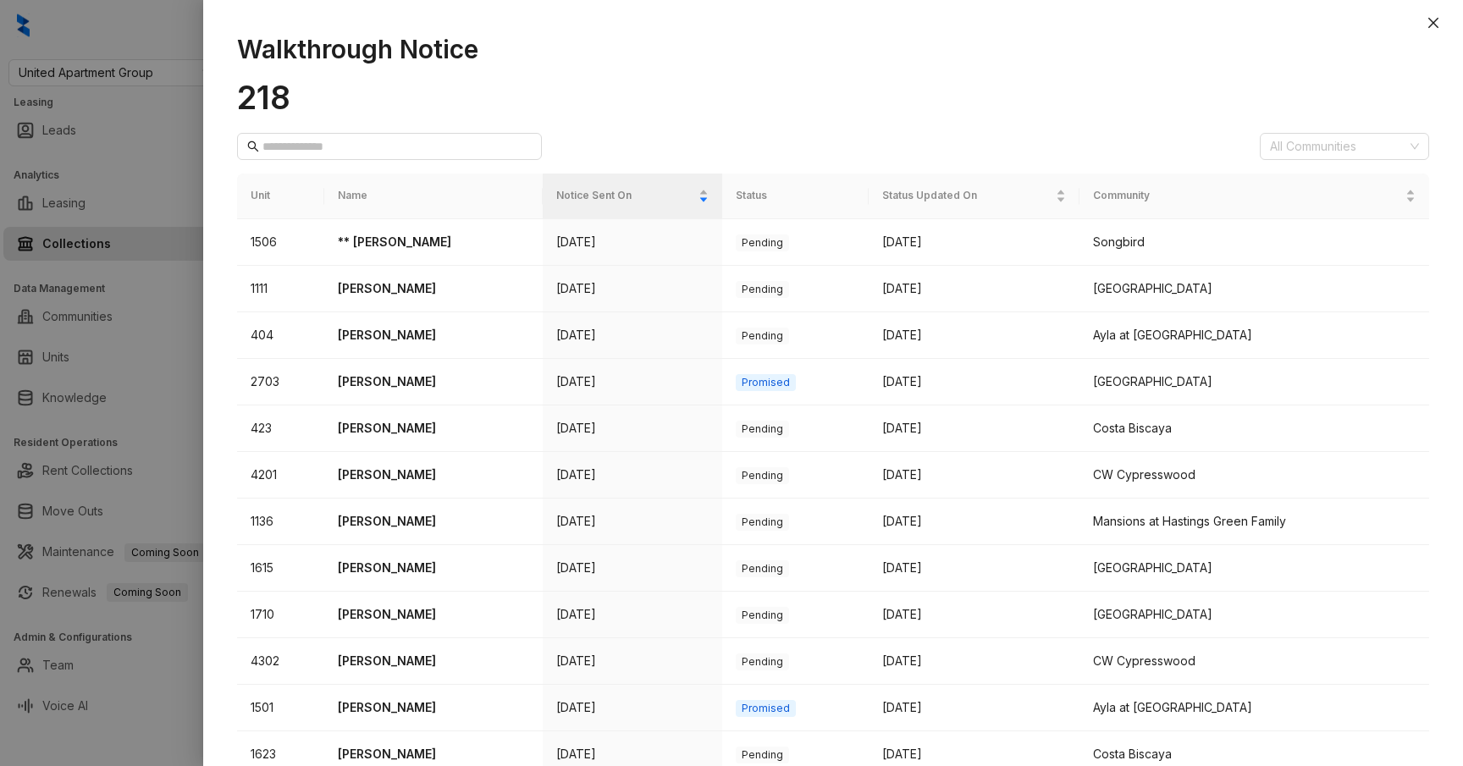
click at [153, 102] on div at bounding box center [731, 383] width 1463 height 766
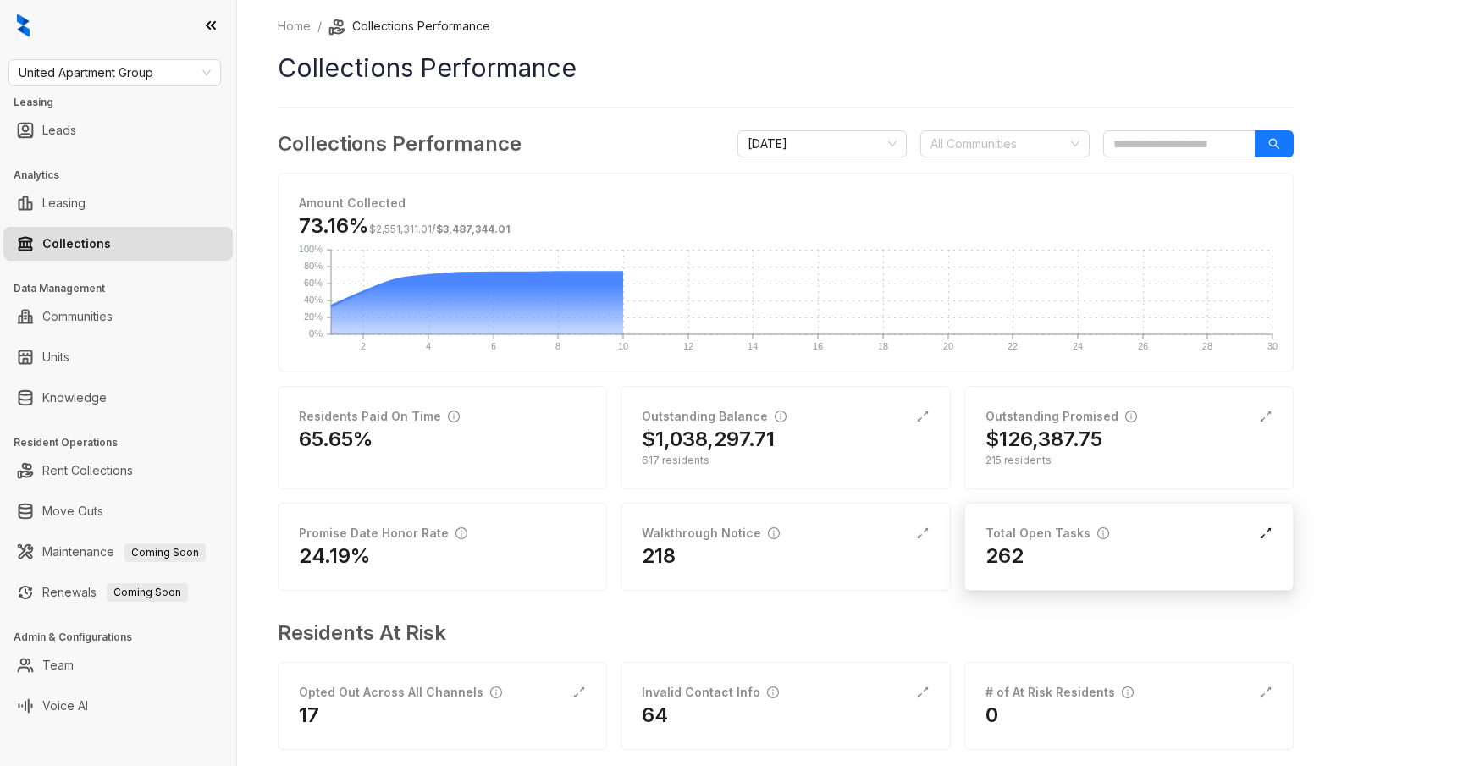
click at [1265, 534] on icon "expand-alt" at bounding box center [1266, 534] width 14 height 14
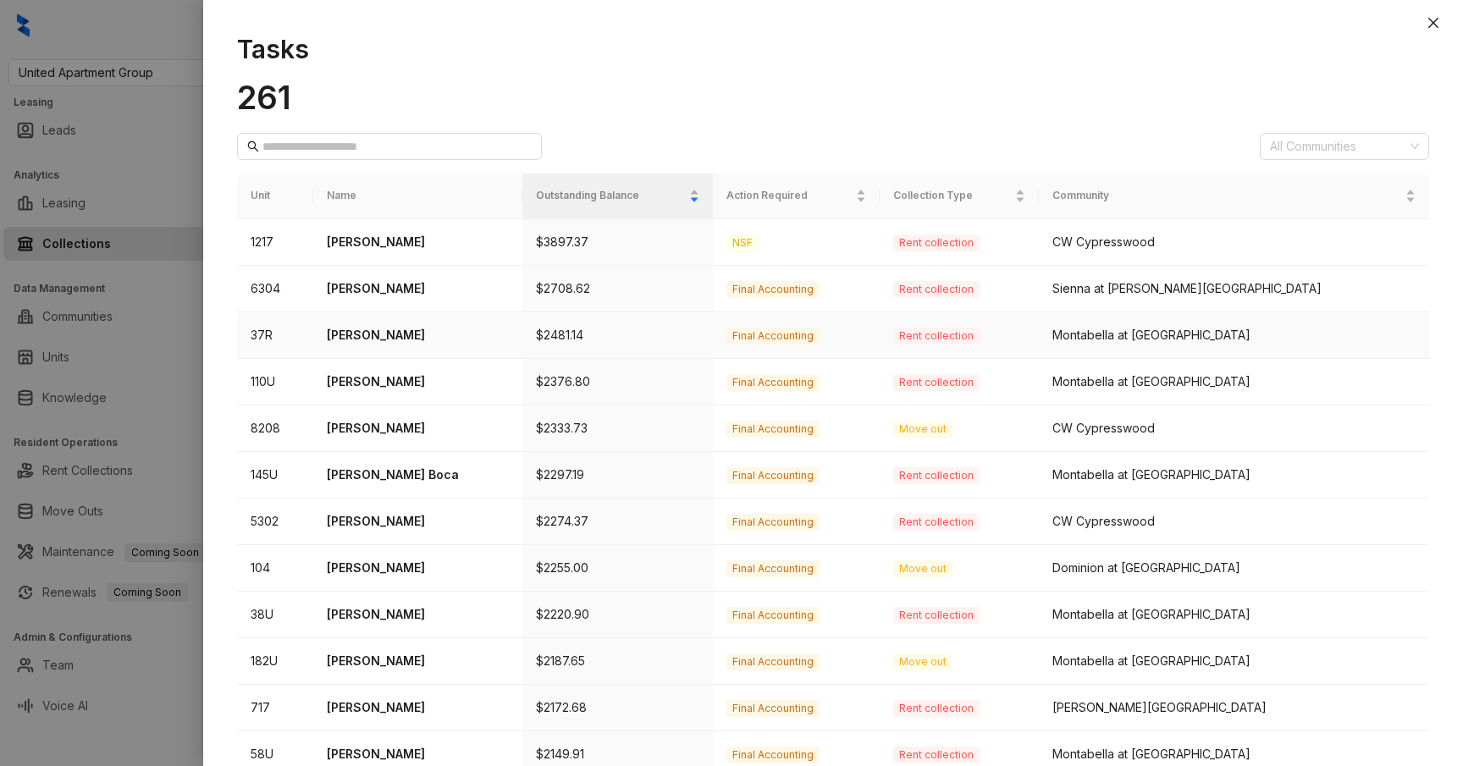
scroll to position [441, 0]
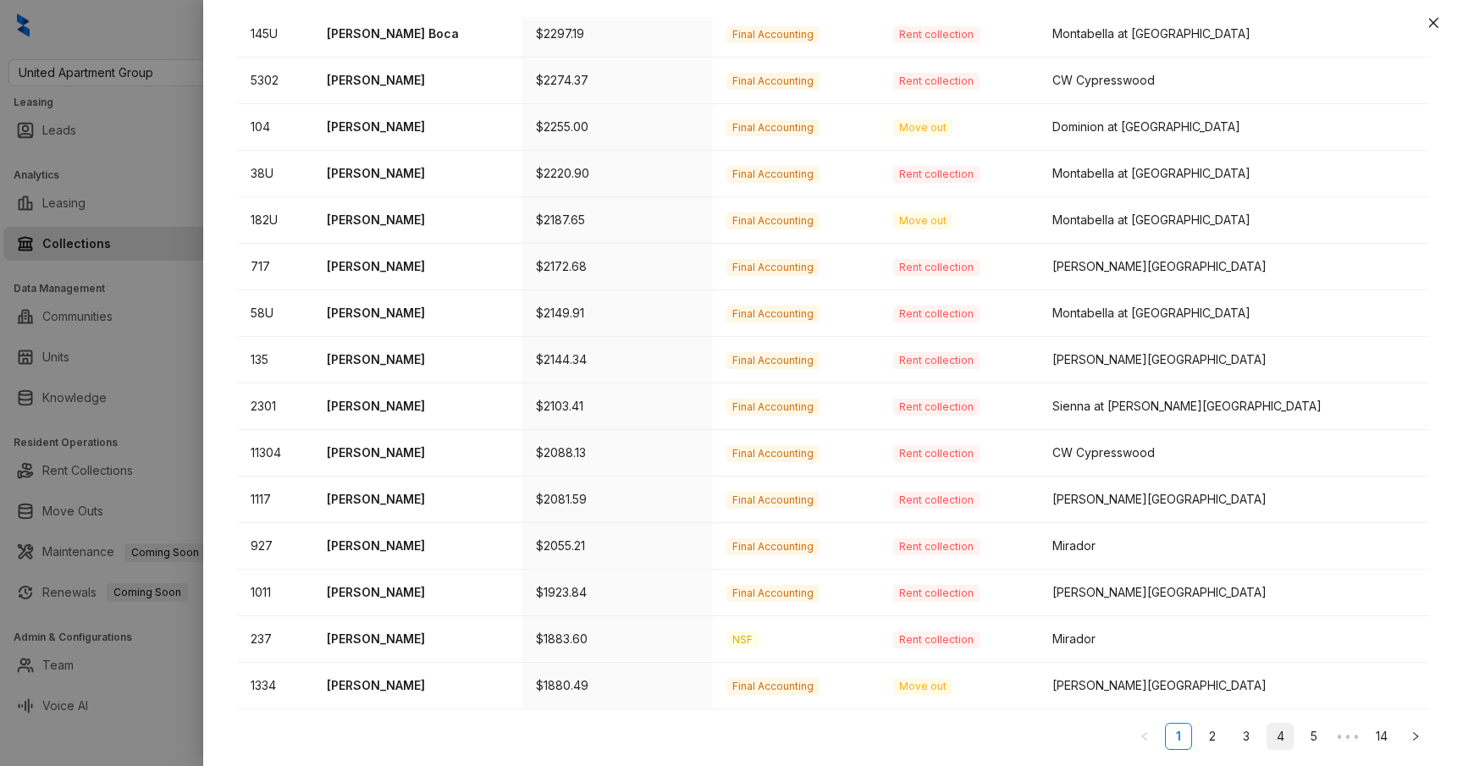
click at [1278, 730] on link "4" at bounding box center [1280, 736] width 25 height 25
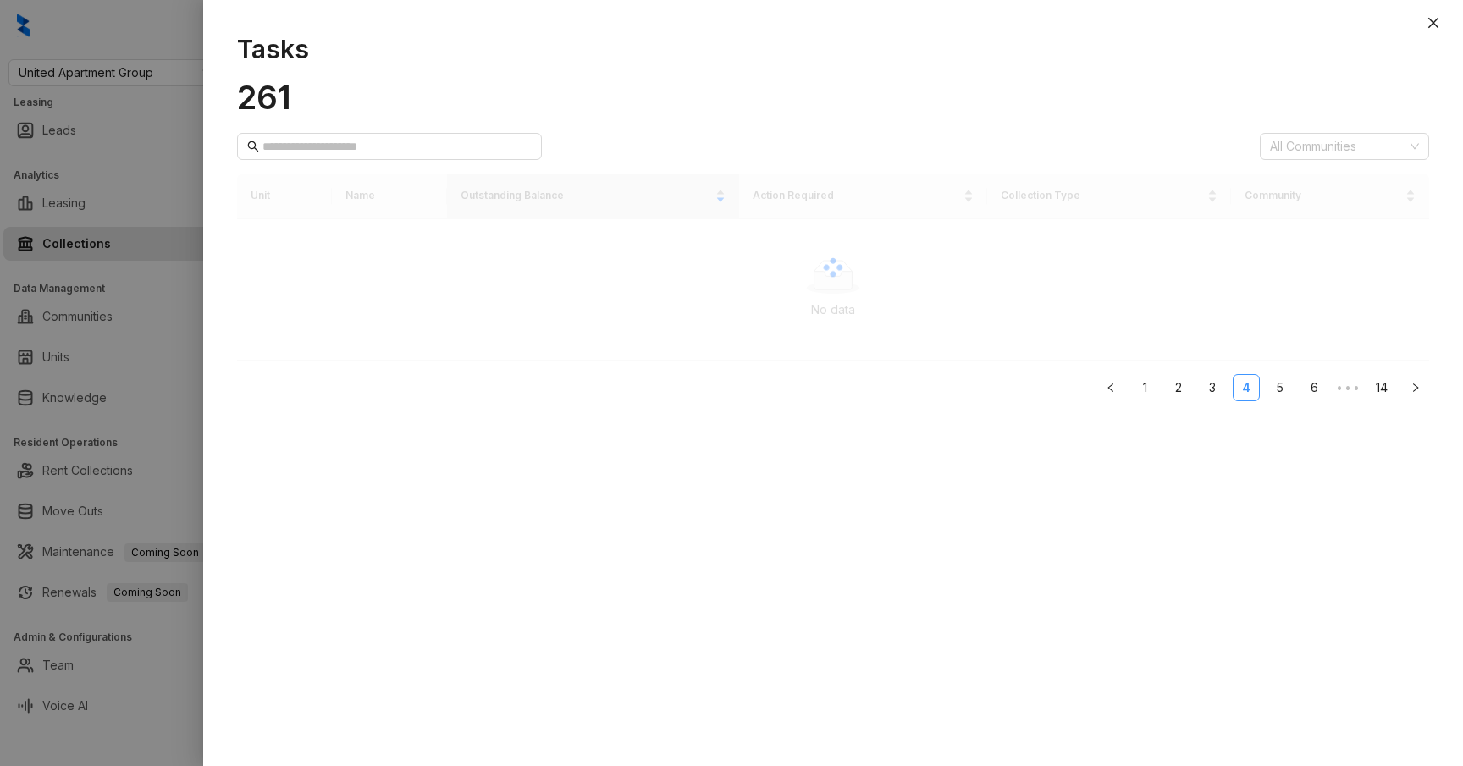
scroll to position [0, 0]
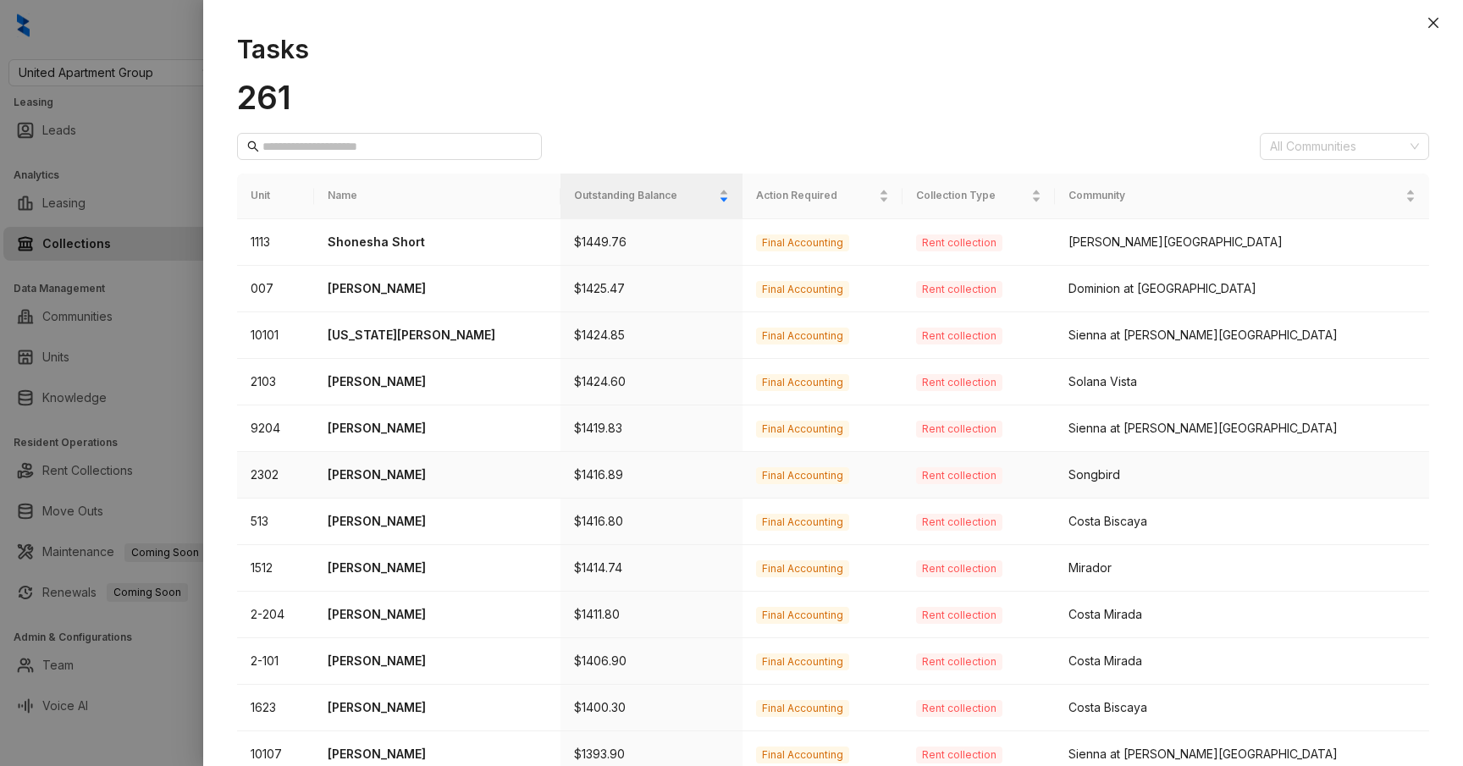
click at [412, 475] on p "Esmeralda Marrujo" at bounding box center [437, 475] width 219 height 19
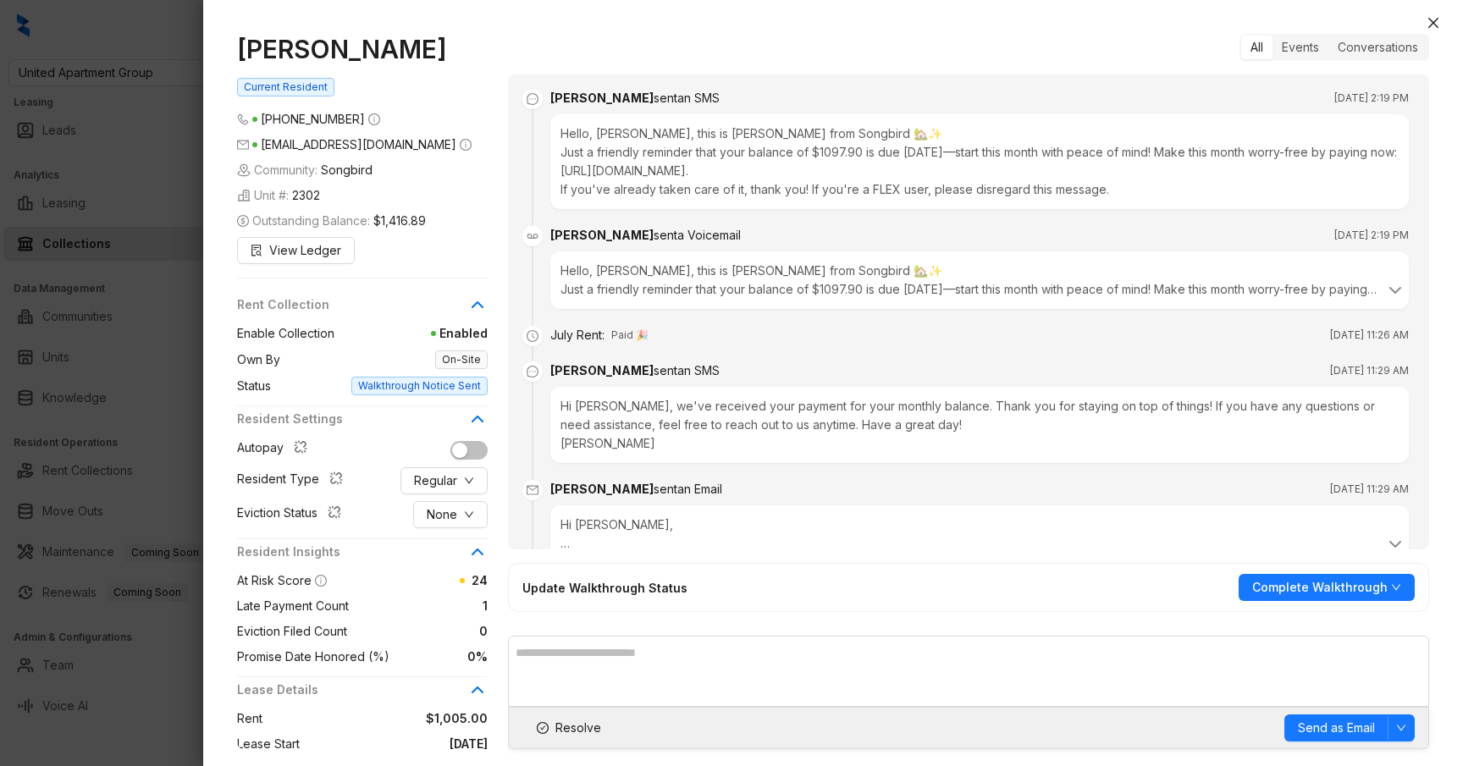
scroll to position [2697, 0]
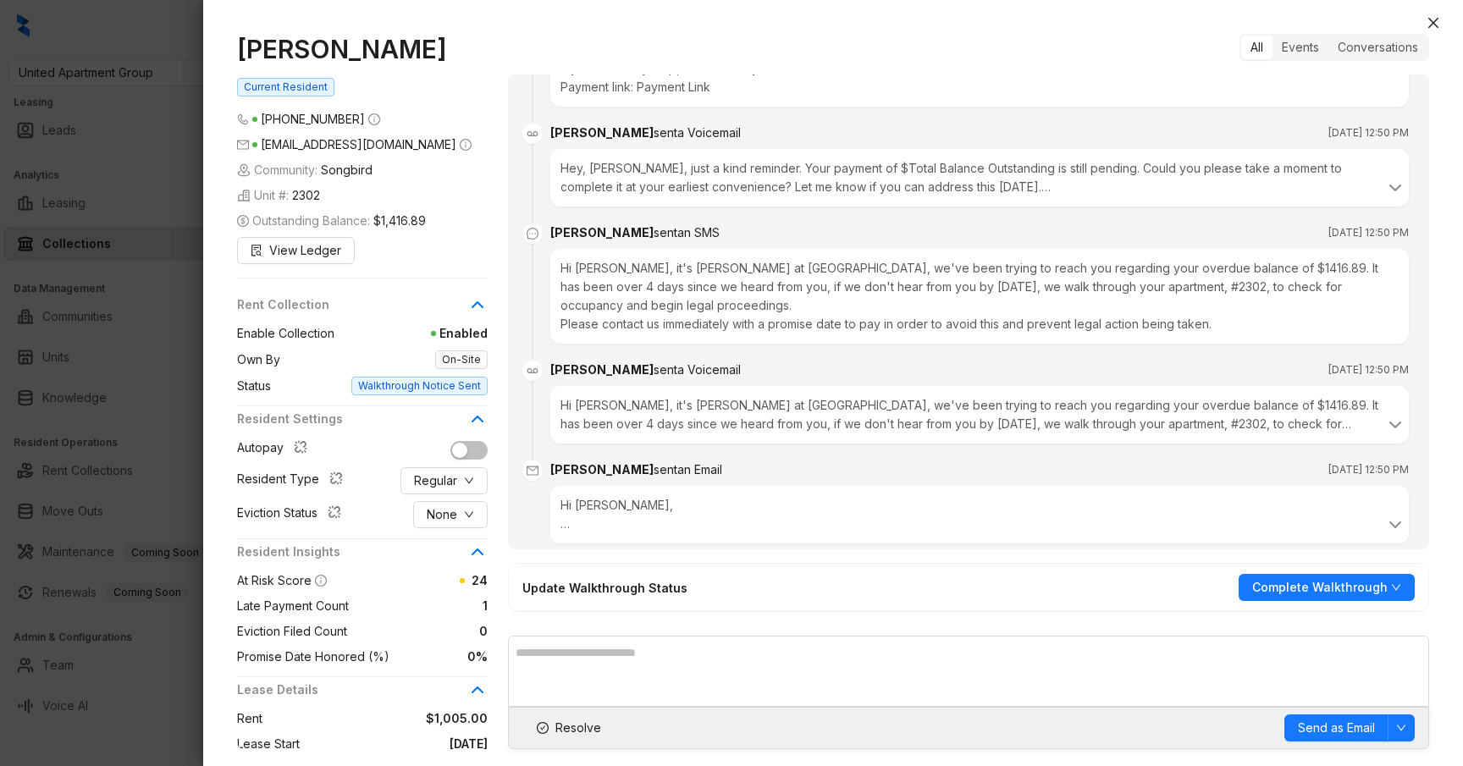
click at [553, 490] on div "Hi Esmeralda, We've made several attempts to reach you regarding your overdue b…" at bounding box center [979, 515] width 859 height 58
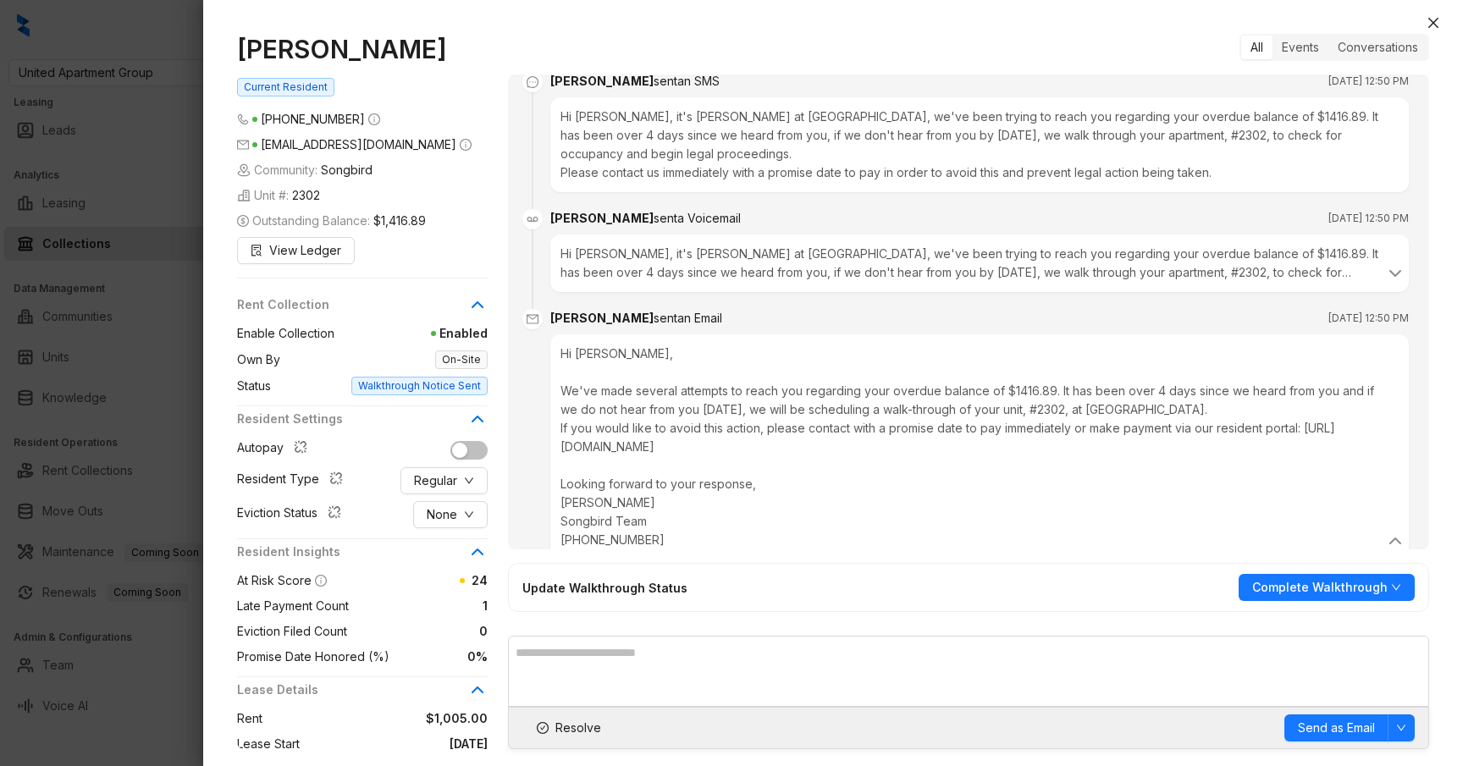
scroll to position [2853, 0]
click at [169, 82] on div at bounding box center [731, 383] width 1463 height 766
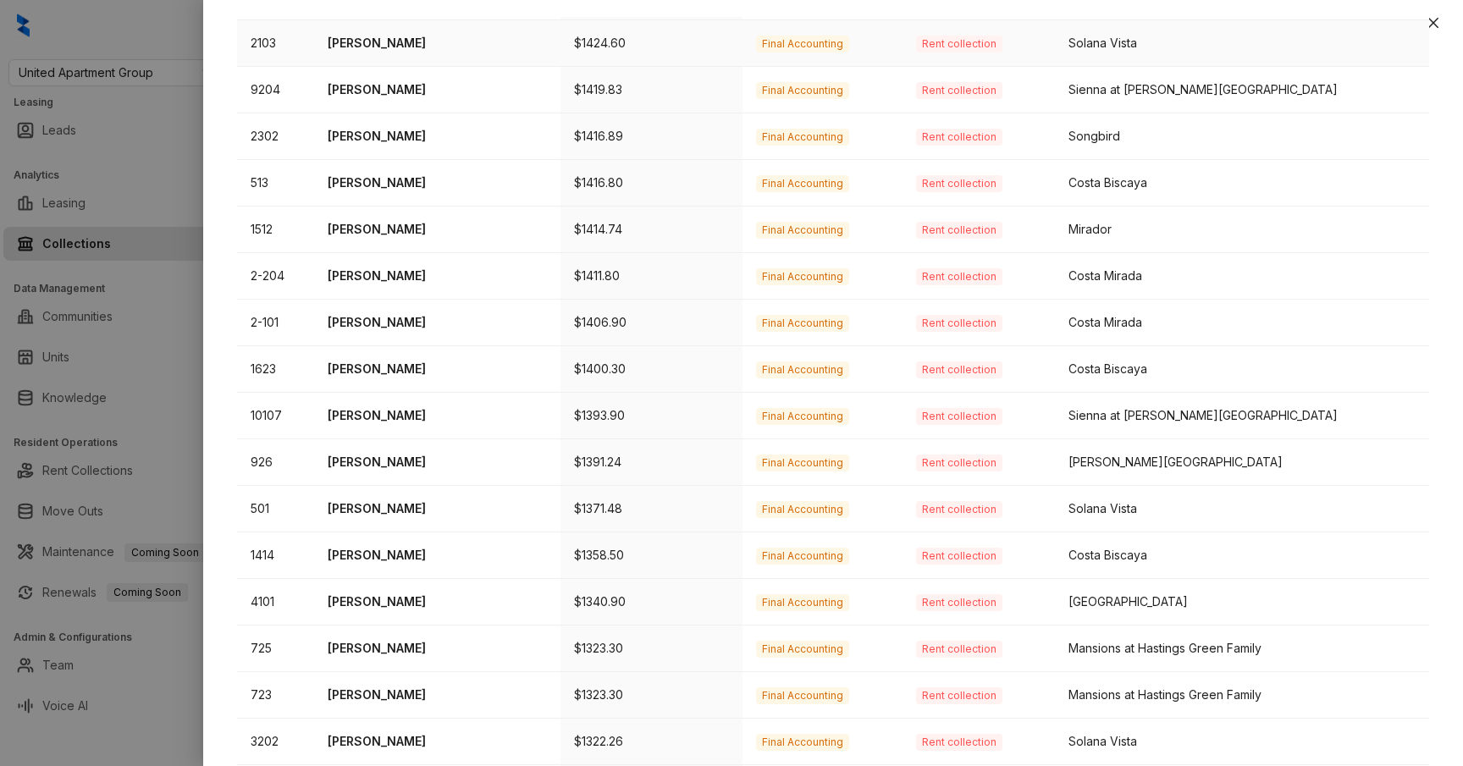
scroll to position [441, 0]
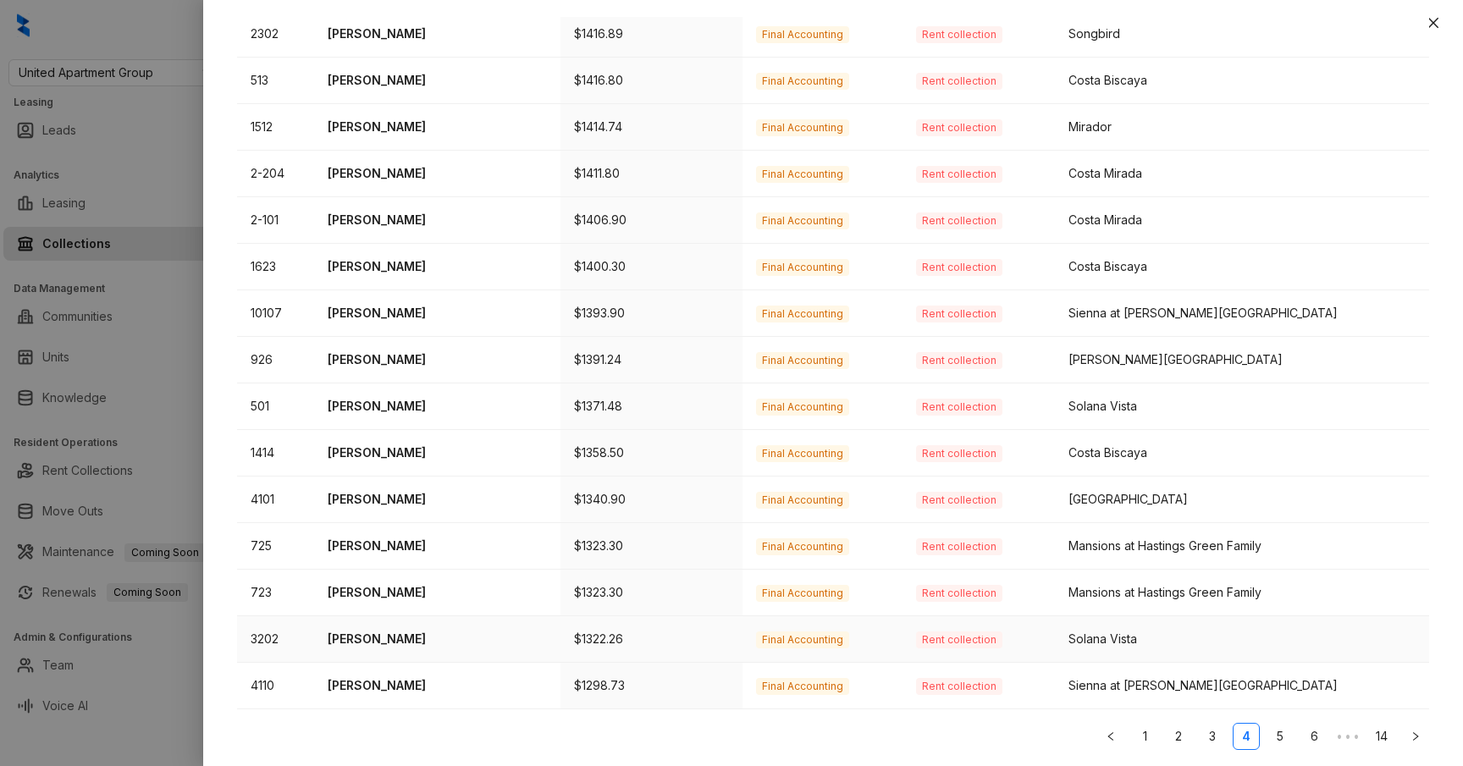
click at [383, 637] on p "Audelia Garcia" at bounding box center [437, 639] width 219 height 19
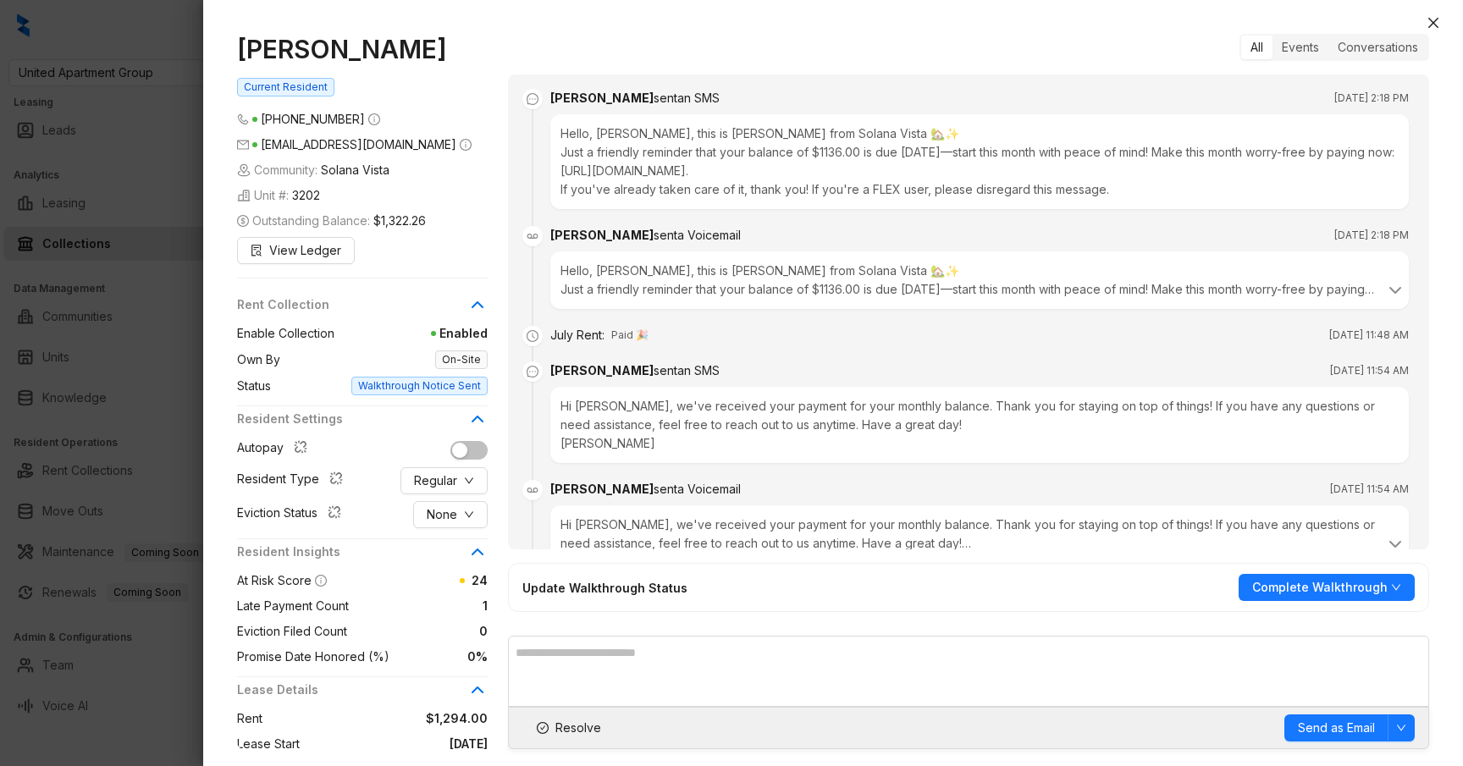
scroll to position [2815, 0]
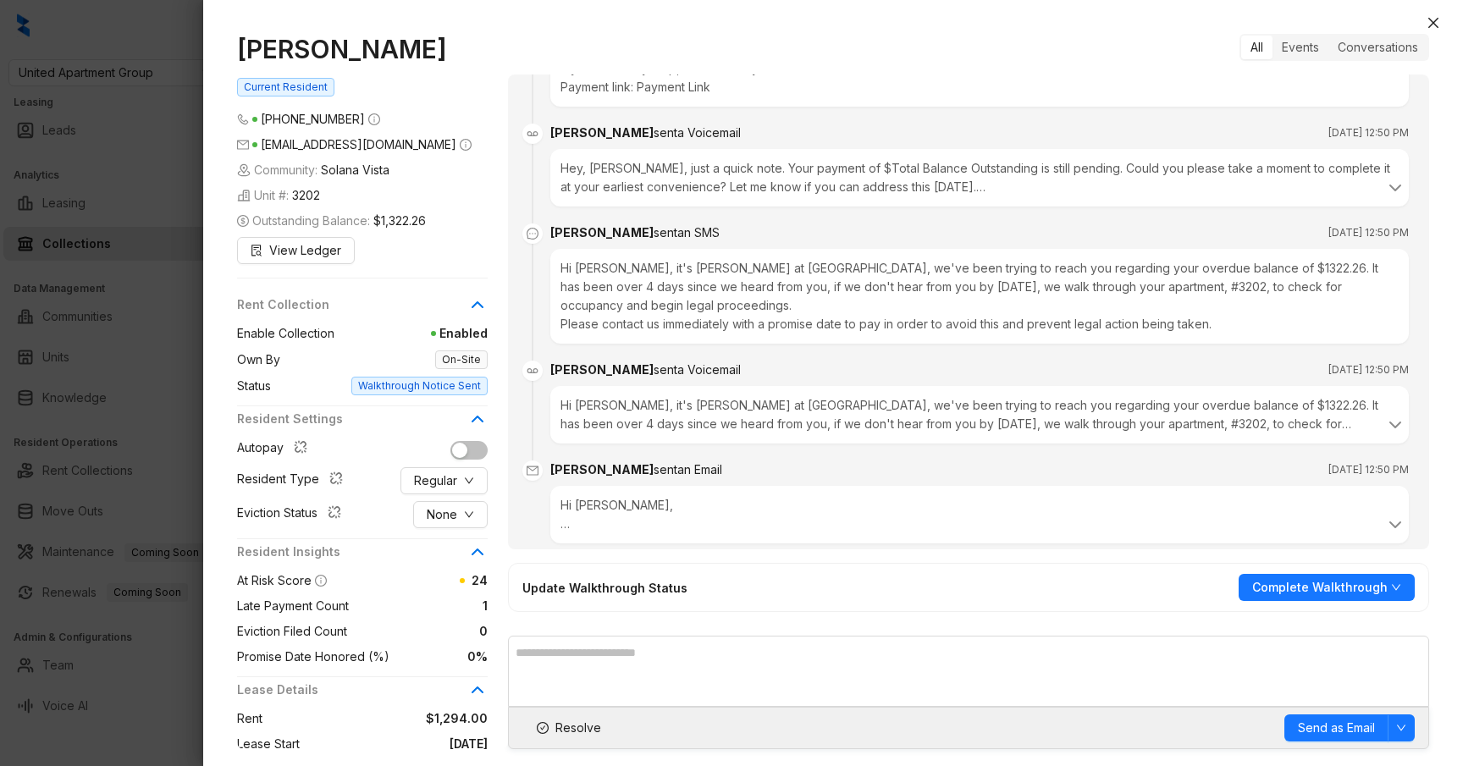
click at [567, 517] on br at bounding box center [565, 524] width 9 height 14
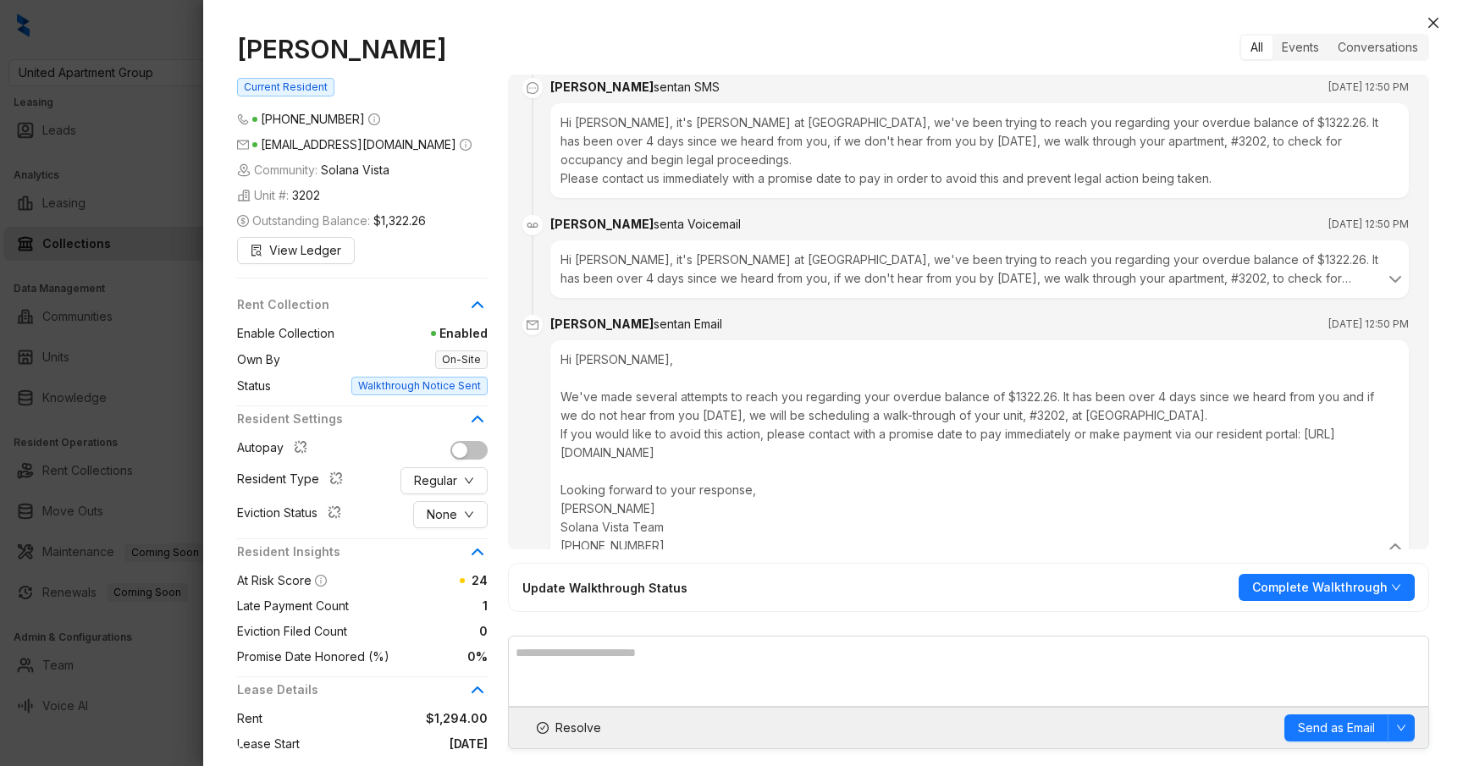
scroll to position [2983, 0]
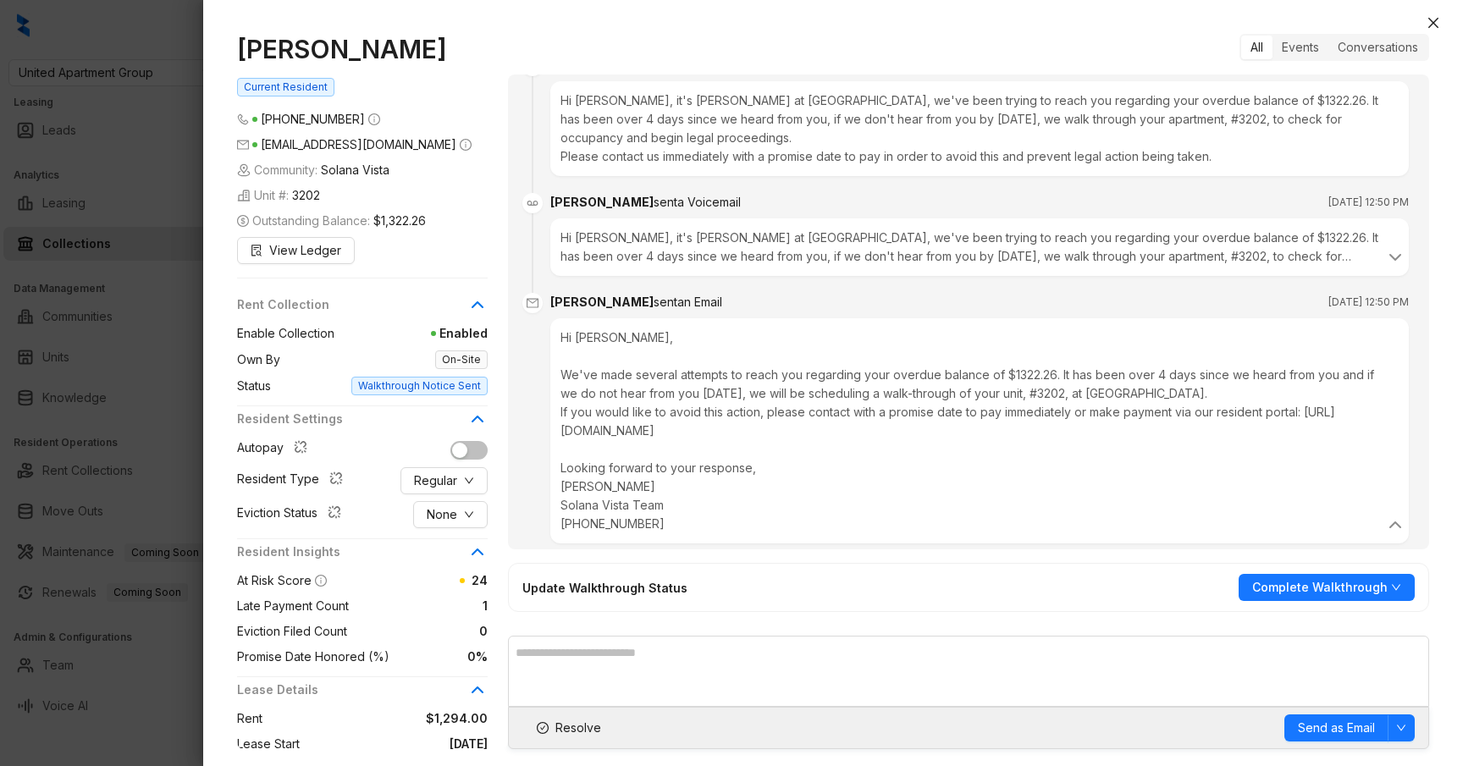
click at [163, 97] on div at bounding box center [731, 383] width 1463 height 766
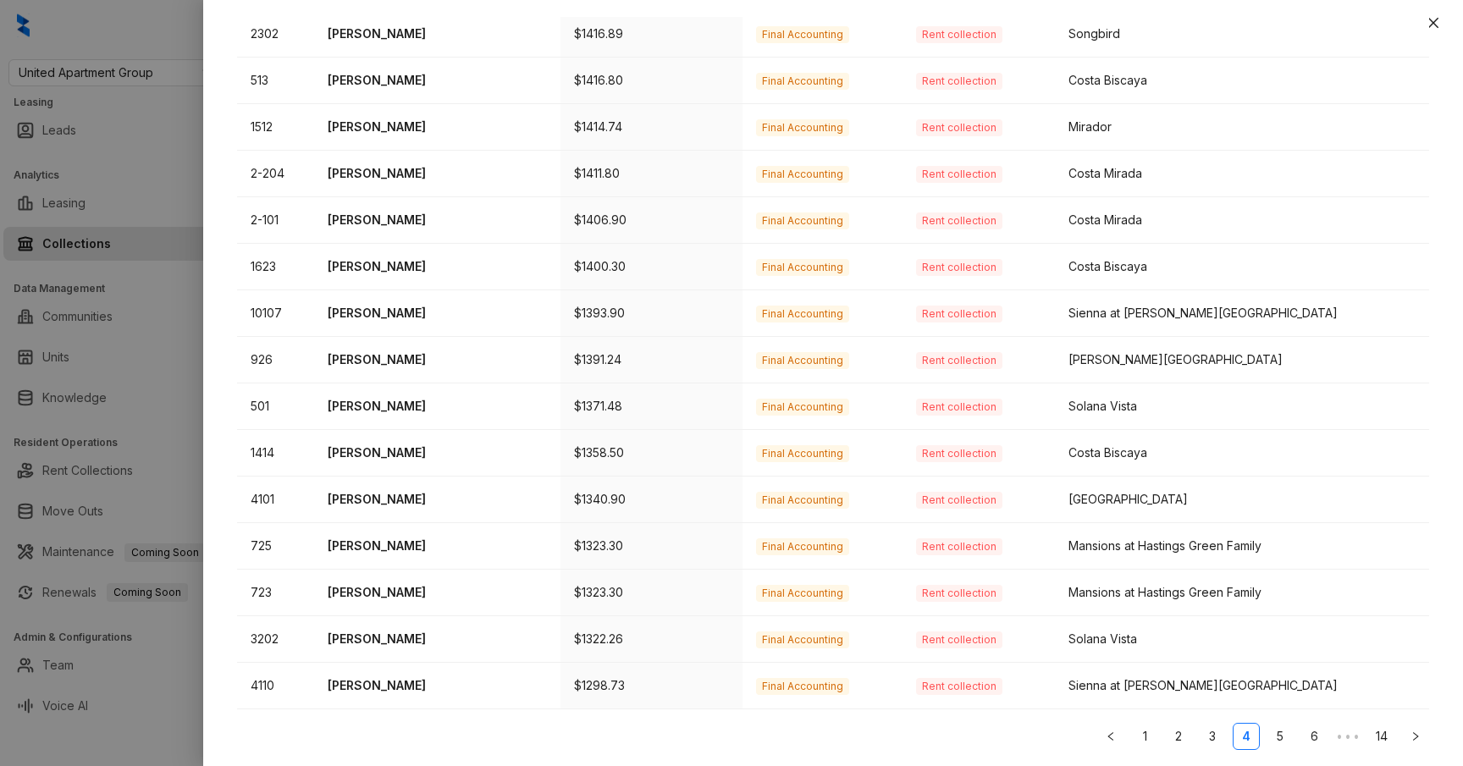
click at [163, 97] on div at bounding box center [731, 383] width 1463 height 766
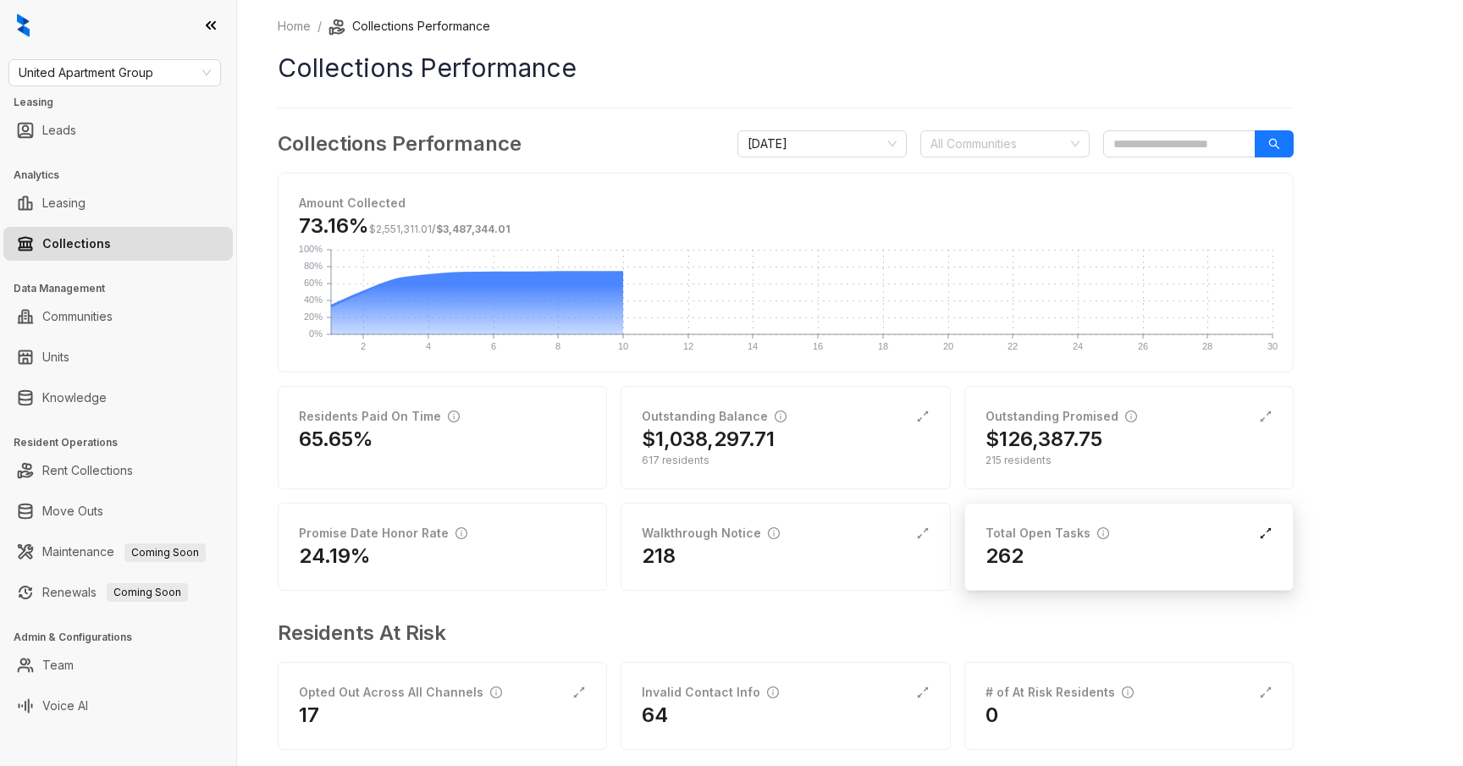
click at [1263, 529] on icon "expand-alt" at bounding box center [1266, 534] width 14 height 14
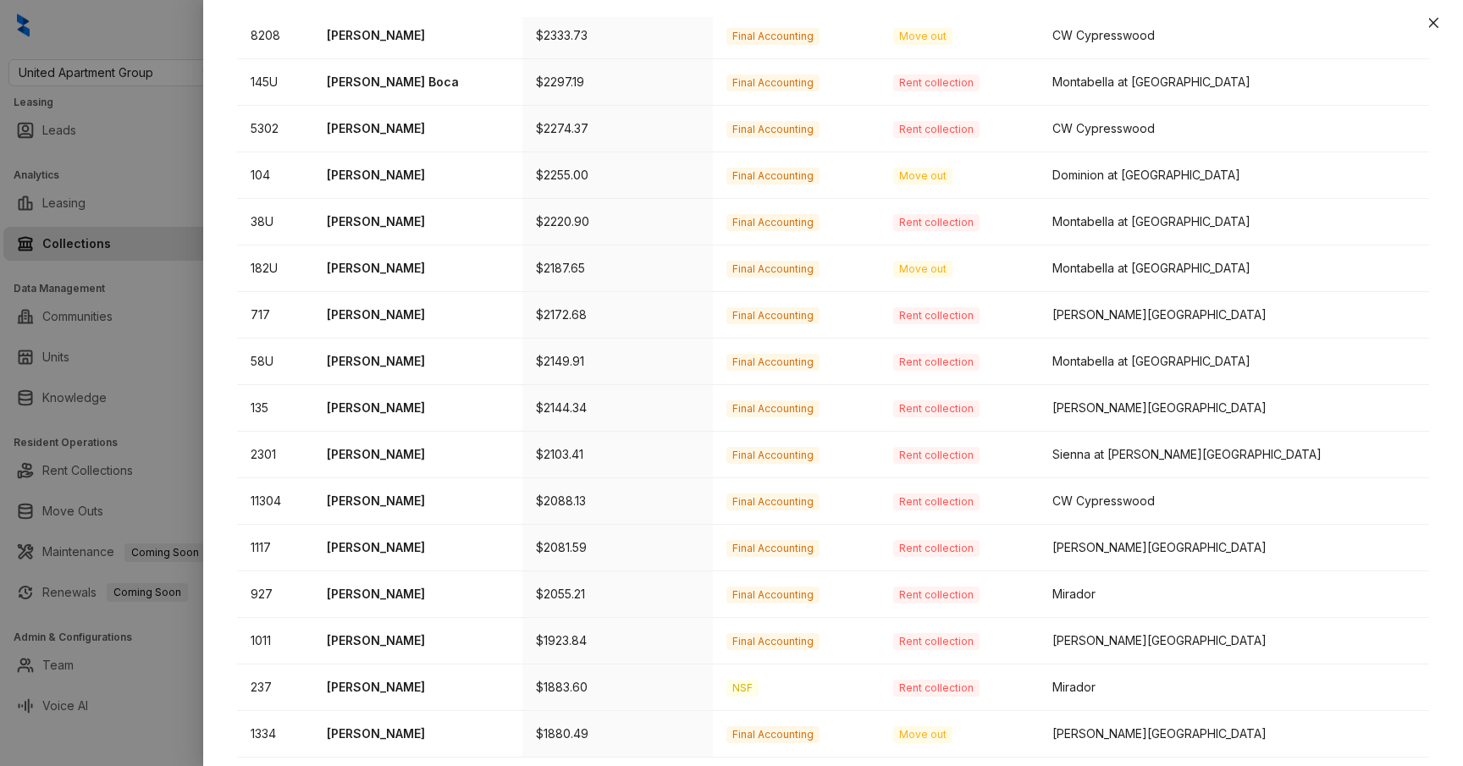
scroll to position [441, 0]
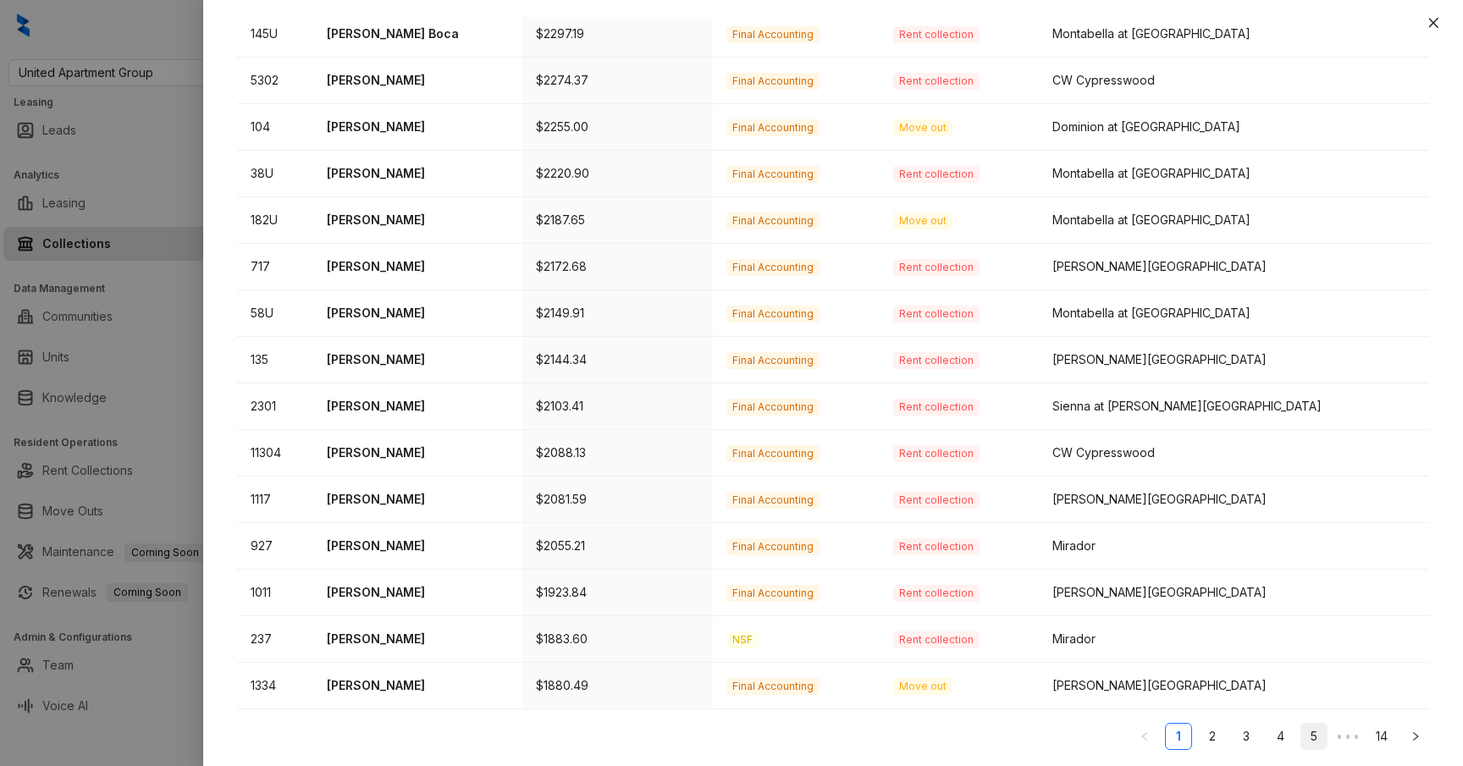
click at [1301, 733] on link "5" at bounding box center [1313, 736] width 25 height 25
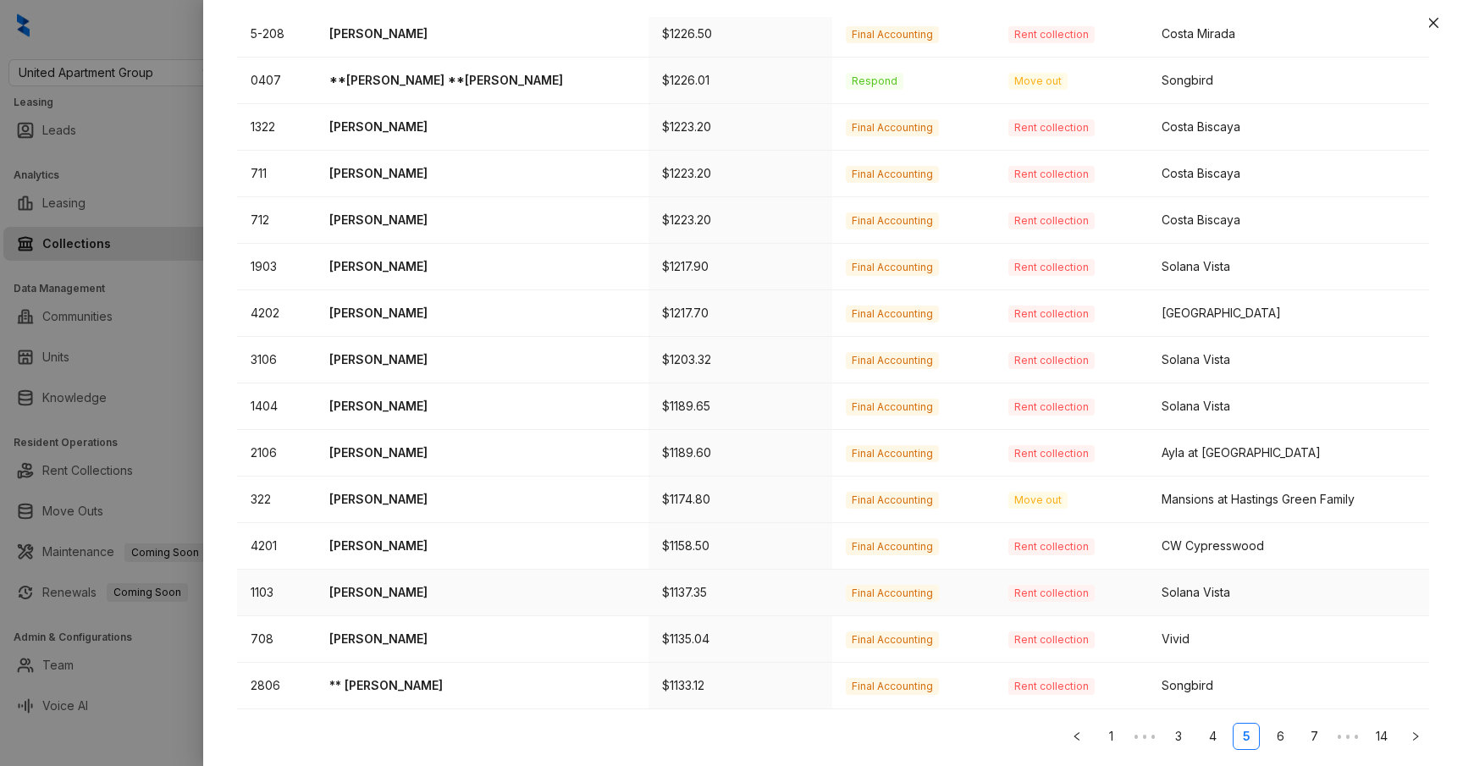
click at [404, 589] on p "Dominique Clark" at bounding box center [482, 592] width 306 height 19
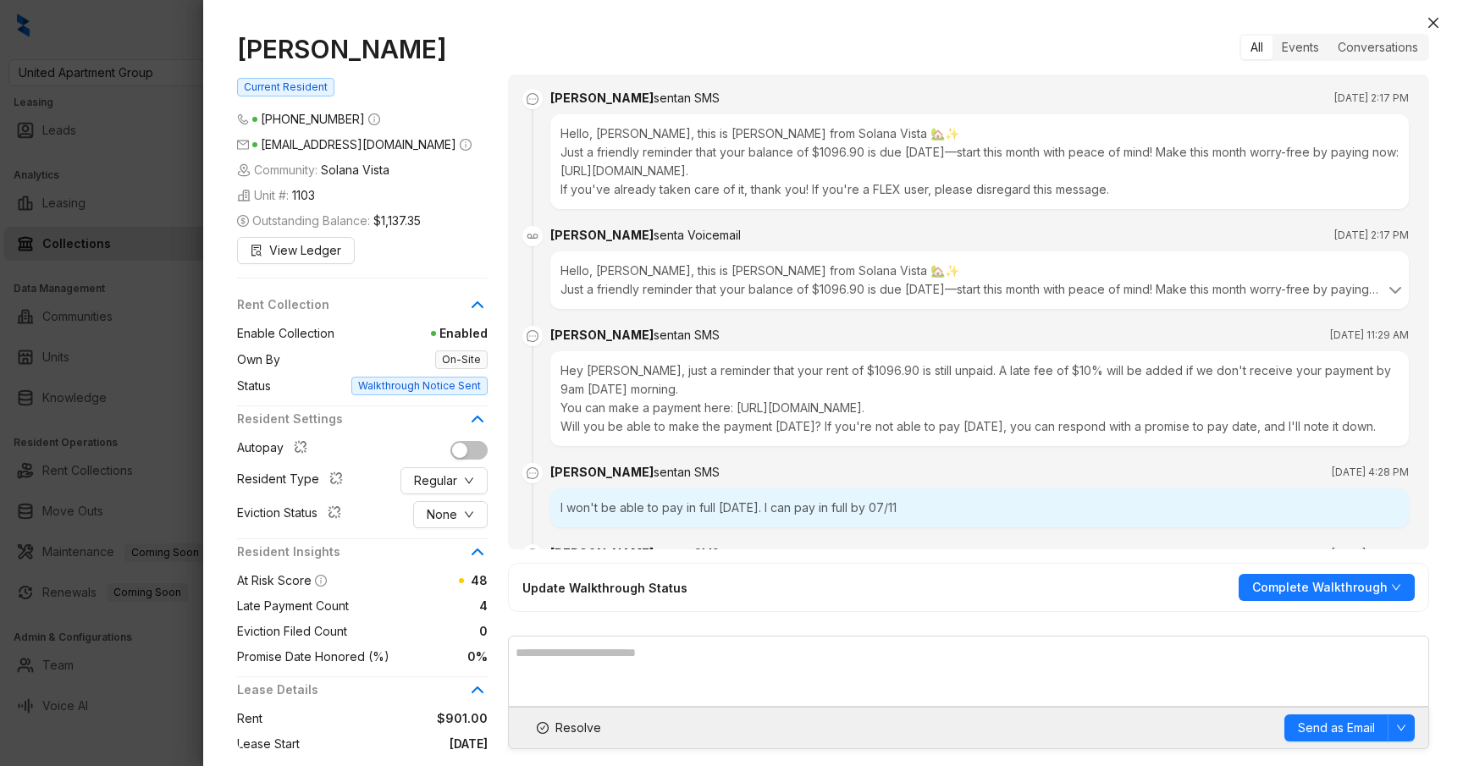
scroll to position [6145, 0]
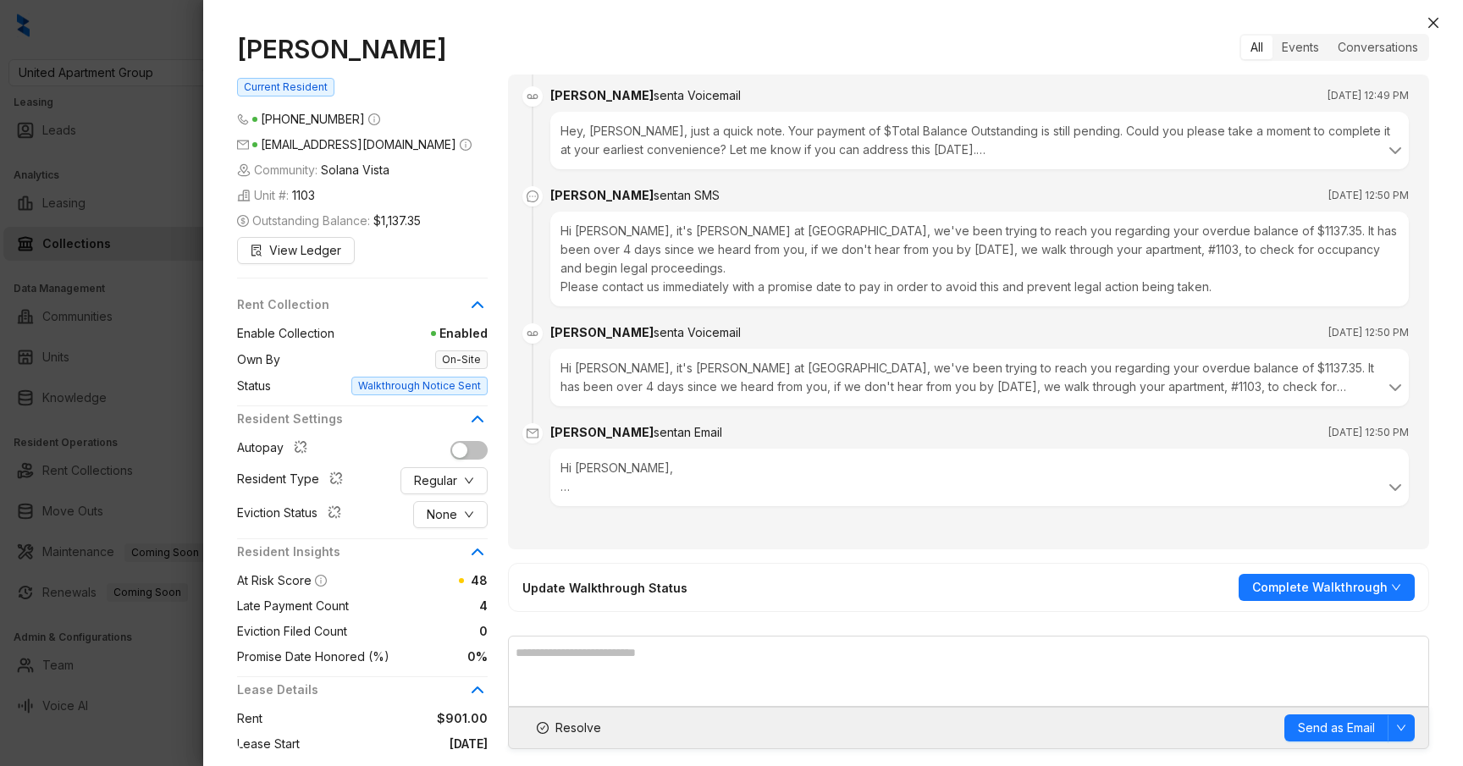
click at [582, 485] on div "Hi Dominique, We've made several attempts to reach you regarding your overdue b…" at bounding box center [980, 477] width 838 height 37
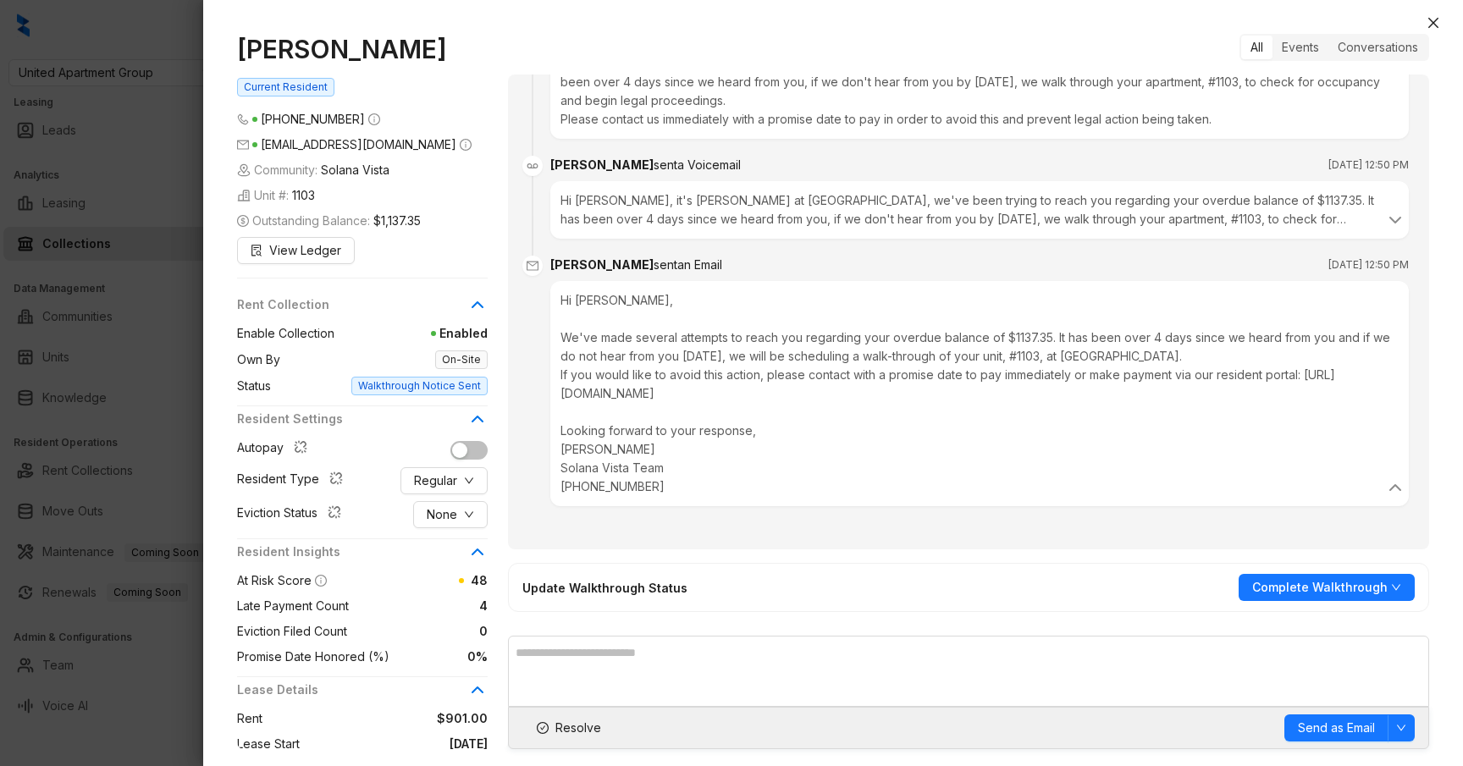
scroll to position [6291, 0]
click at [163, 87] on div at bounding box center [731, 383] width 1463 height 766
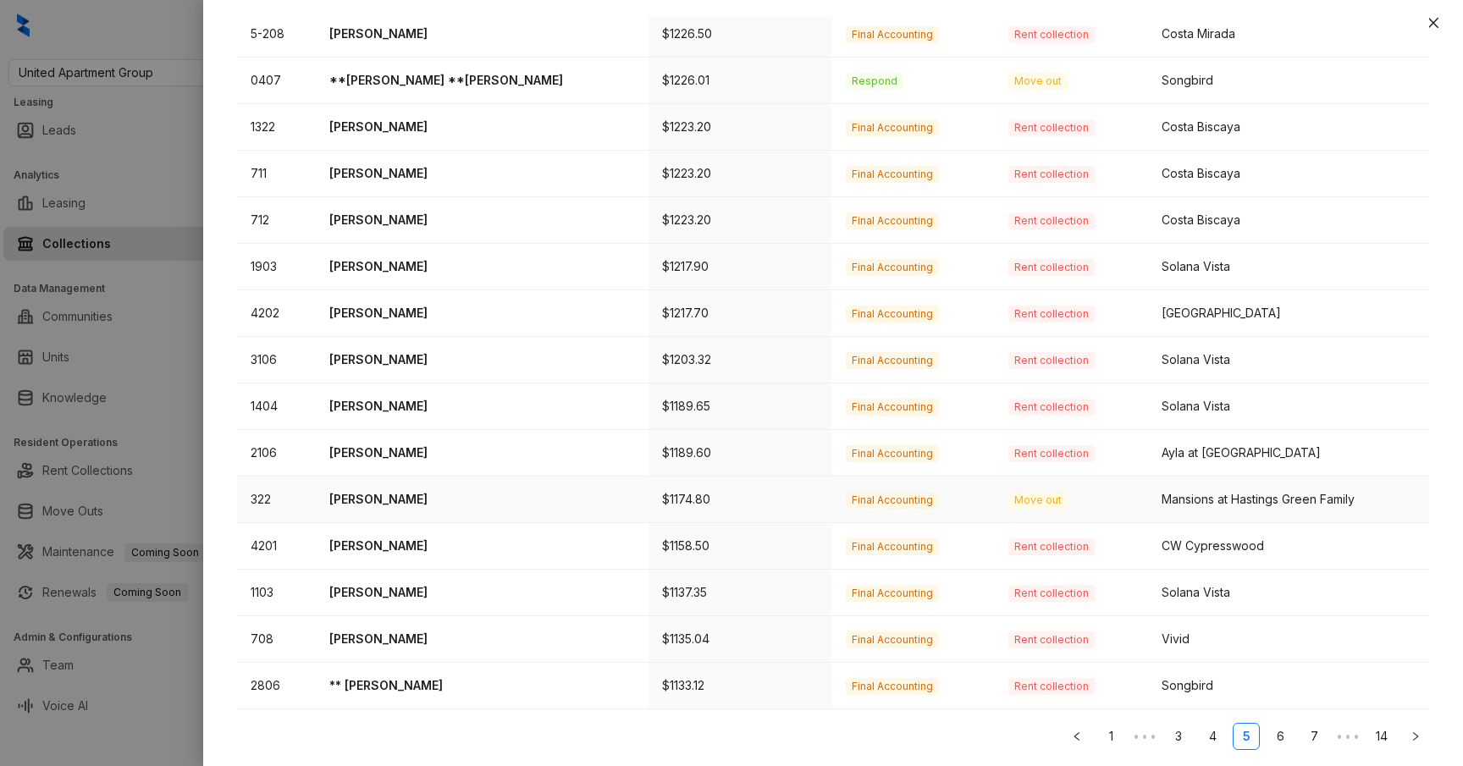
click at [407, 500] on p "Sherall Minard" at bounding box center [482, 499] width 306 height 19
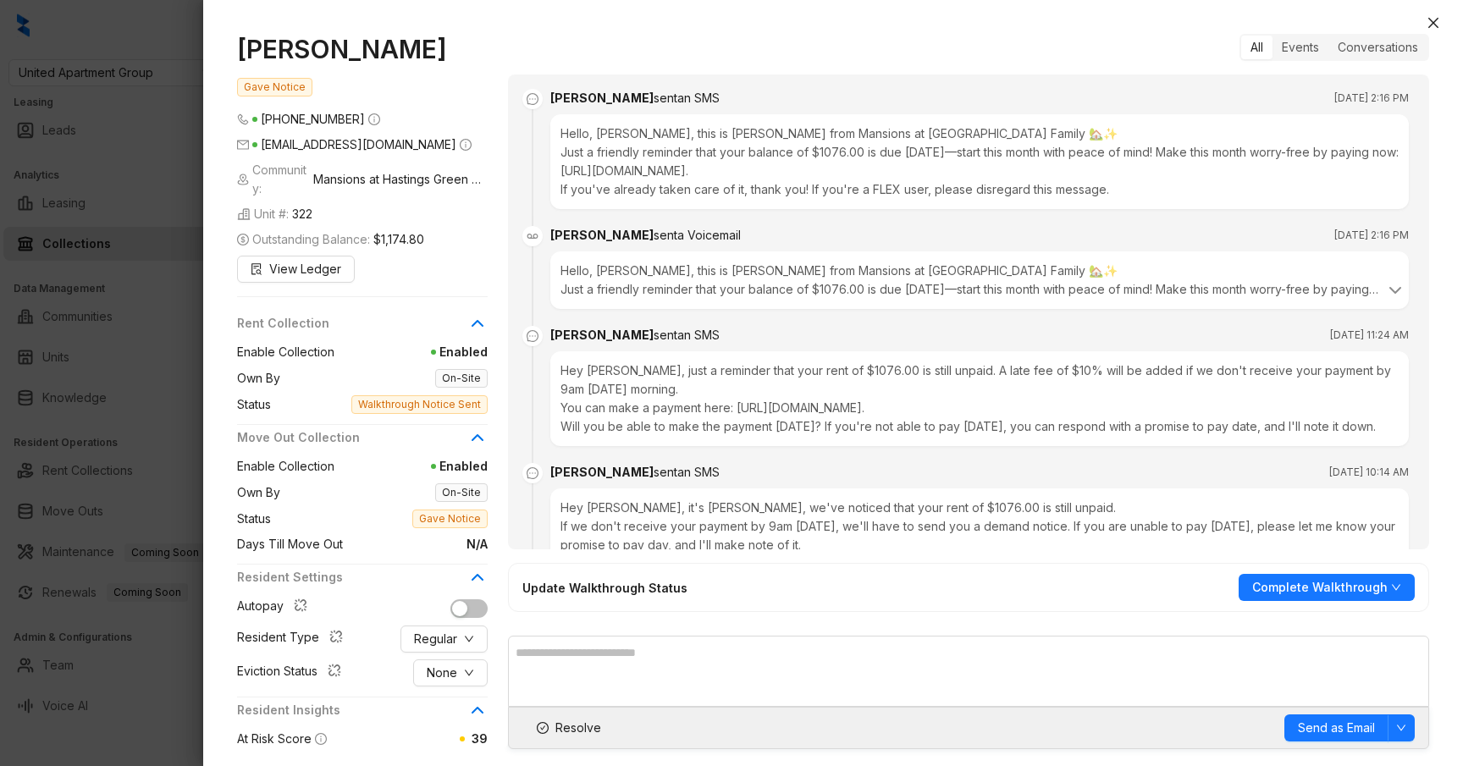
scroll to position [6687, 0]
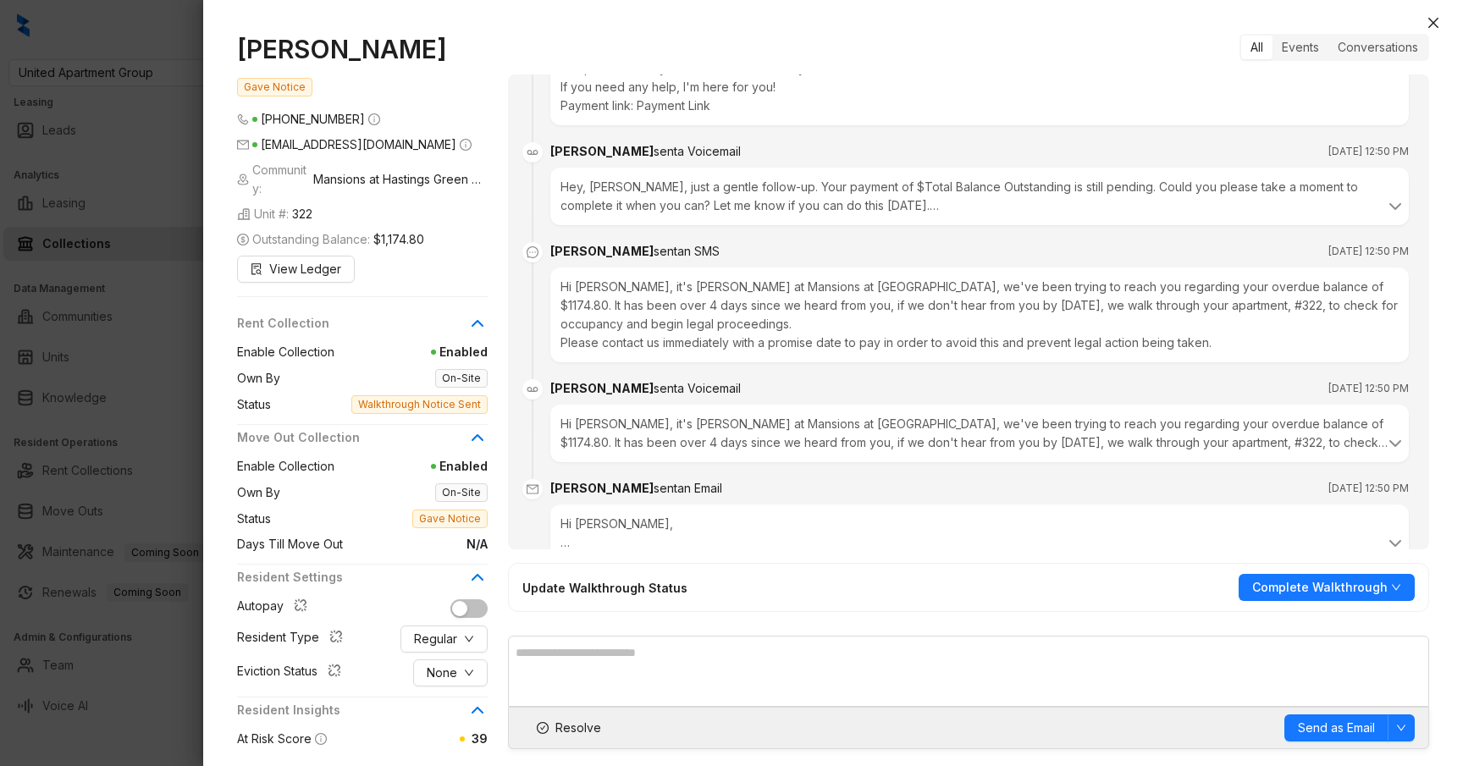
click at [571, 515] on div "Hi Sherall, We've made several attempts to reach you regarding your overdue bal…" at bounding box center [980, 533] width 838 height 37
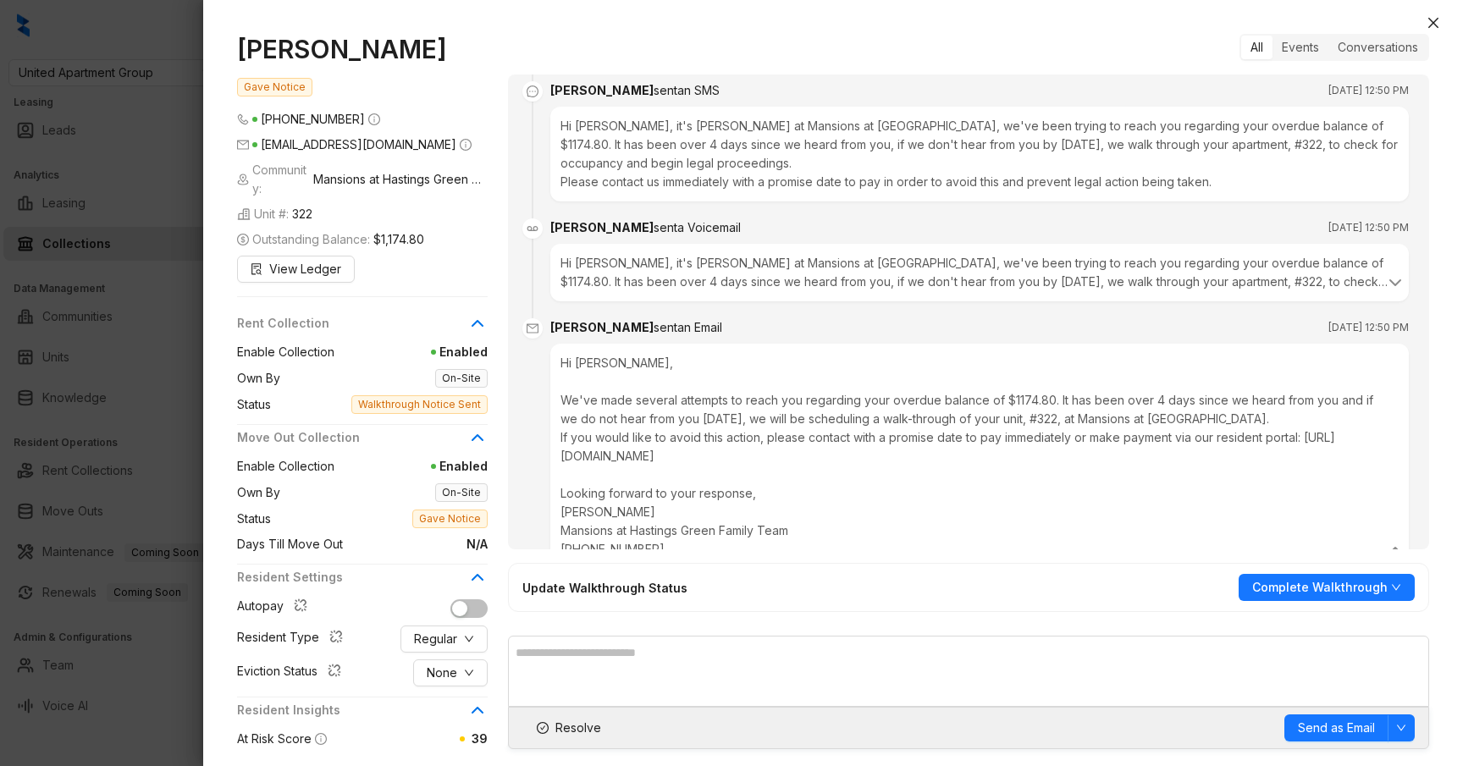
scroll to position [6855, 0]
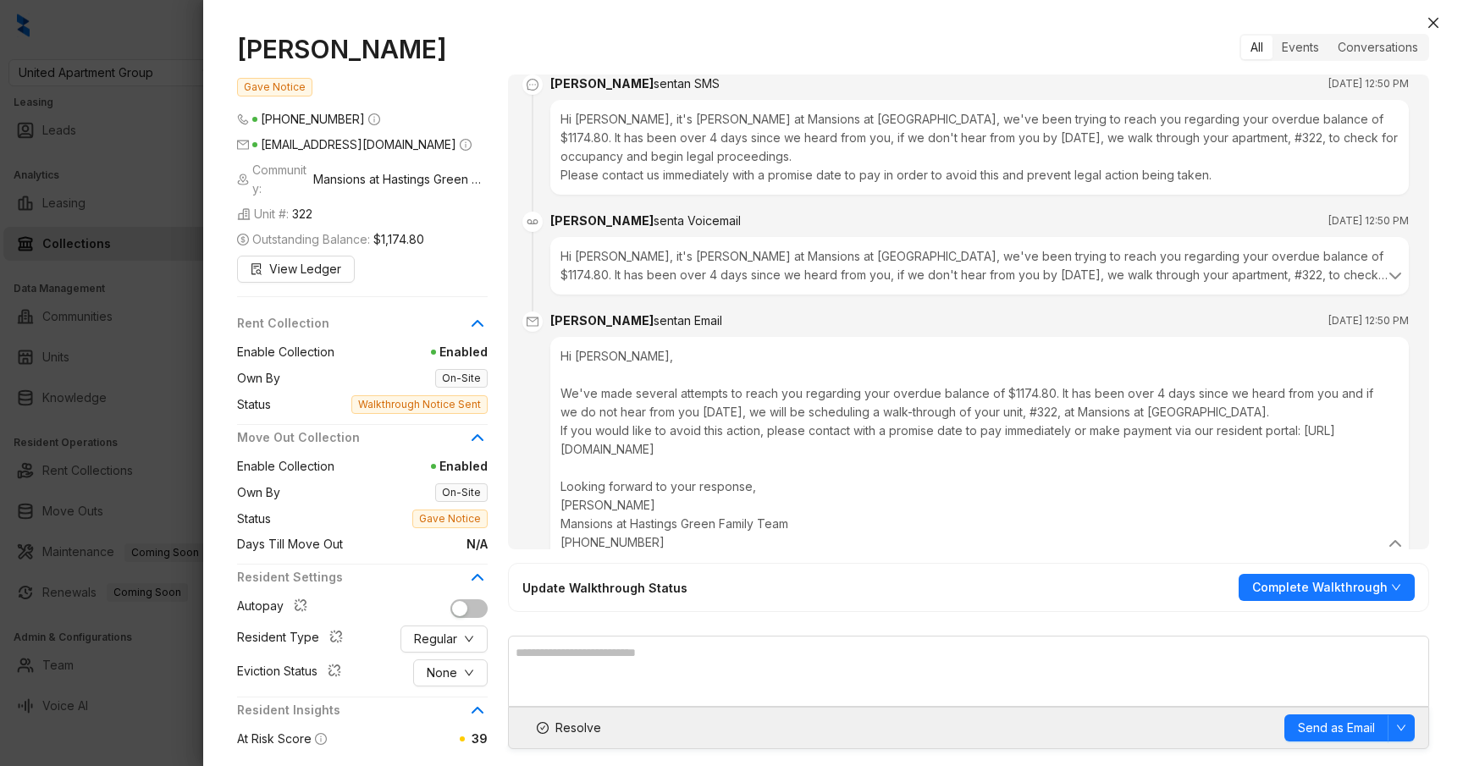
click at [662, 392] on div "Hi Sherall, We've made several attempts to reach you regarding your overdue bal…" at bounding box center [980, 449] width 838 height 205
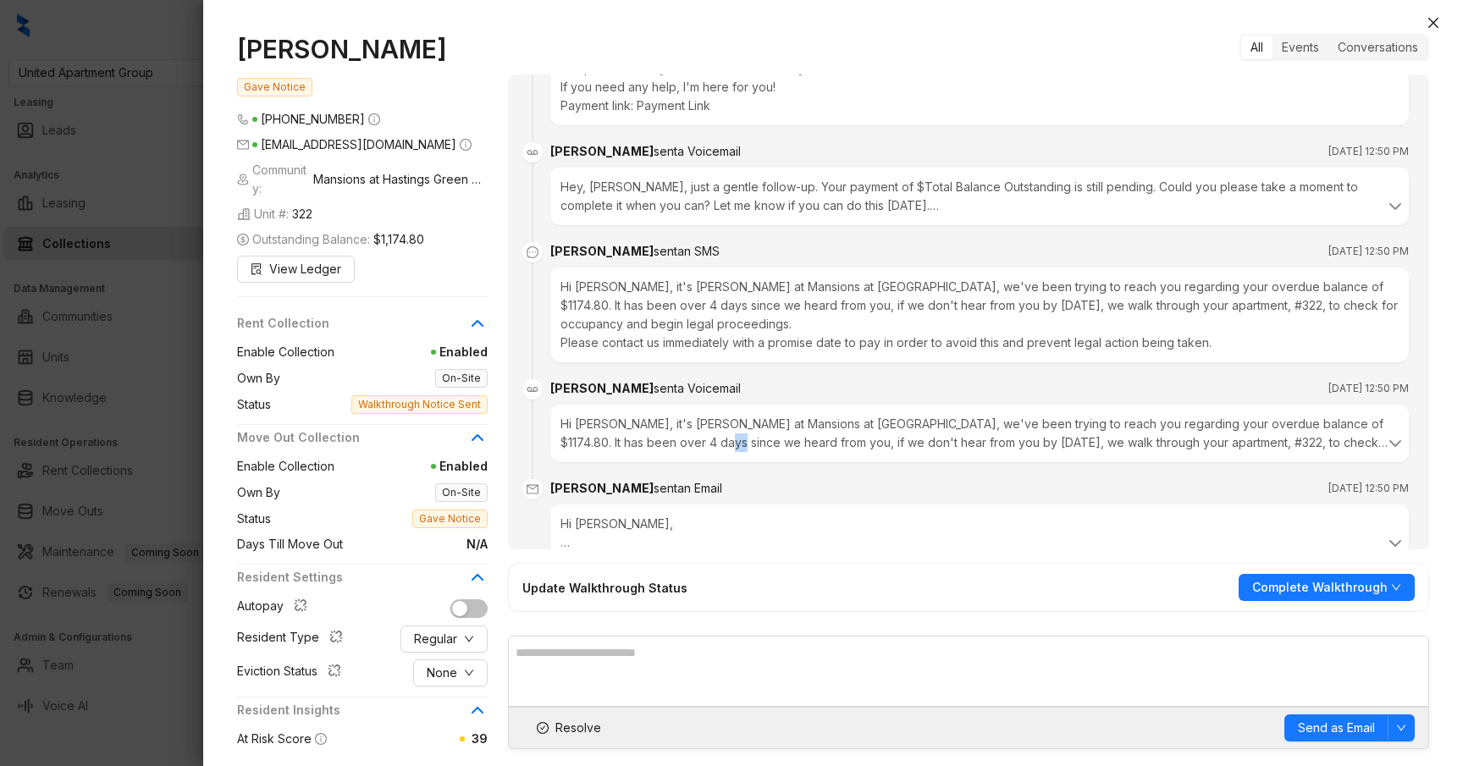
click at [662, 415] on div "Hi Sherall, it's Kelsey at Mansions at Hastings Green Family, we've been trying…" at bounding box center [980, 433] width 838 height 37
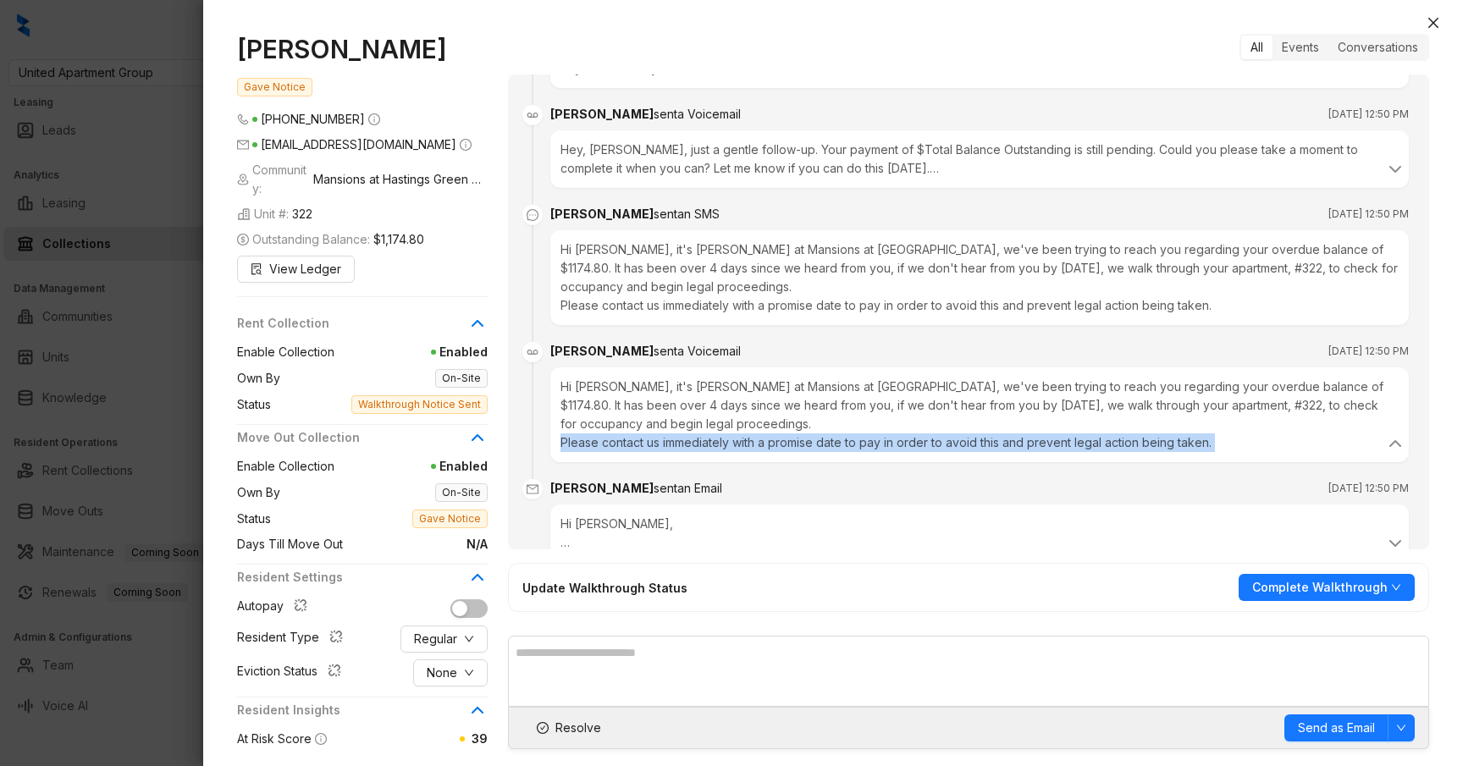
click at [662, 392] on div "Hi Sherall, it's Kelsey at Mansions at Hastings Green Family, we've been trying…" at bounding box center [980, 415] width 838 height 75
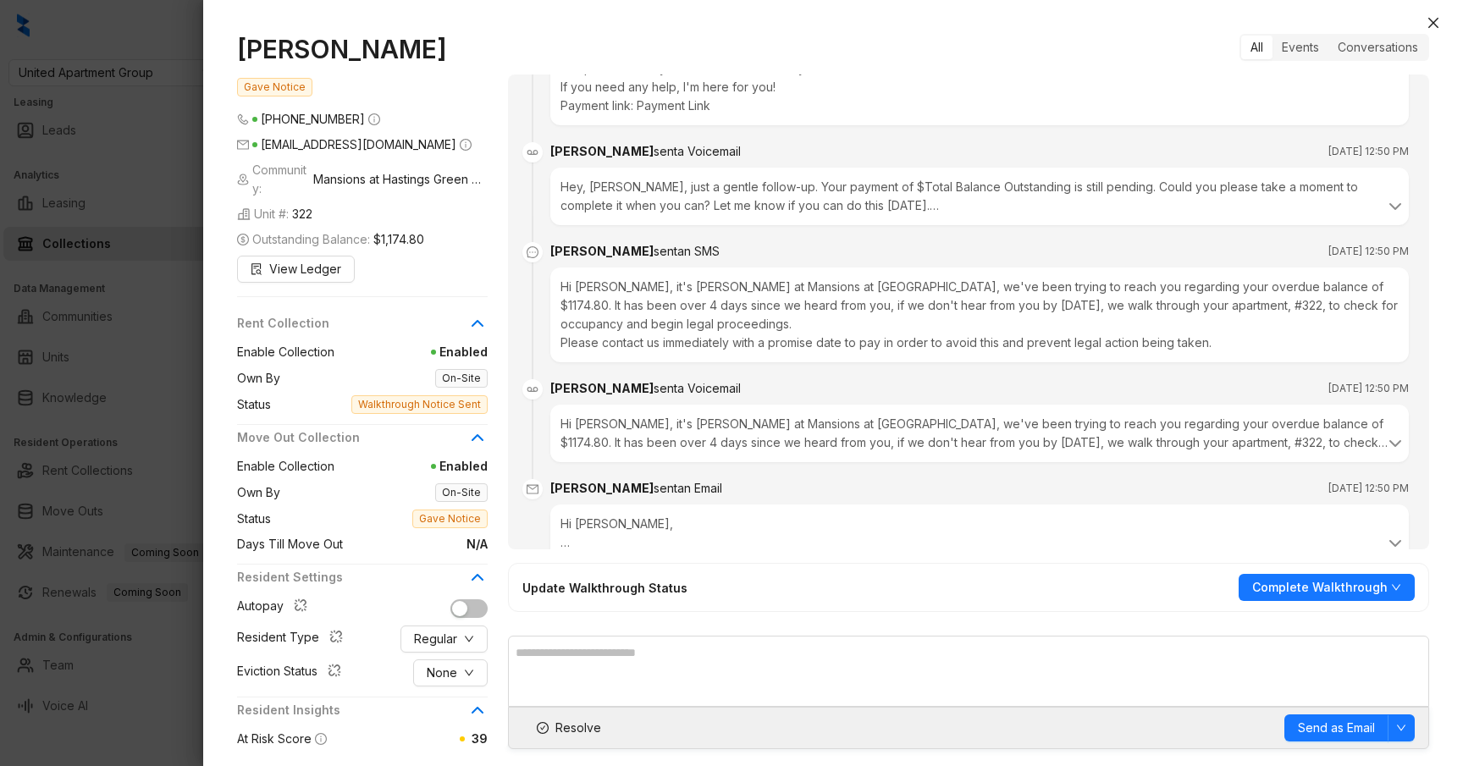
click at [171, 90] on div at bounding box center [731, 383] width 1463 height 766
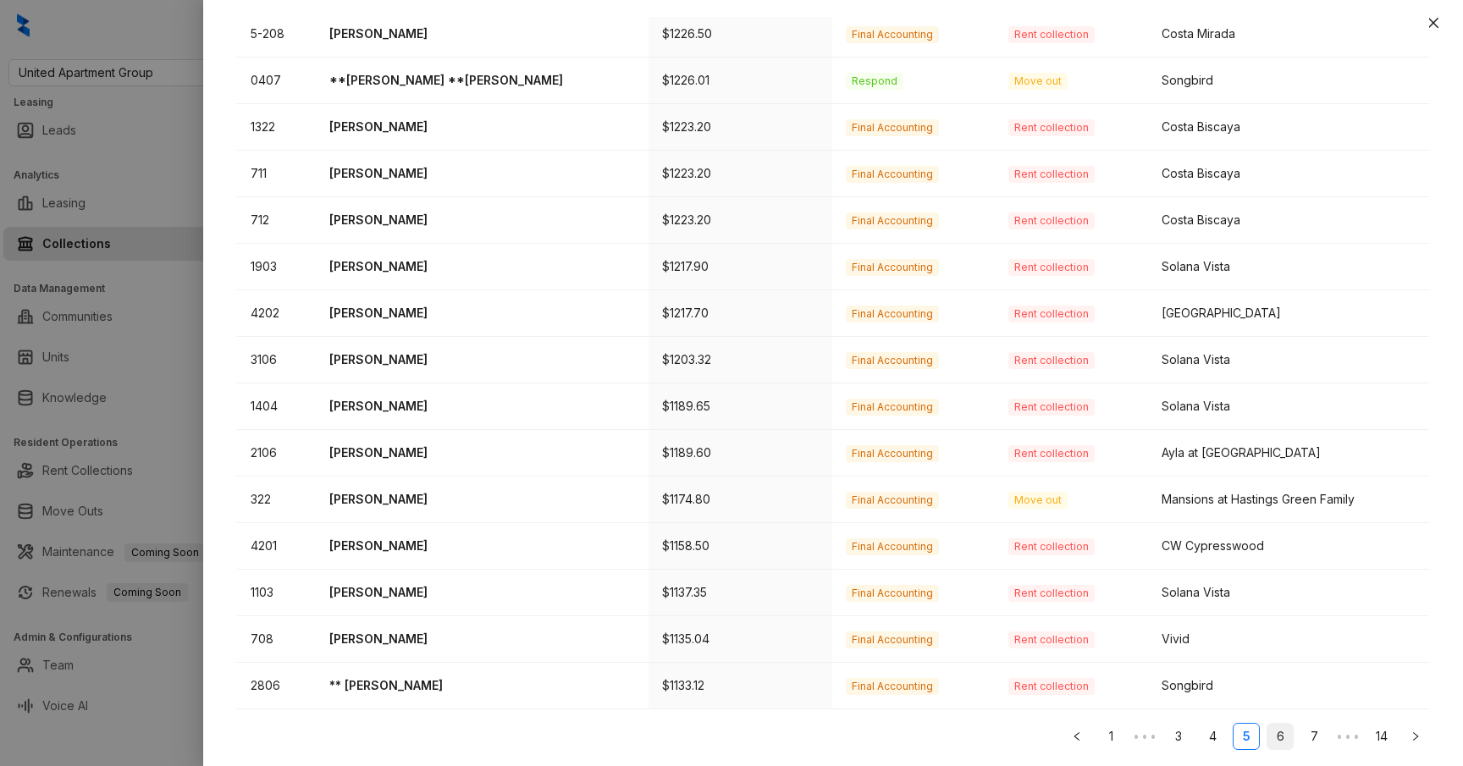
click at [1283, 738] on link "6" at bounding box center [1280, 736] width 25 height 25
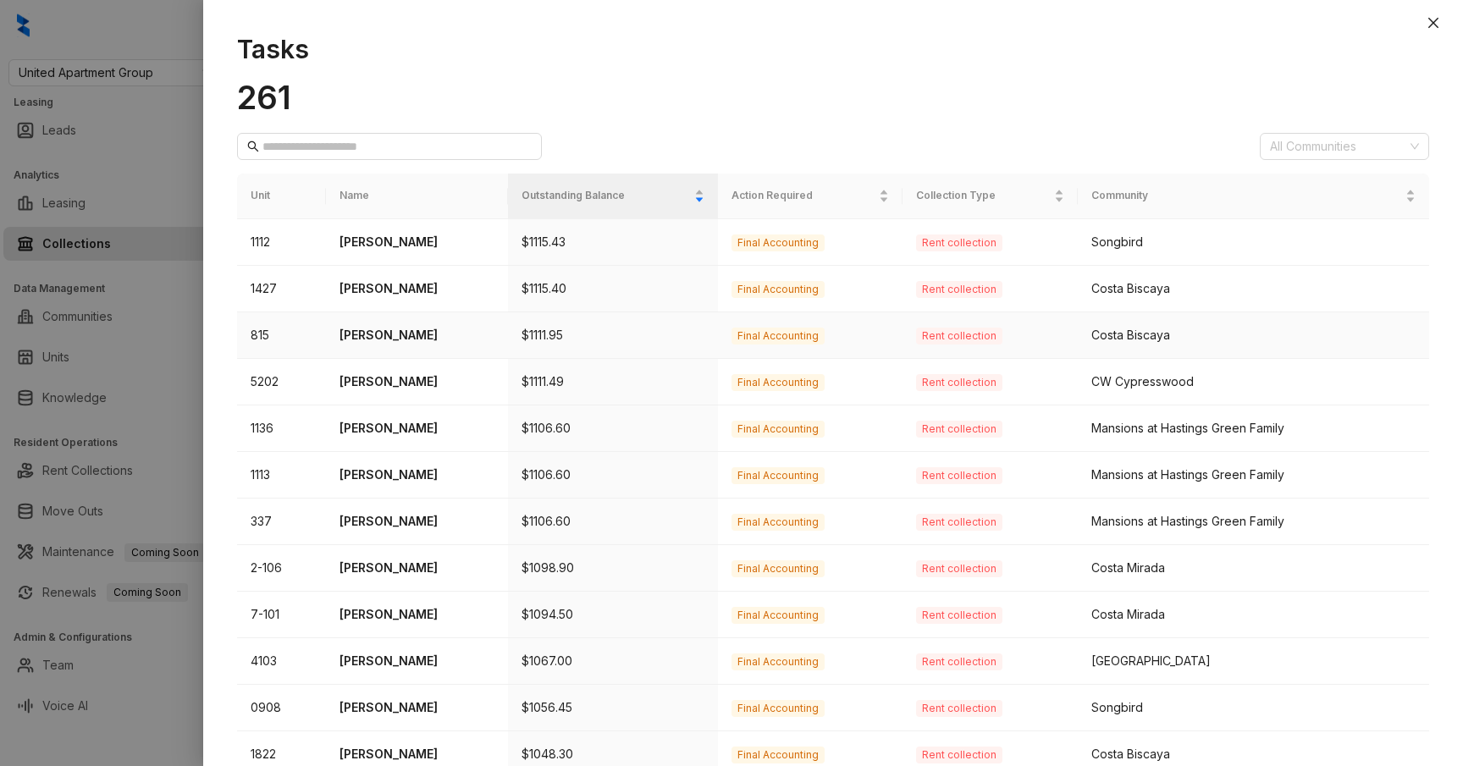
scroll to position [441, 0]
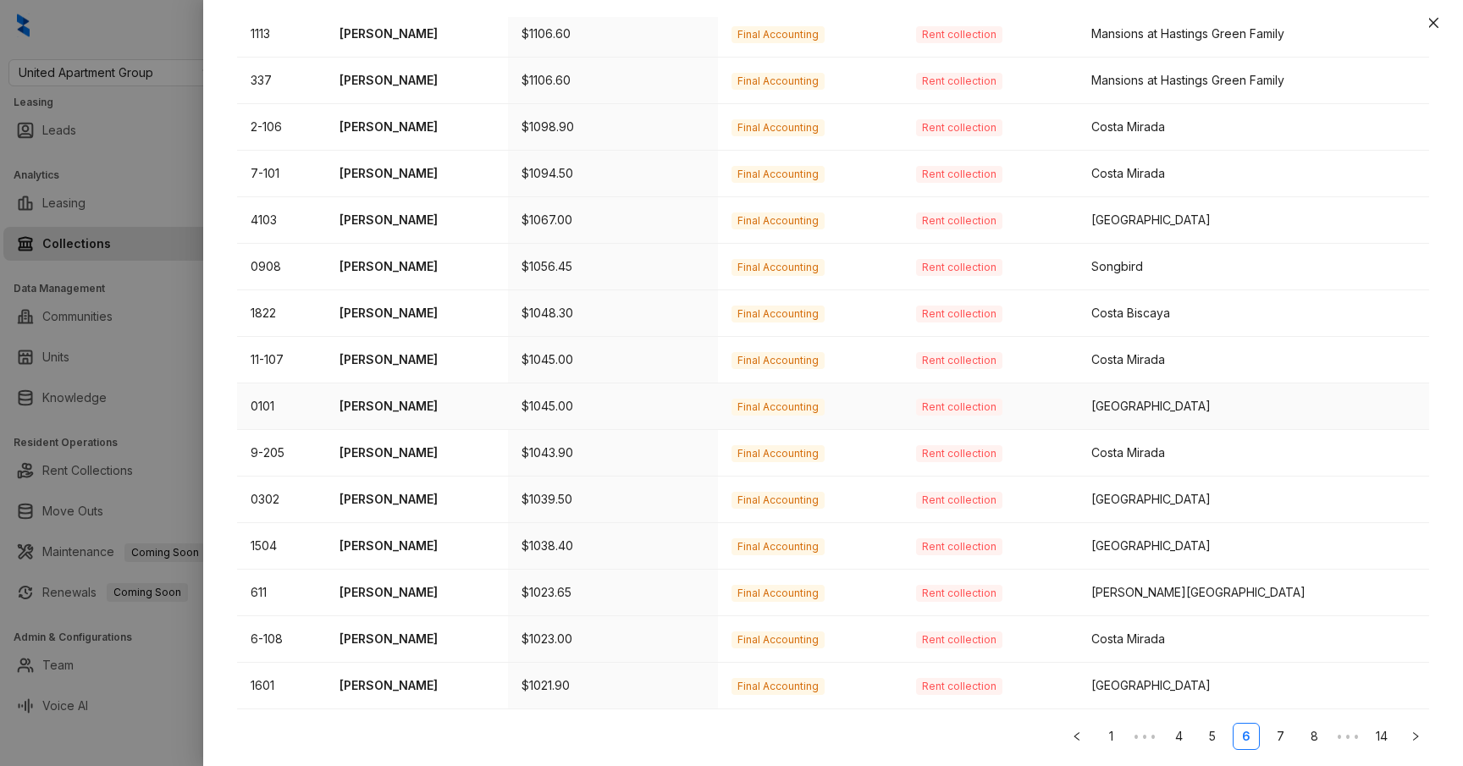
click at [419, 401] on p "Theresa Johnson" at bounding box center [417, 406] width 155 height 19
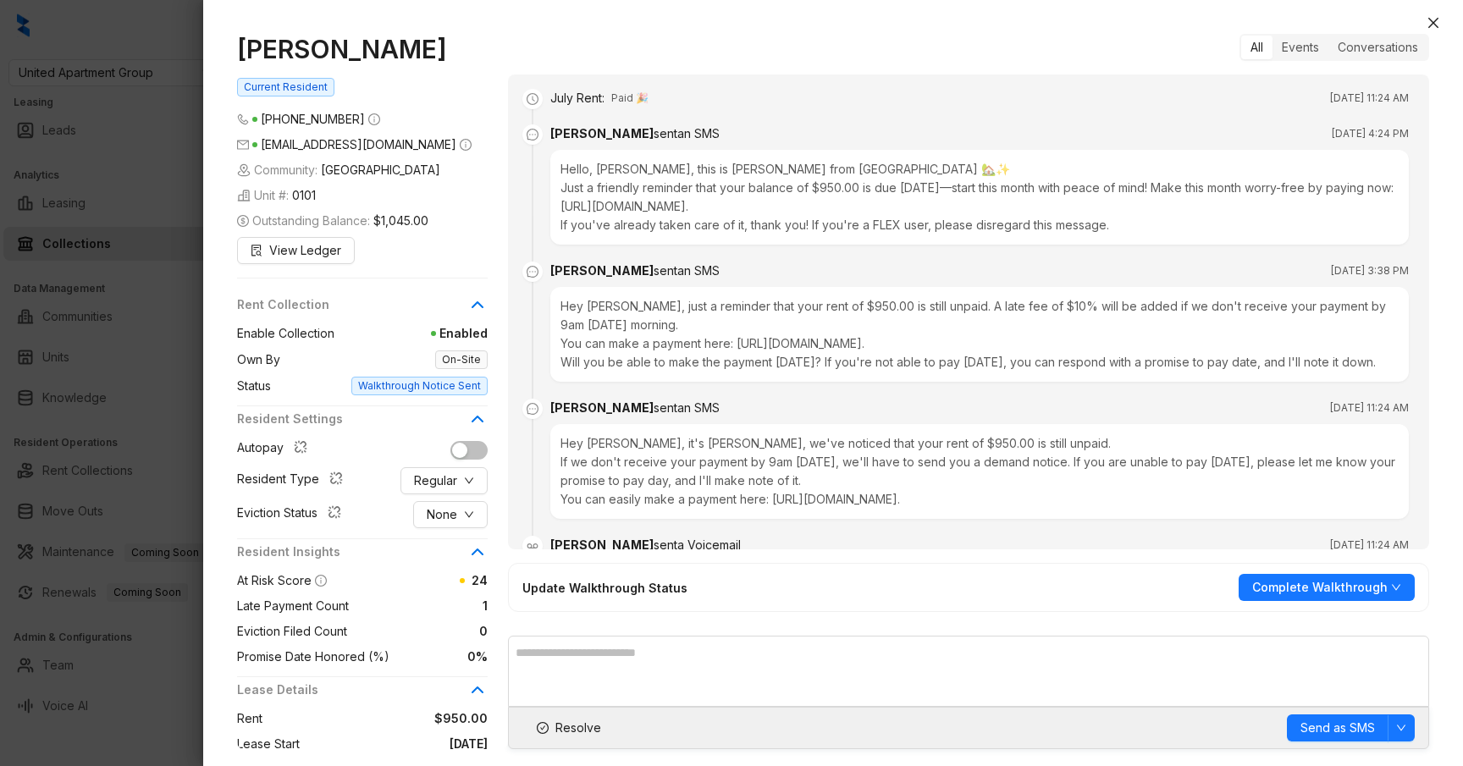
scroll to position [3464, 0]
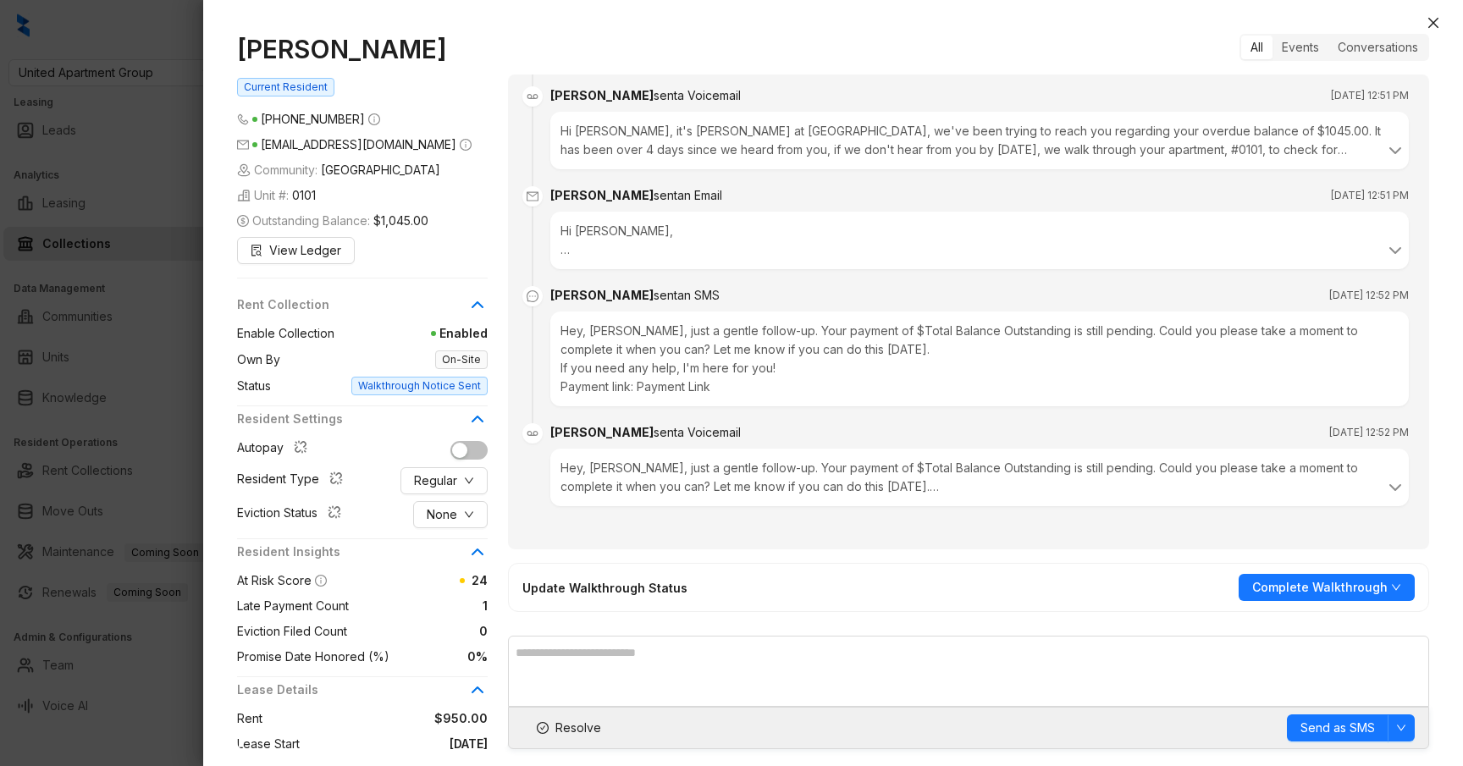
click at [671, 478] on div "Hey, Kelsey, just a gentle follow-up. Your payment of $Total Balance Outstandin…" at bounding box center [980, 477] width 838 height 37
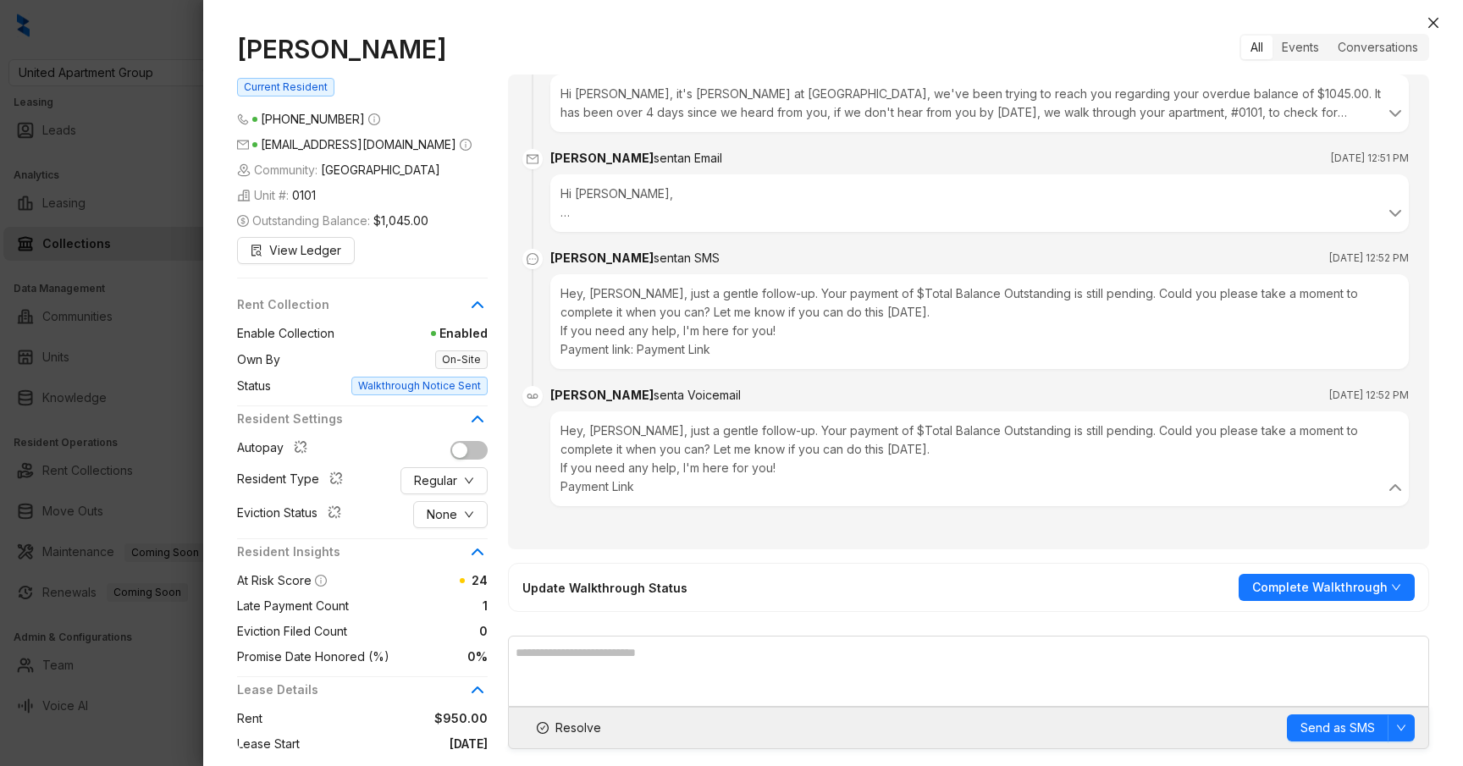
click at [163, 80] on div at bounding box center [731, 383] width 1463 height 766
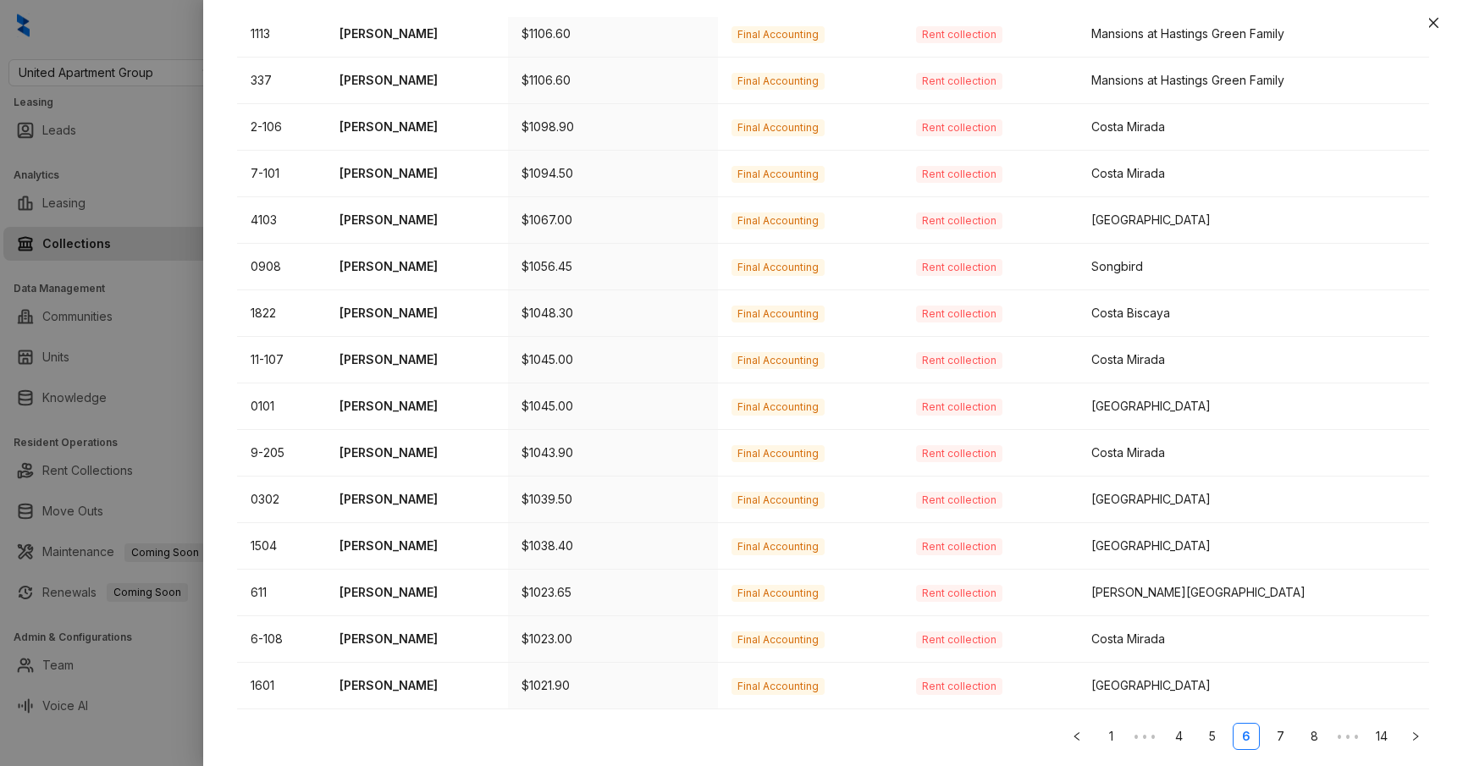
click at [1263, 736] on ul "1 ••• 4 5 6 7 8 ••• 14" at bounding box center [833, 736] width 1192 height 27
click at [1278, 736] on link "7" at bounding box center [1280, 736] width 25 height 25
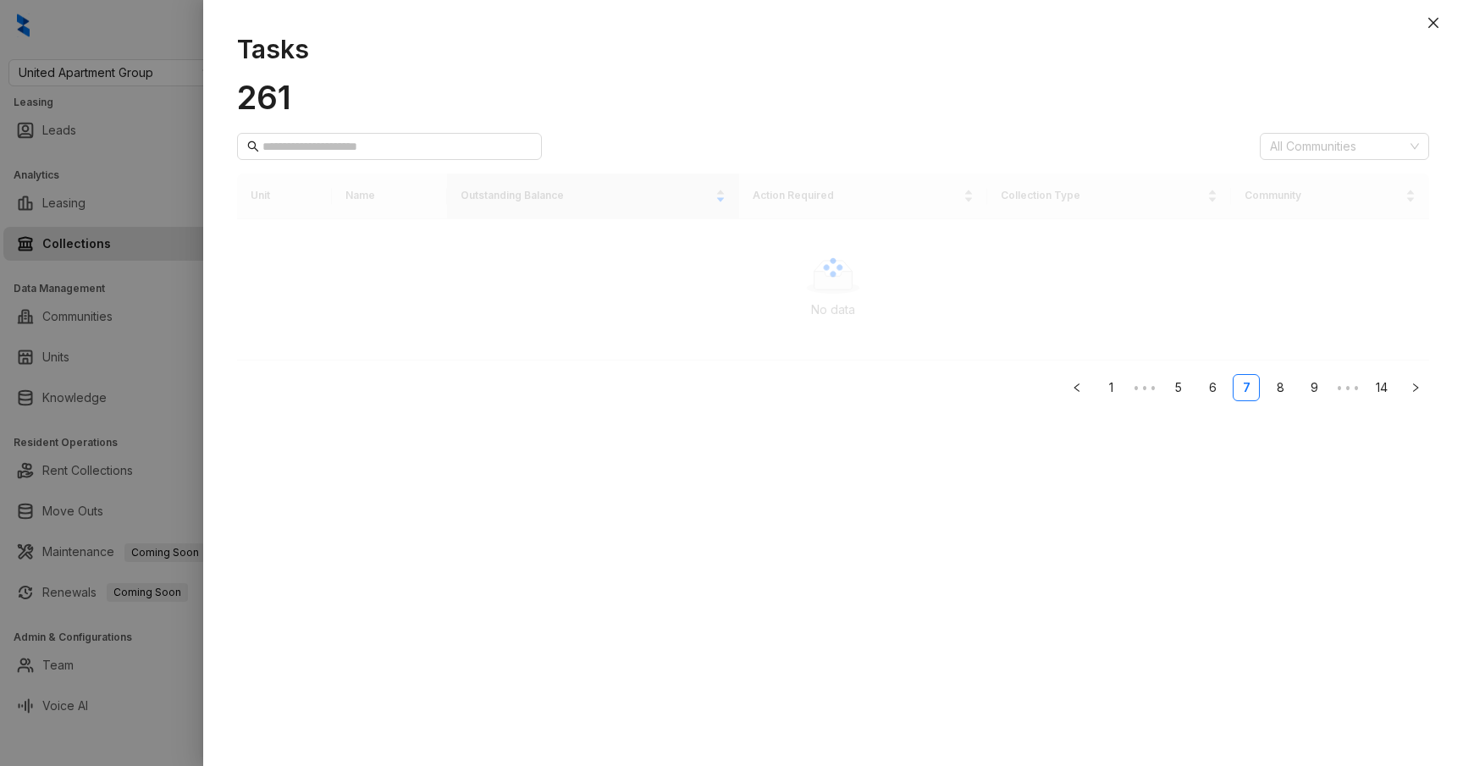
scroll to position [441, 0]
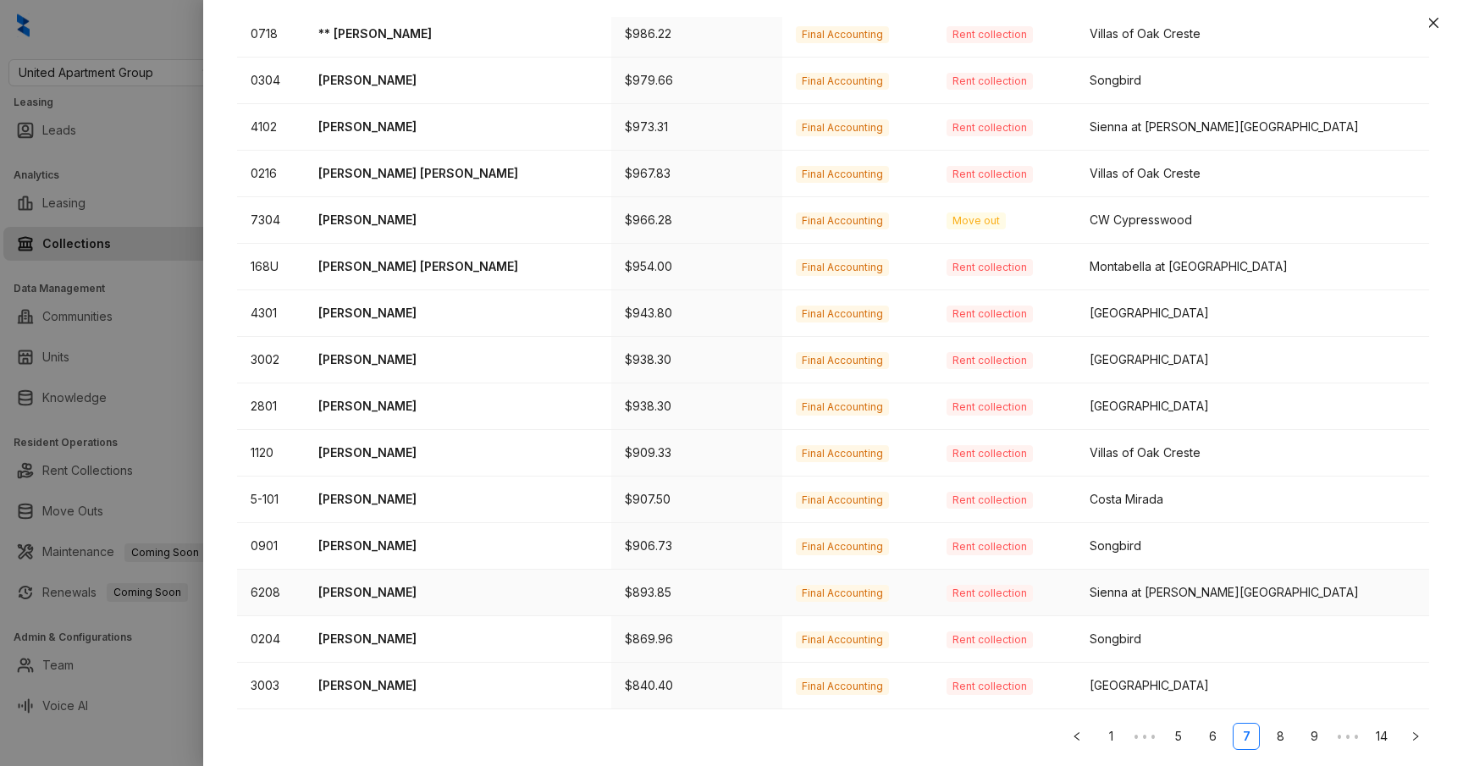
click at [384, 592] on p "Cruz Rodriguez" at bounding box center [457, 592] width 279 height 19
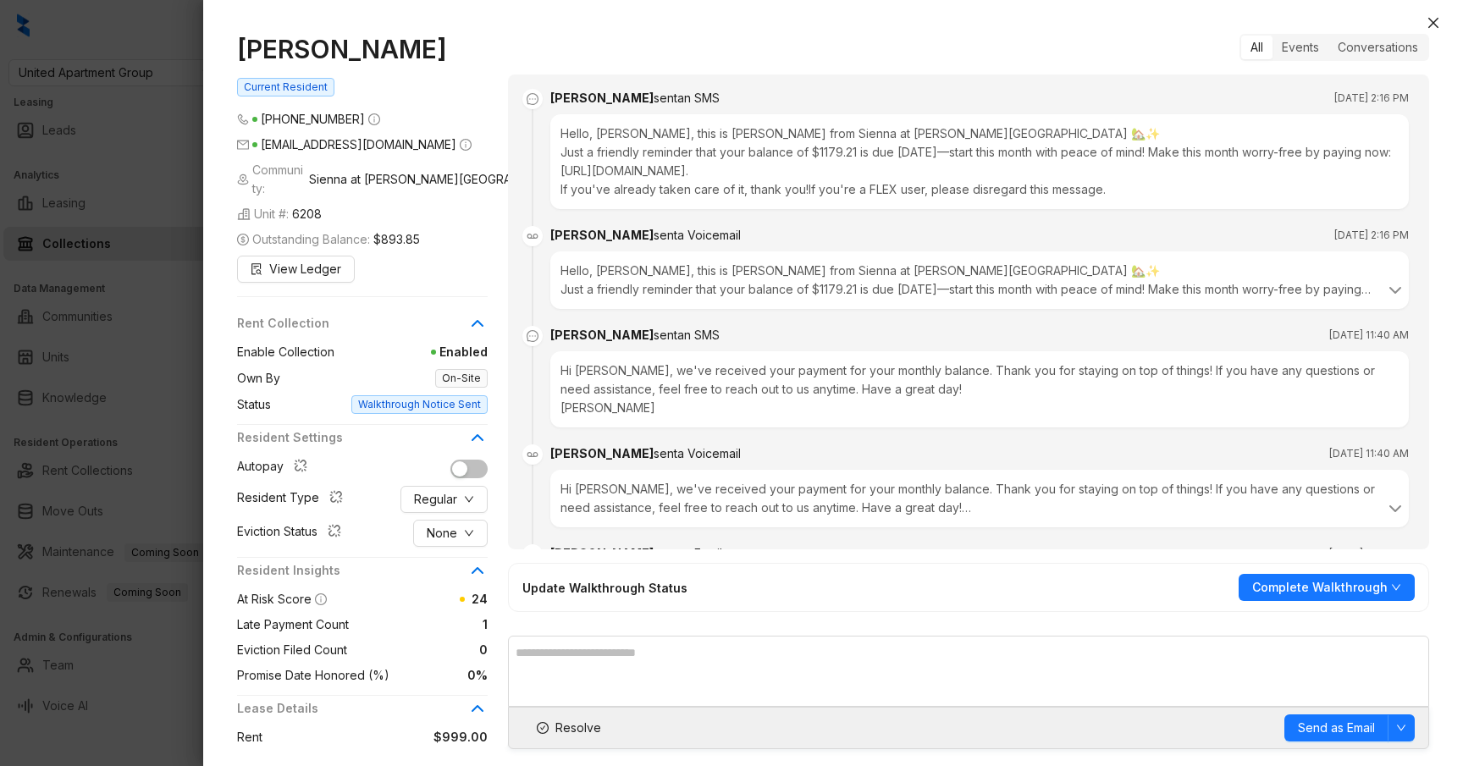
scroll to position [5503, 0]
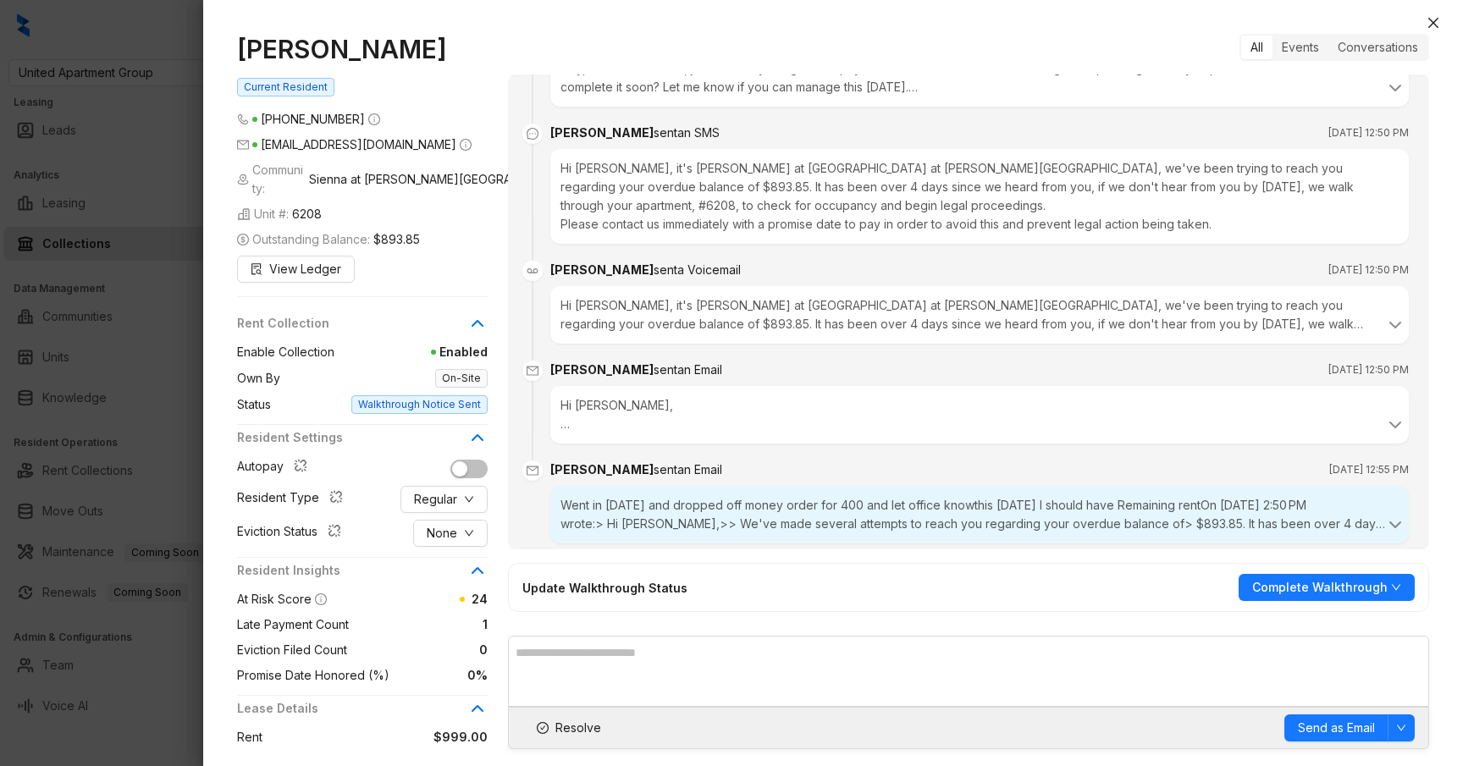
click at [771, 515] on sienna-at-westover-hills-rentcollections\@communications\ "wrote:> Hi Cruz,>> We've made several attempts to reach you regarding your over…" at bounding box center [976, 524] width 830 height 19
click at [597, 396] on div "Hi Cruz, We've made several attempts to reach you regarding your overdue balanc…" at bounding box center [980, 414] width 838 height 37
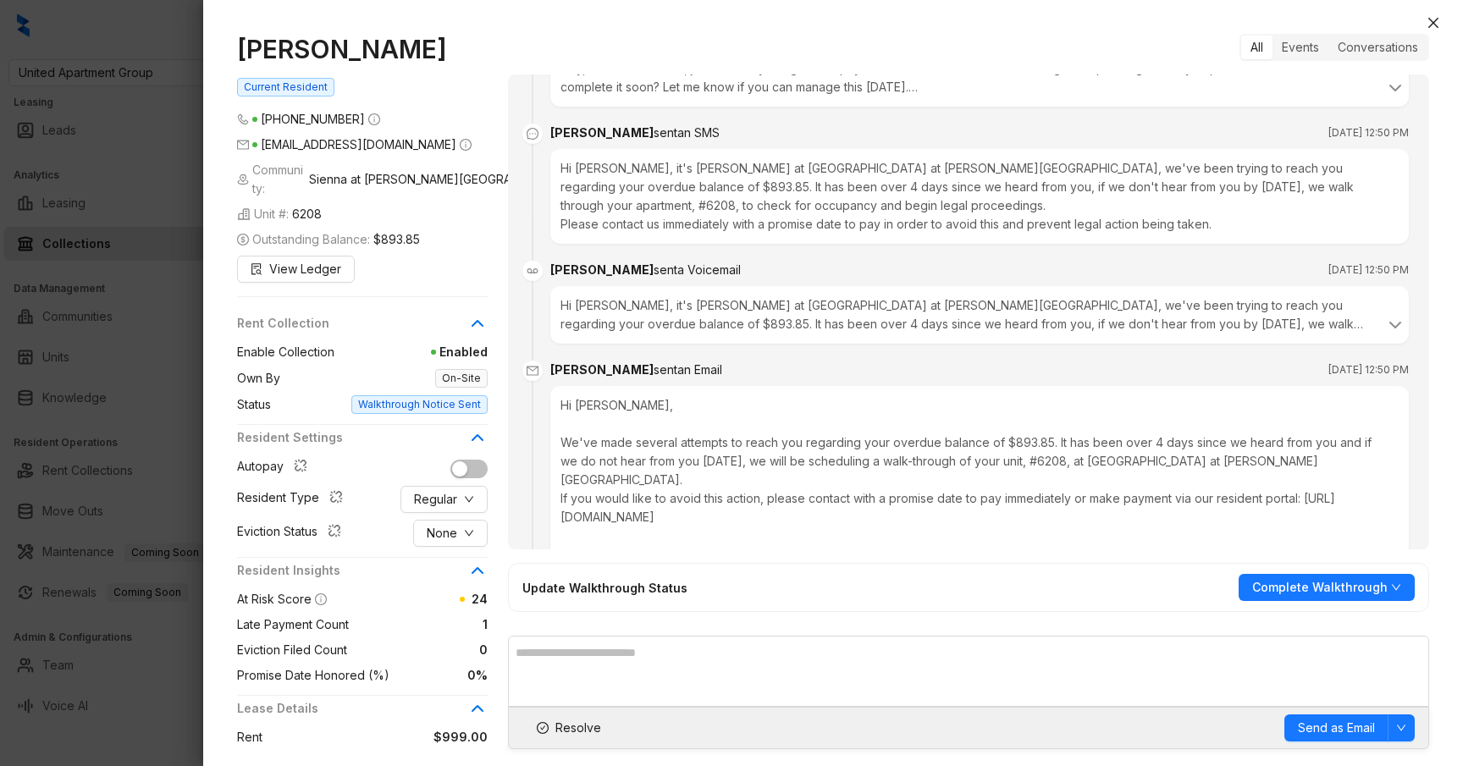
click at [160, 91] on div at bounding box center [731, 383] width 1463 height 766
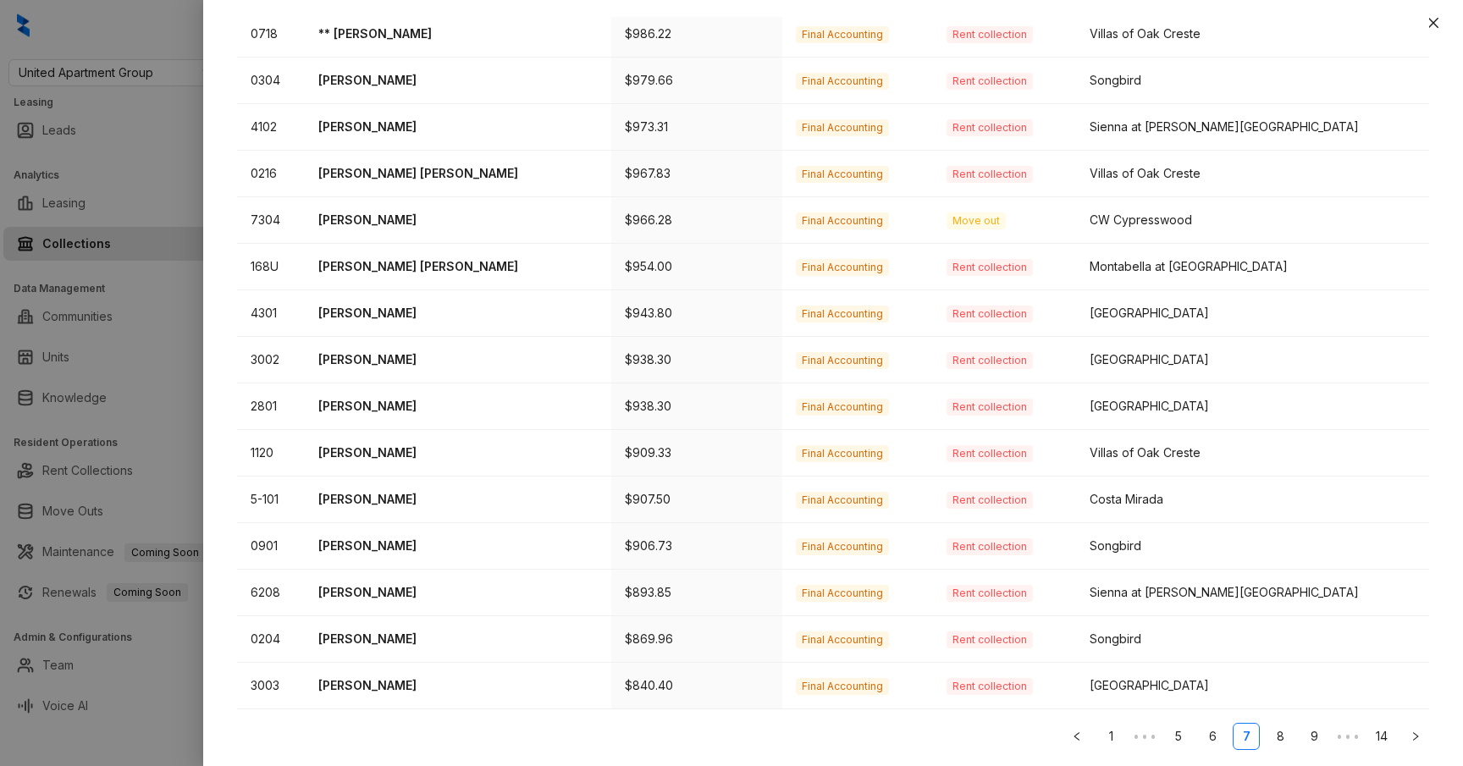
click at [160, 91] on div at bounding box center [731, 383] width 1463 height 766
